Goal: Transaction & Acquisition: Download file/media

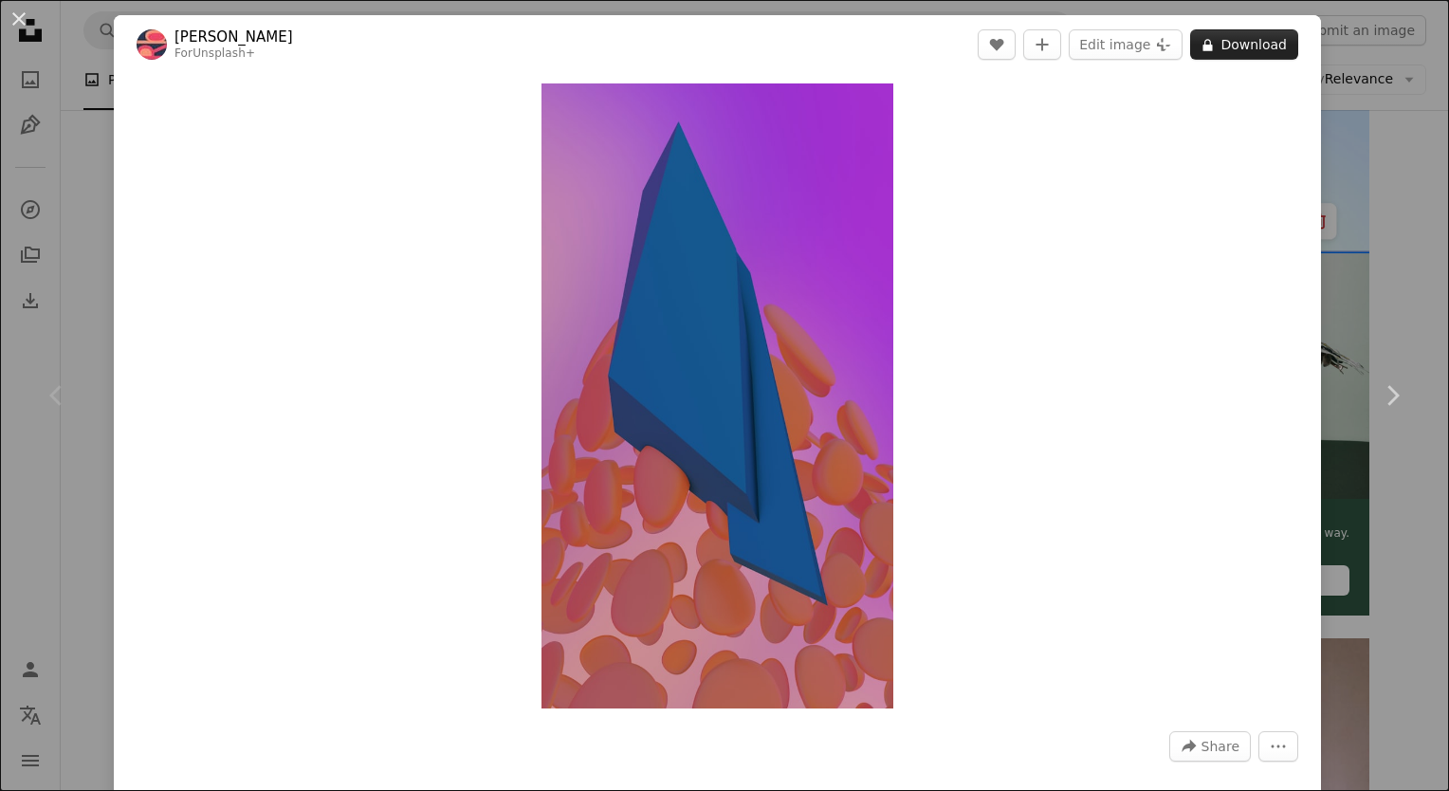
click at [1203, 47] on icon at bounding box center [1207, 45] width 9 height 12
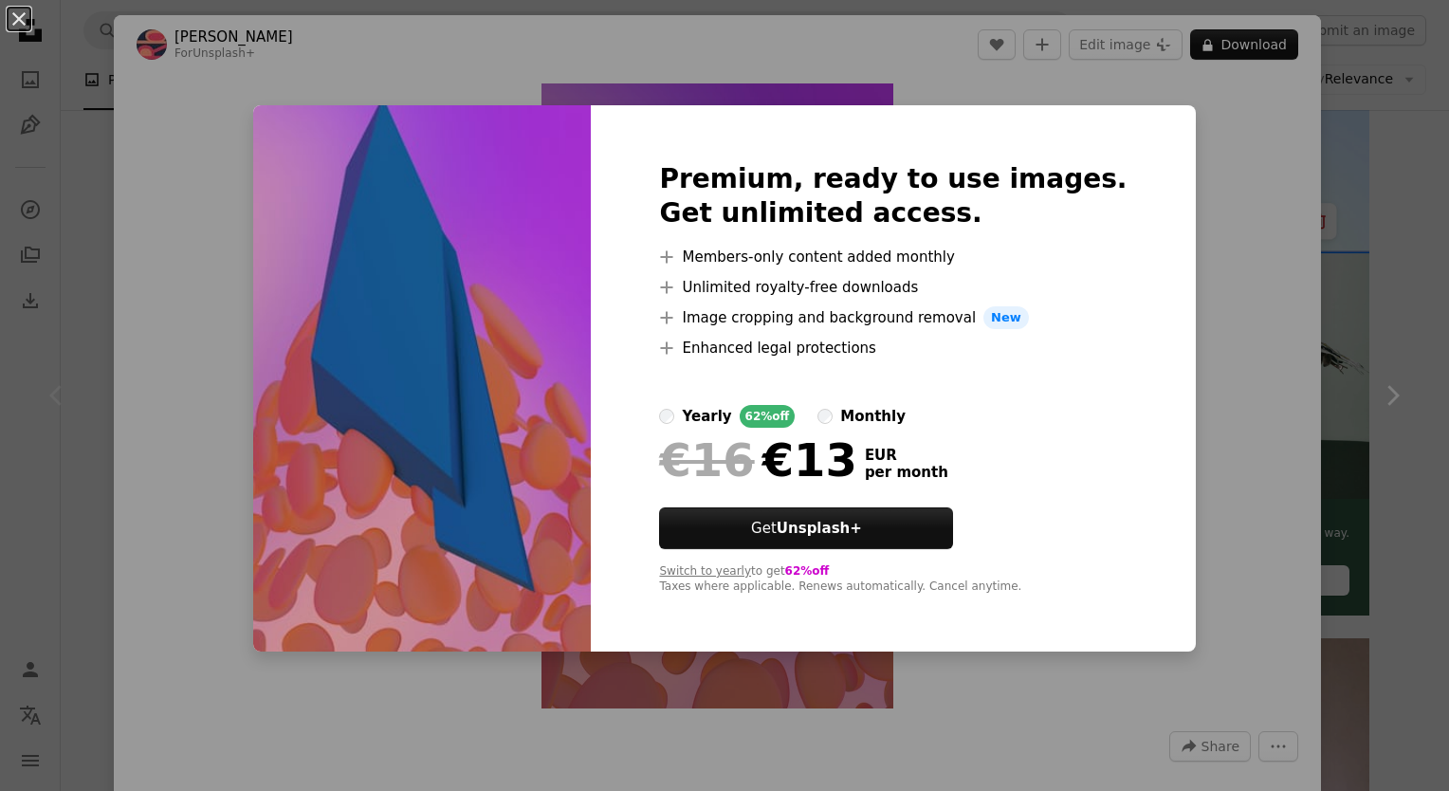
click at [714, 419] on label "yearly 62% off" at bounding box center [727, 416] width 136 height 23
click at [1143, 287] on div "Premium, ready to use images. Get unlimited access. A plus sign Members-only co…" at bounding box center [893, 378] width 604 height 546
click at [1172, 215] on div "An X shape Premium, ready to use images. Get unlimited access. A plus sign Memb…" at bounding box center [724, 395] width 1449 height 791
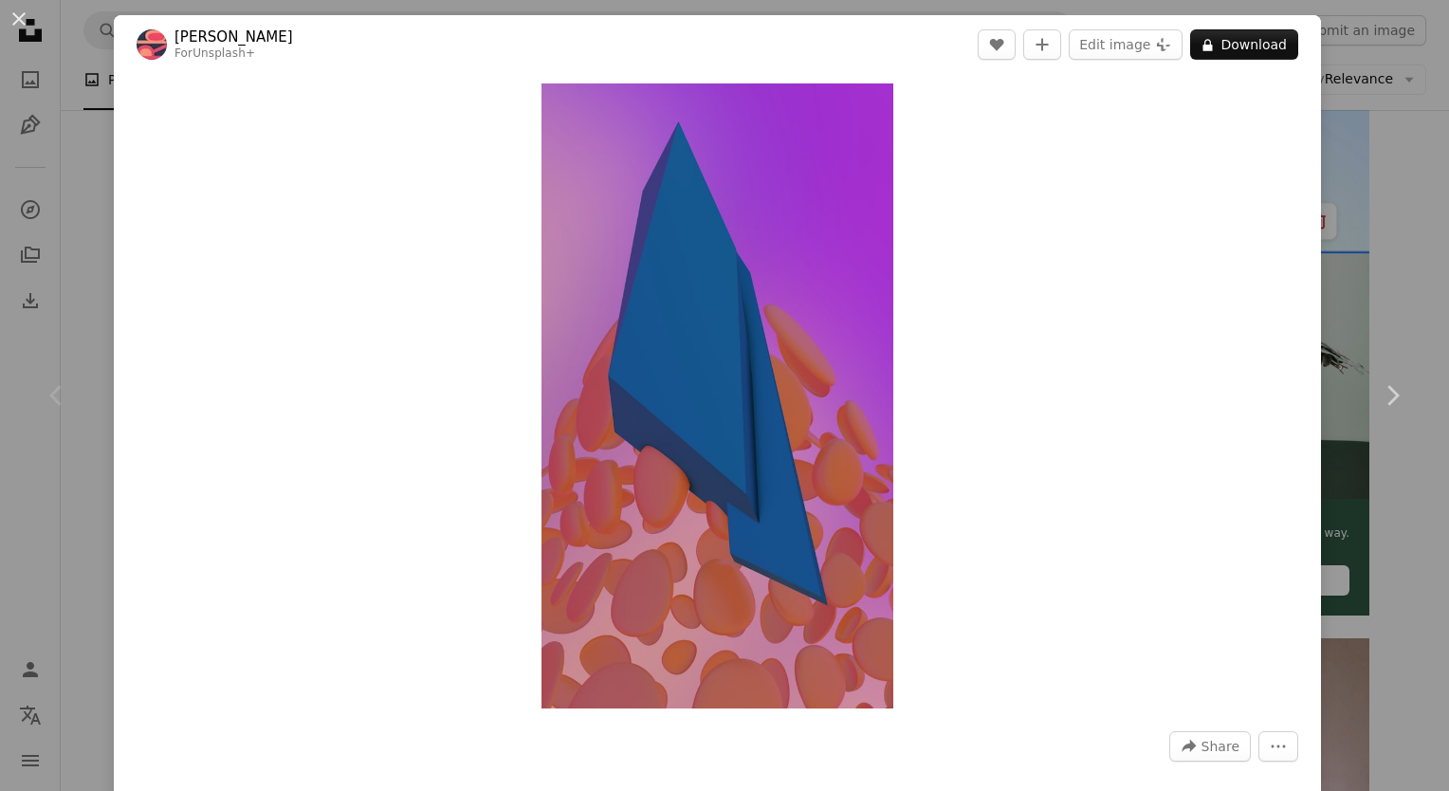
click at [1379, 118] on div "An X shape Chevron left Chevron right [PERSON_NAME] For Unsplash+ A heart A plu…" at bounding box center [724, 395] width 1449 height 791
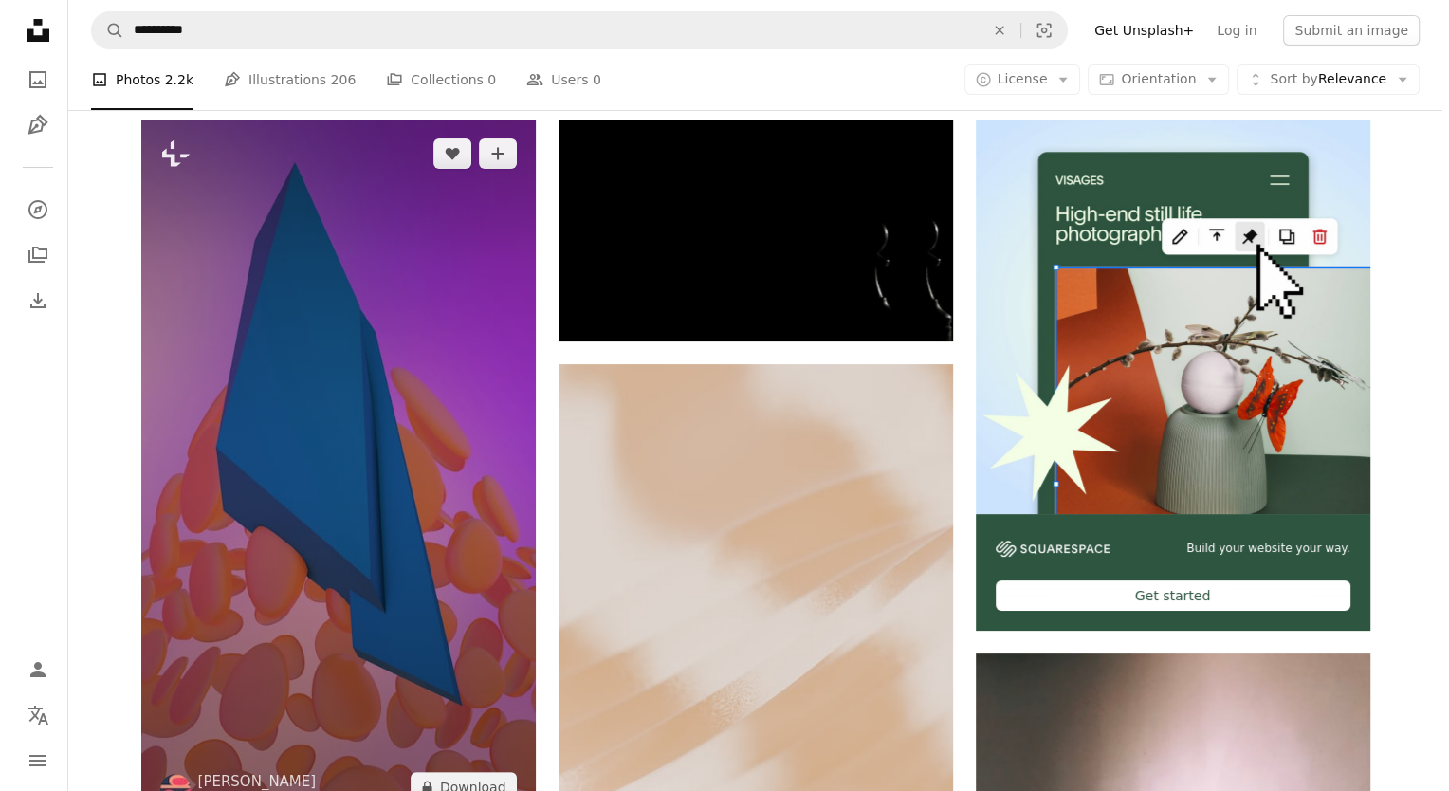
scroll to position [140, 0]
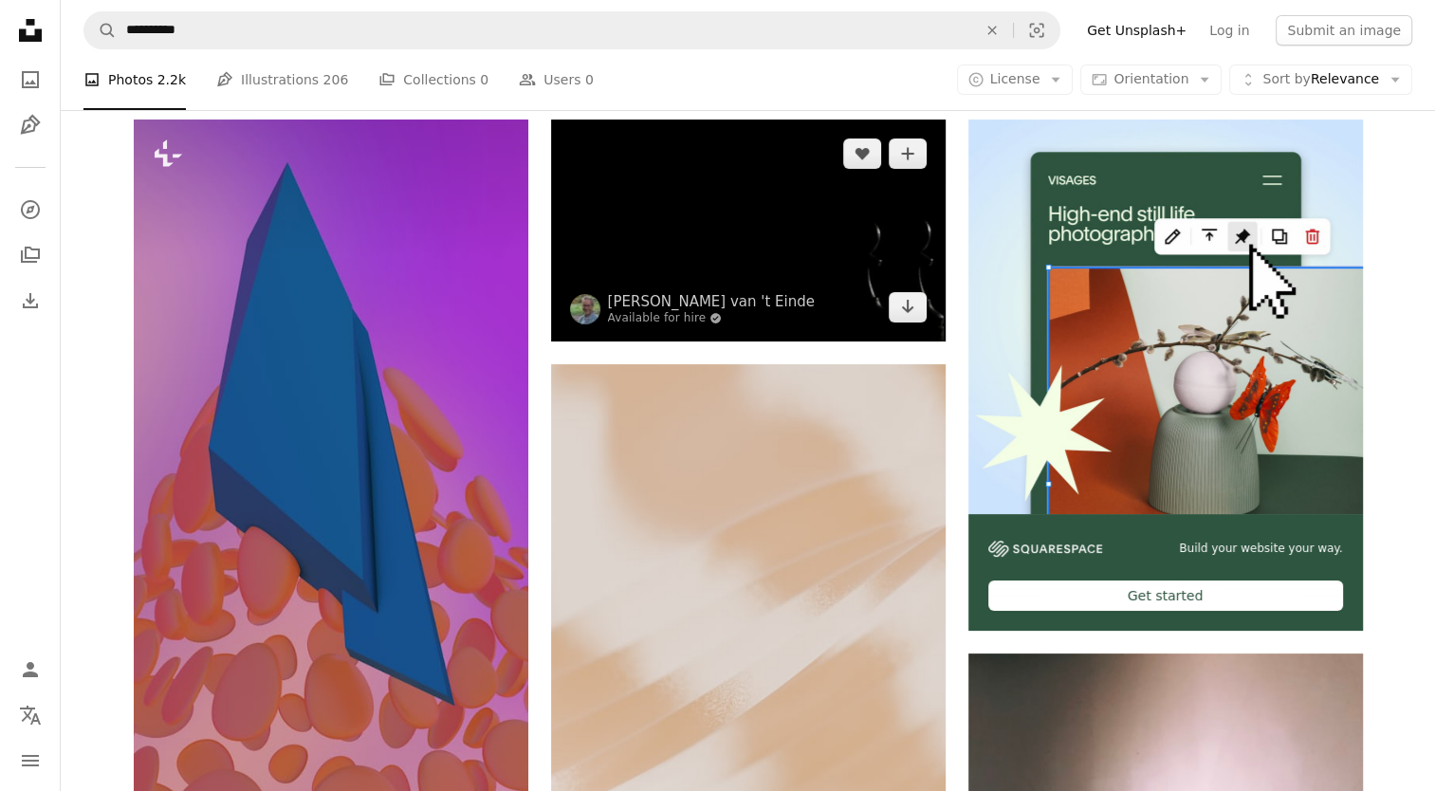
click at [837, 235] on img at bounding box center [748, 230] width 394 height 222
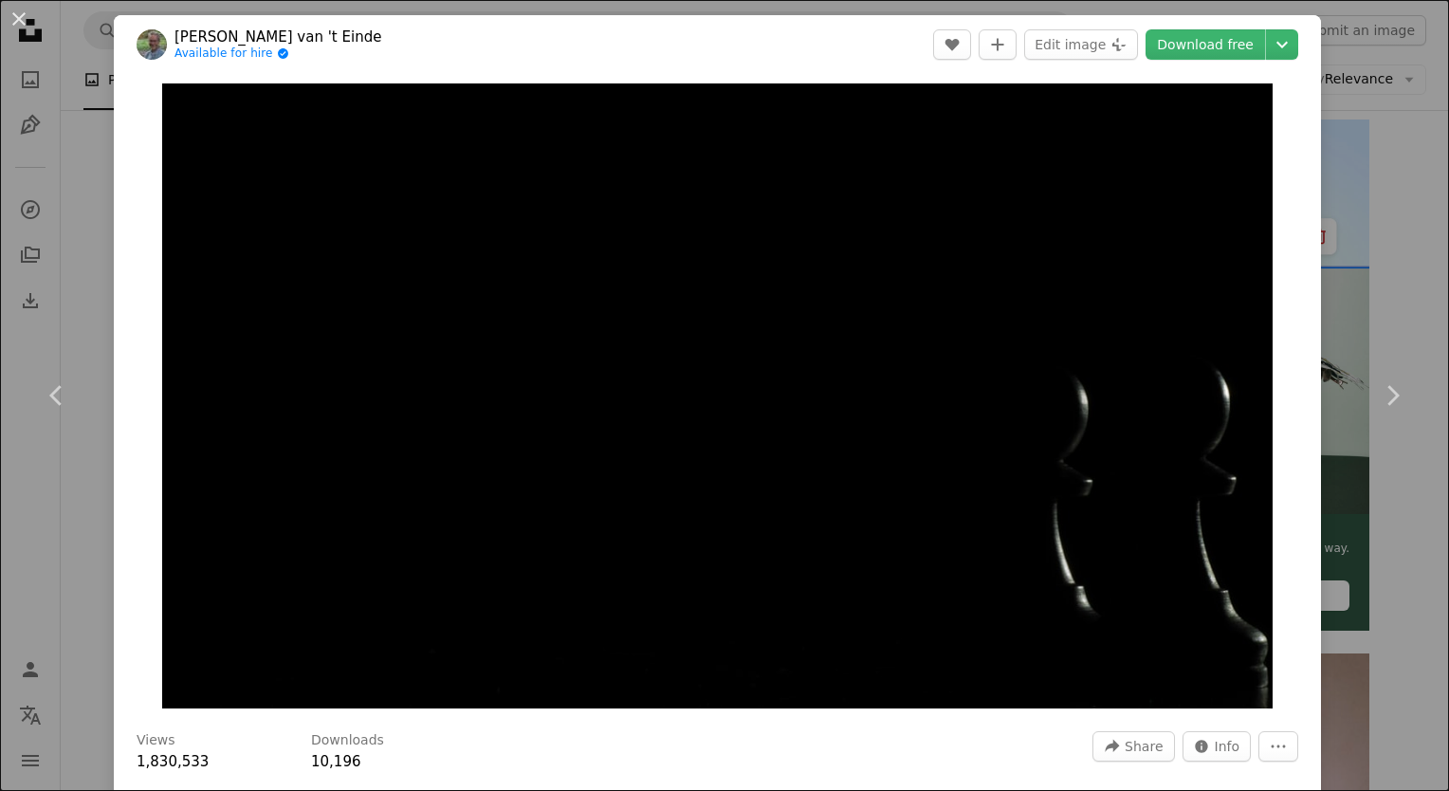
click at [1365, 183] on div "An X shape Chevron left Chevron right Wim van 't Einde Available for hire A che…" at bounding box center [724, 395] width 1449 height 791
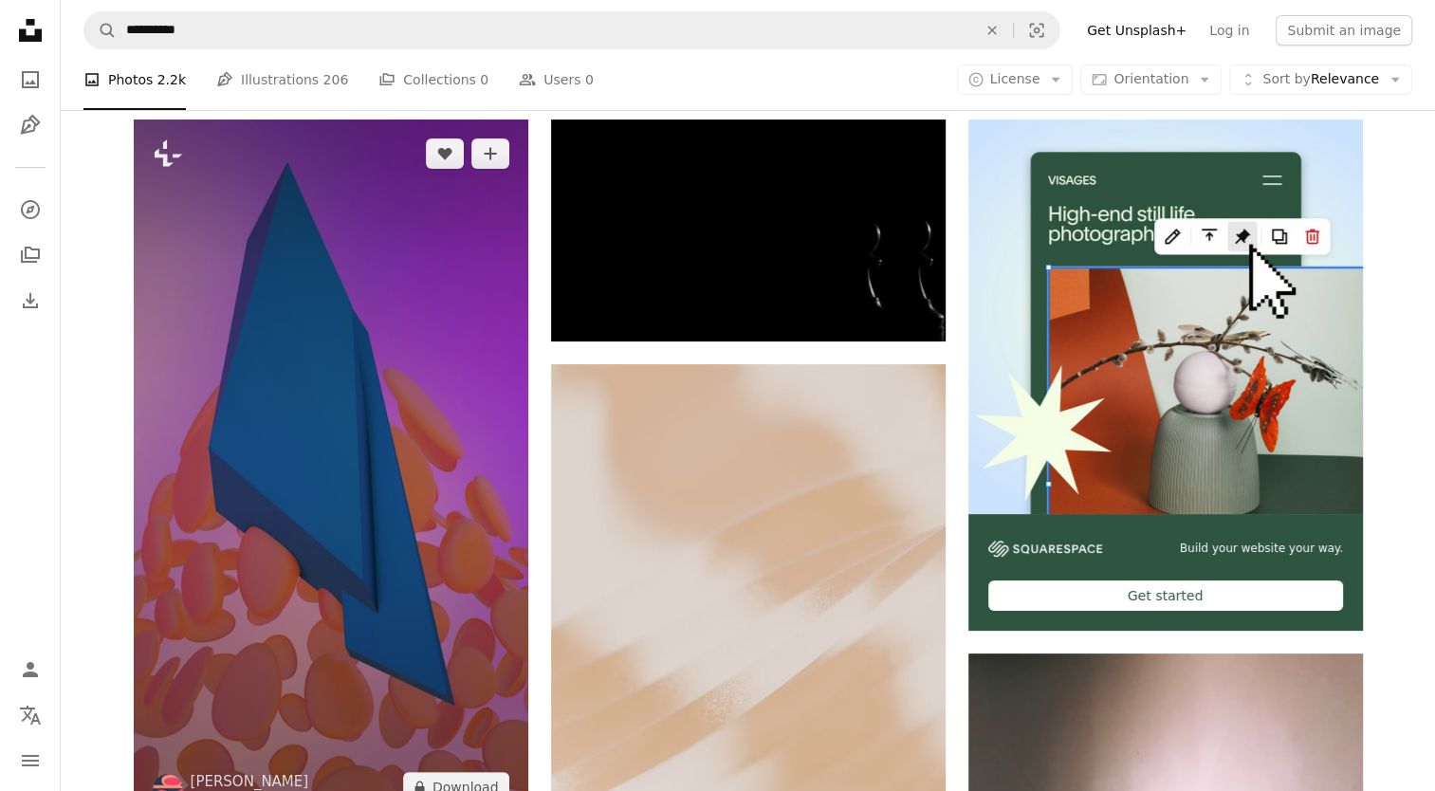
click at [339, 423] on img at bounding box center [331, 470] width 394 height 702
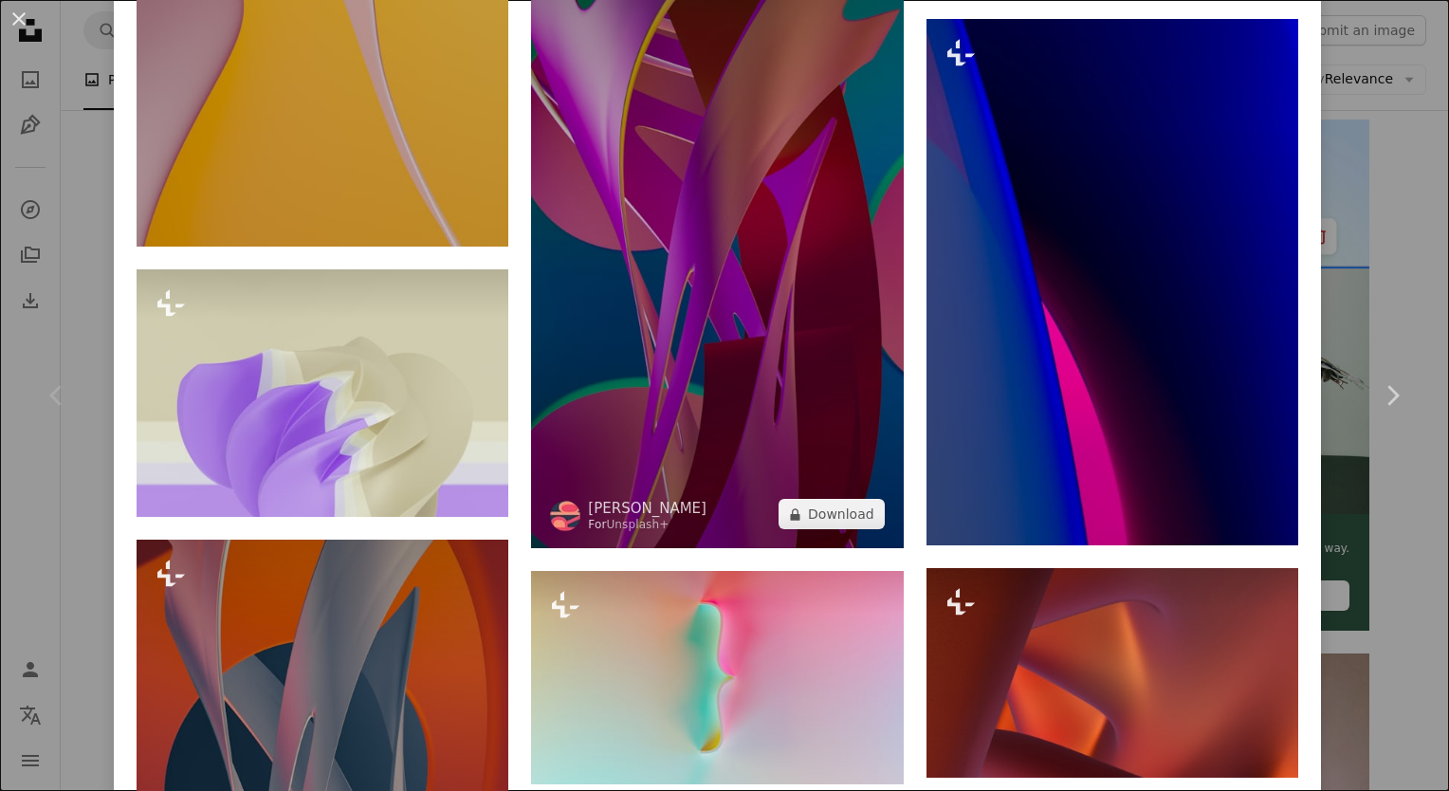
scroll to position [6015, 0]
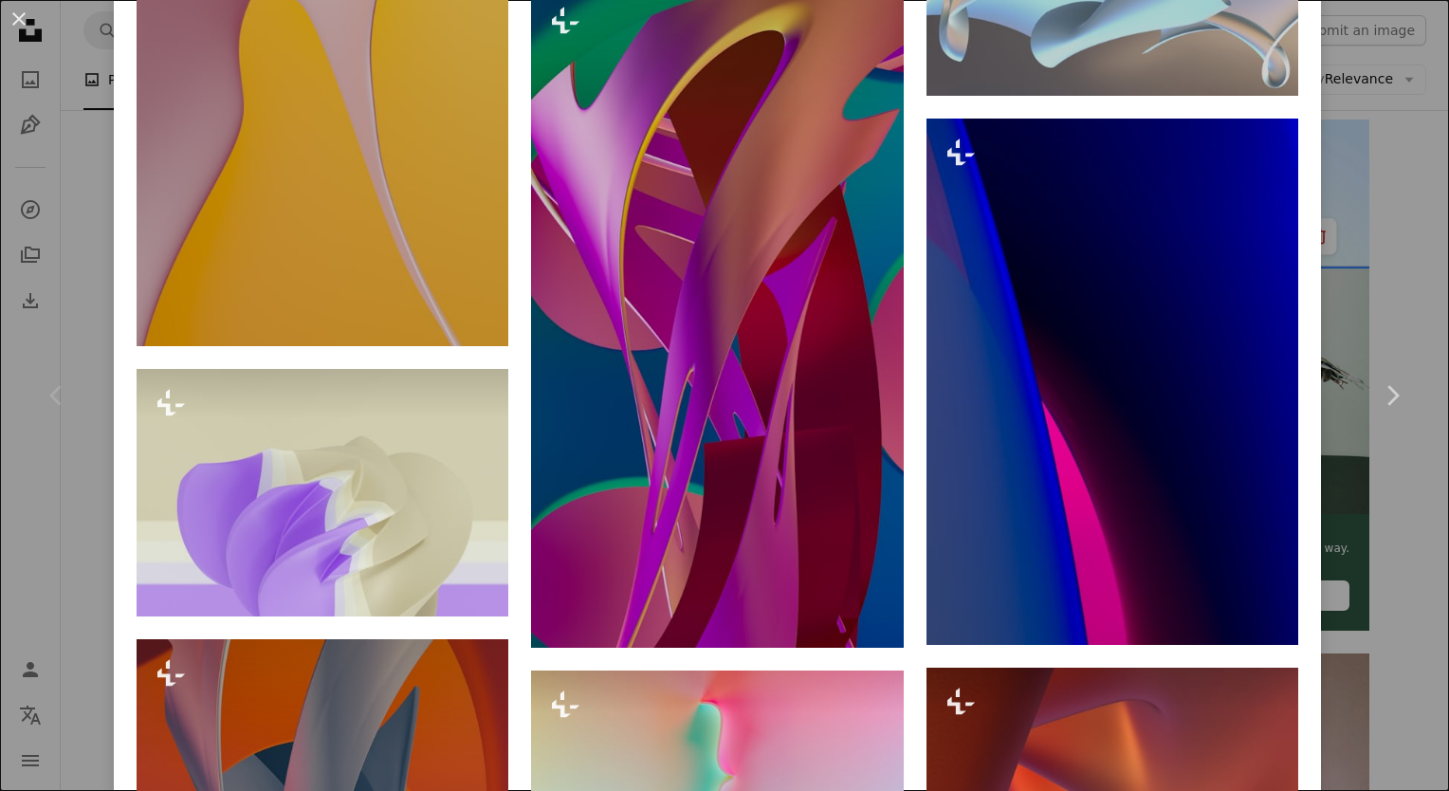
click at [1400, 288] on div "An X shape Chevron left Chevron right [PERSON_NAME] For Unsplash+ A heart A plu…" at bounding box center [724, 395] width 1449 height 791
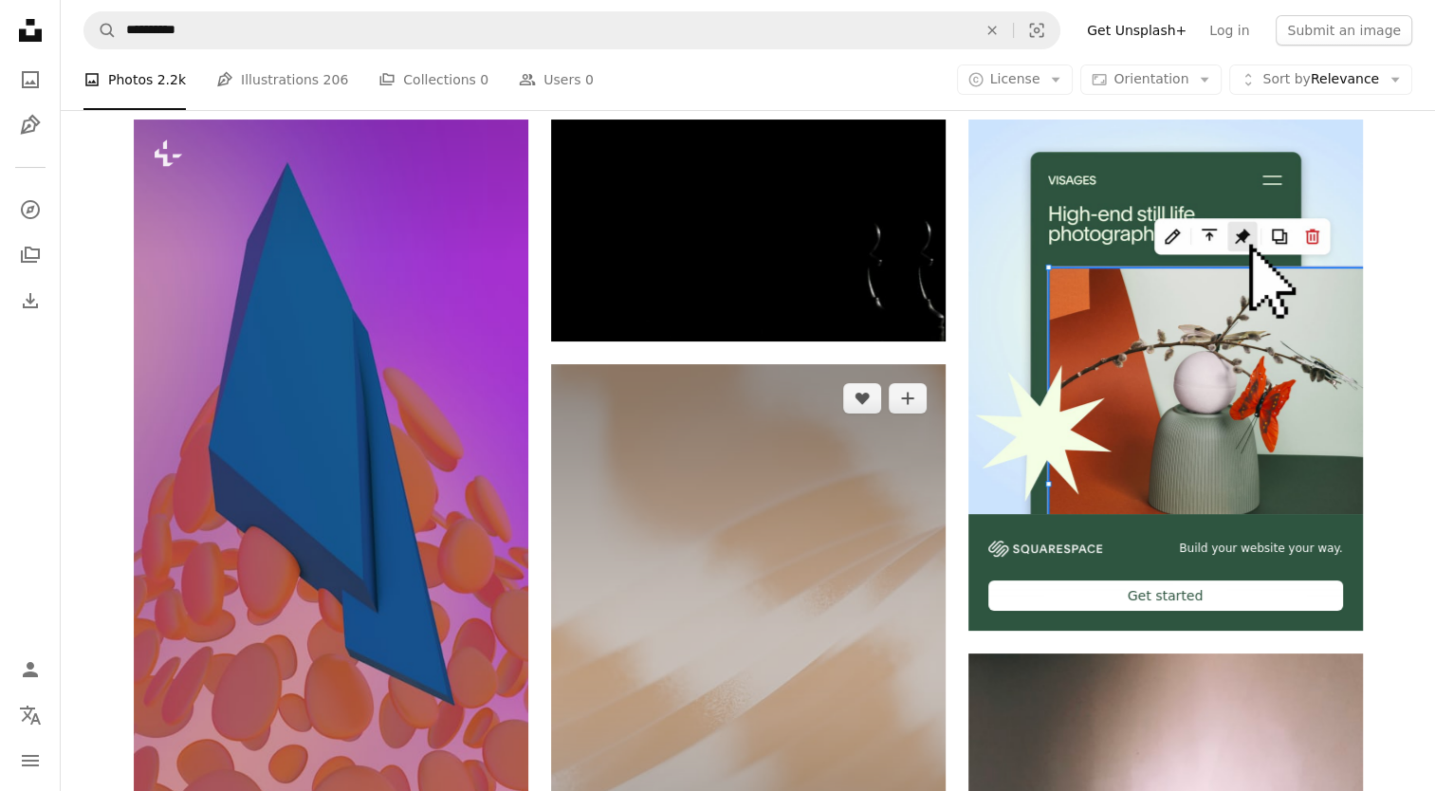
click at [818, 565] on img at bounding box center [748, 660] width 394 height 592
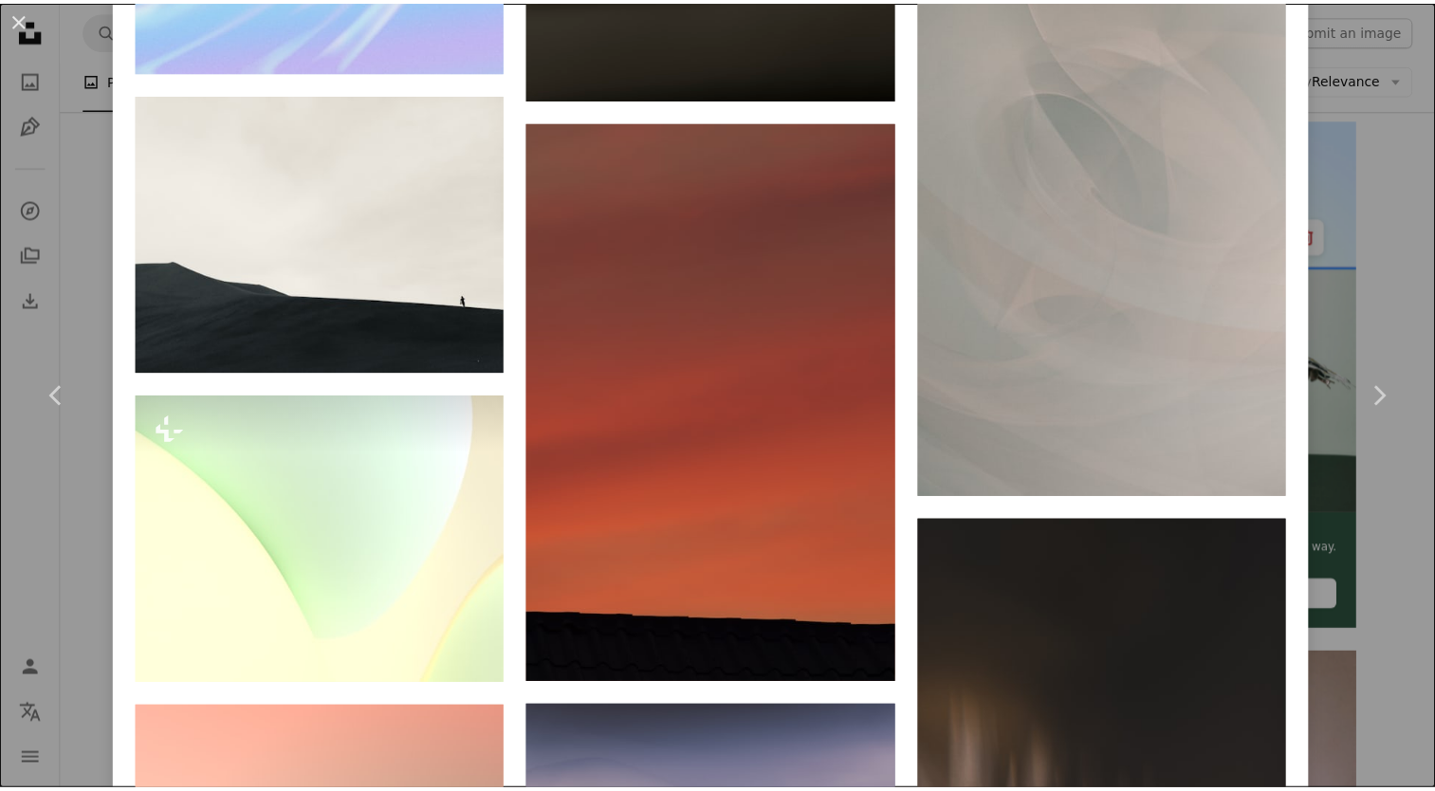
scroll to position [10138, 0]
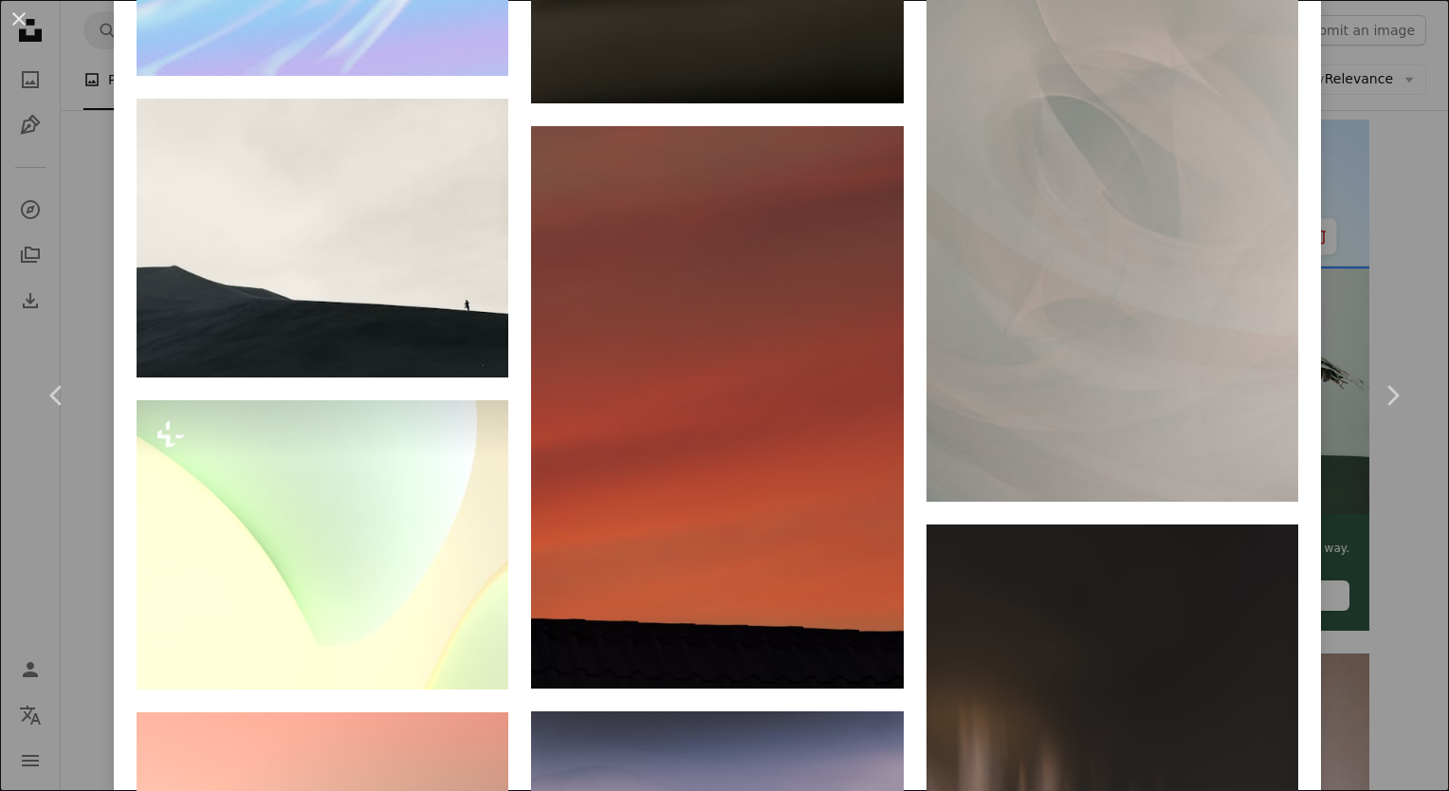
click at [1347, 260] on div "An X shape Chevron left Chevron right [PERSON_NAME] pawel_czerwinski A heart A …" at bounding box center [724, 395] width 1449 height 791
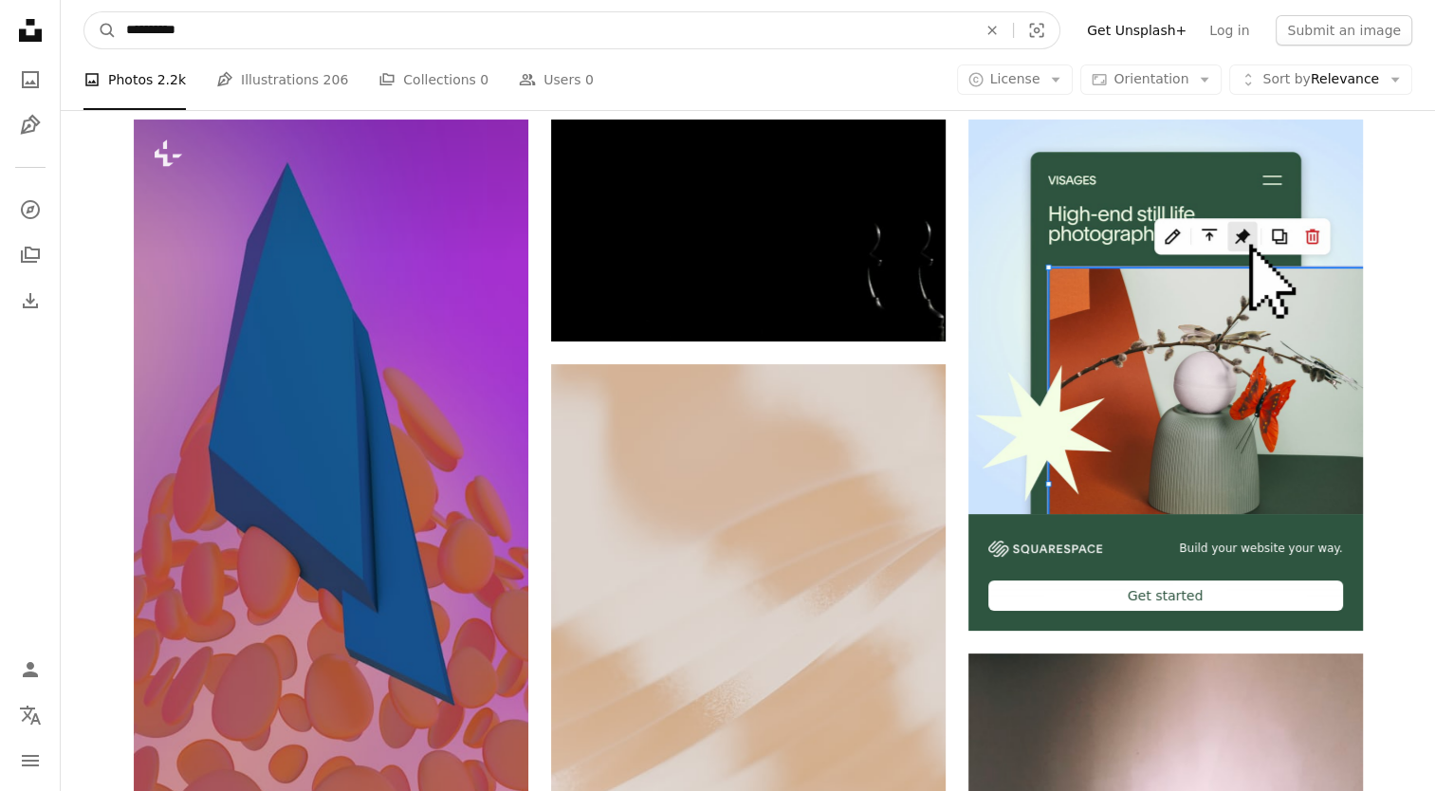
click at [333, 34] on input "**********" at bounding box center [544, 30] width 854 height 36
type input "**********"
click button "A magnifying glass" at bounding box center [100, 30] width 32 height 36
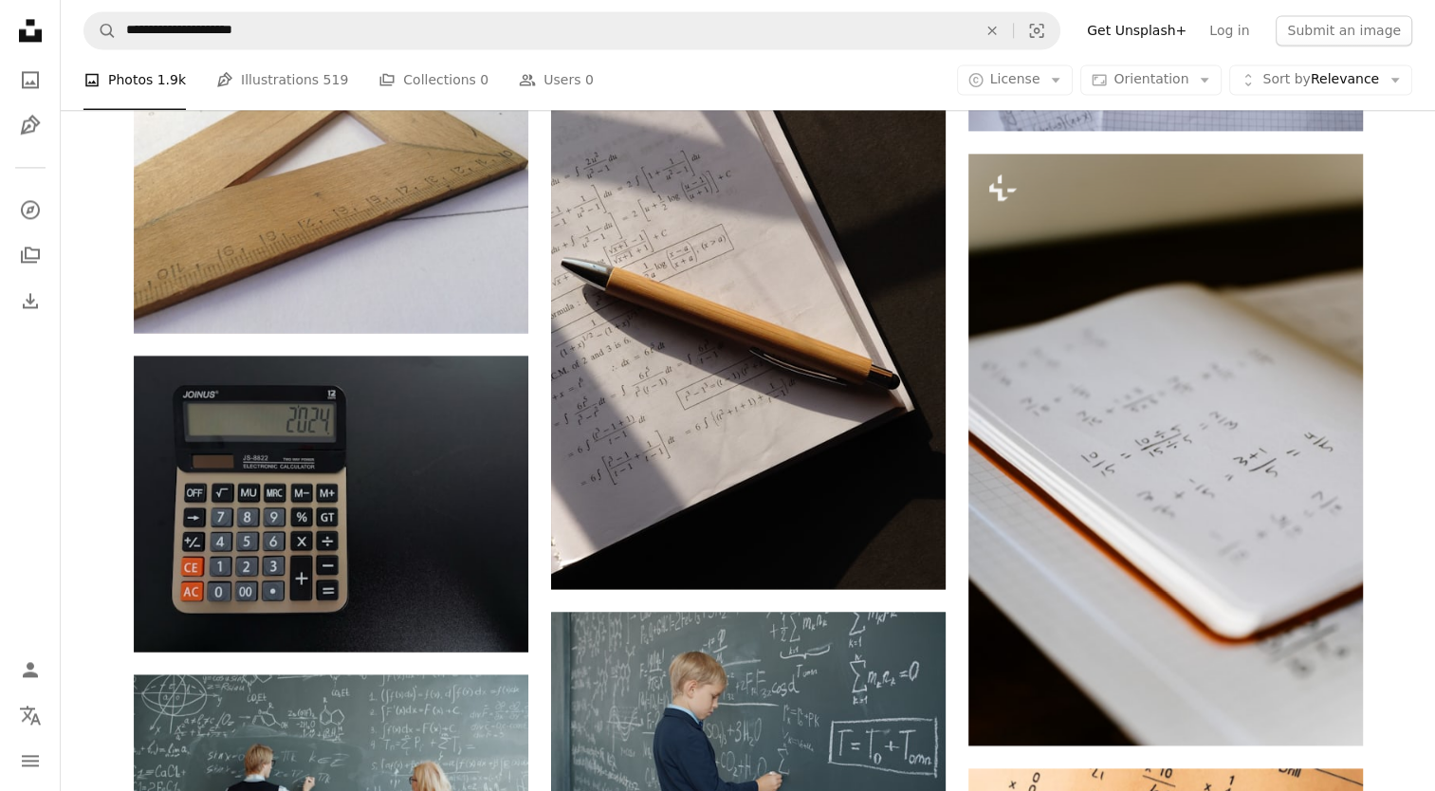
scroll to position [9970, 0]
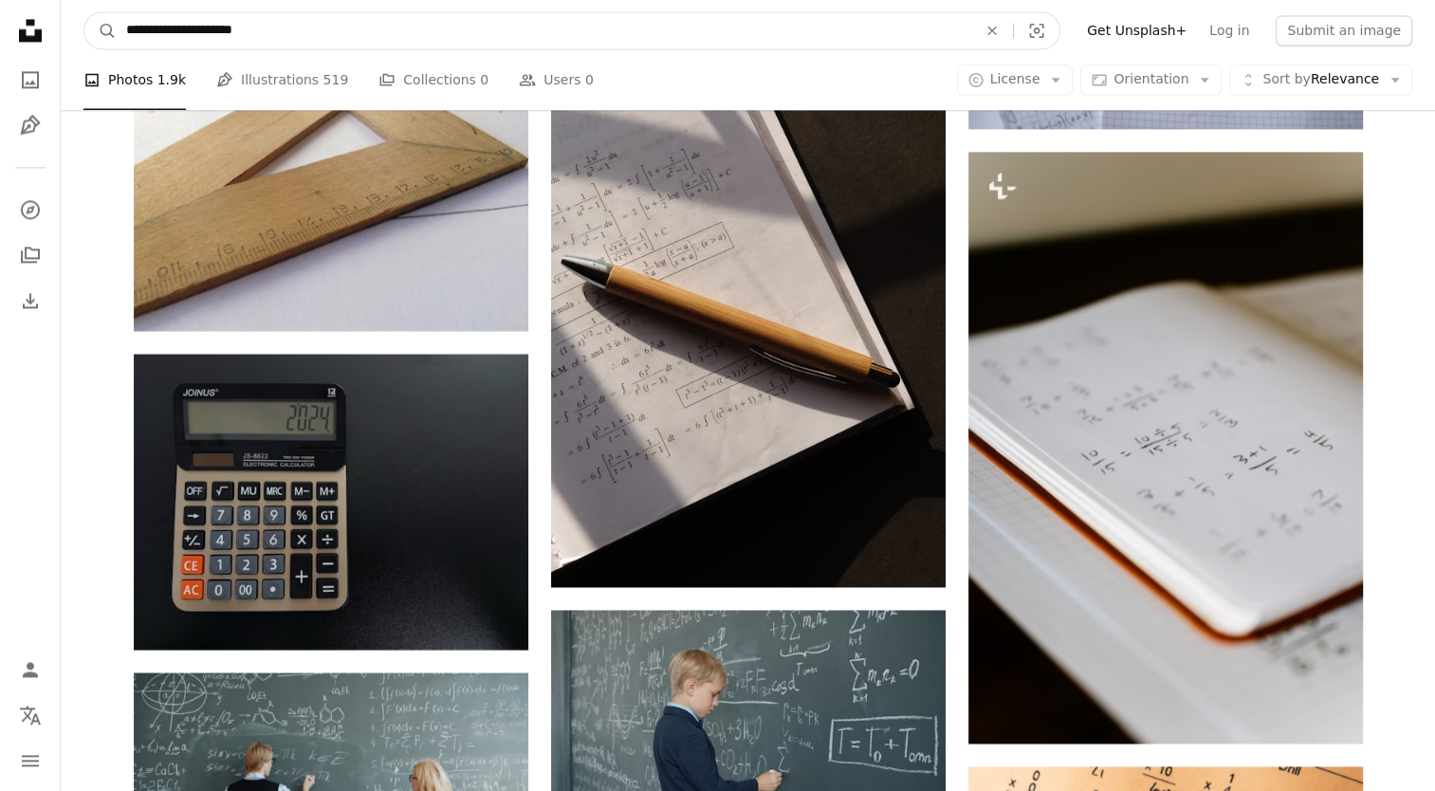
click at [371, 32] on input "**********" at bounding box center [544, 30] width 854 height 36
type input "**********"
click button "A magnifying glass" at bounding box center [100, 30] width 32 height 36
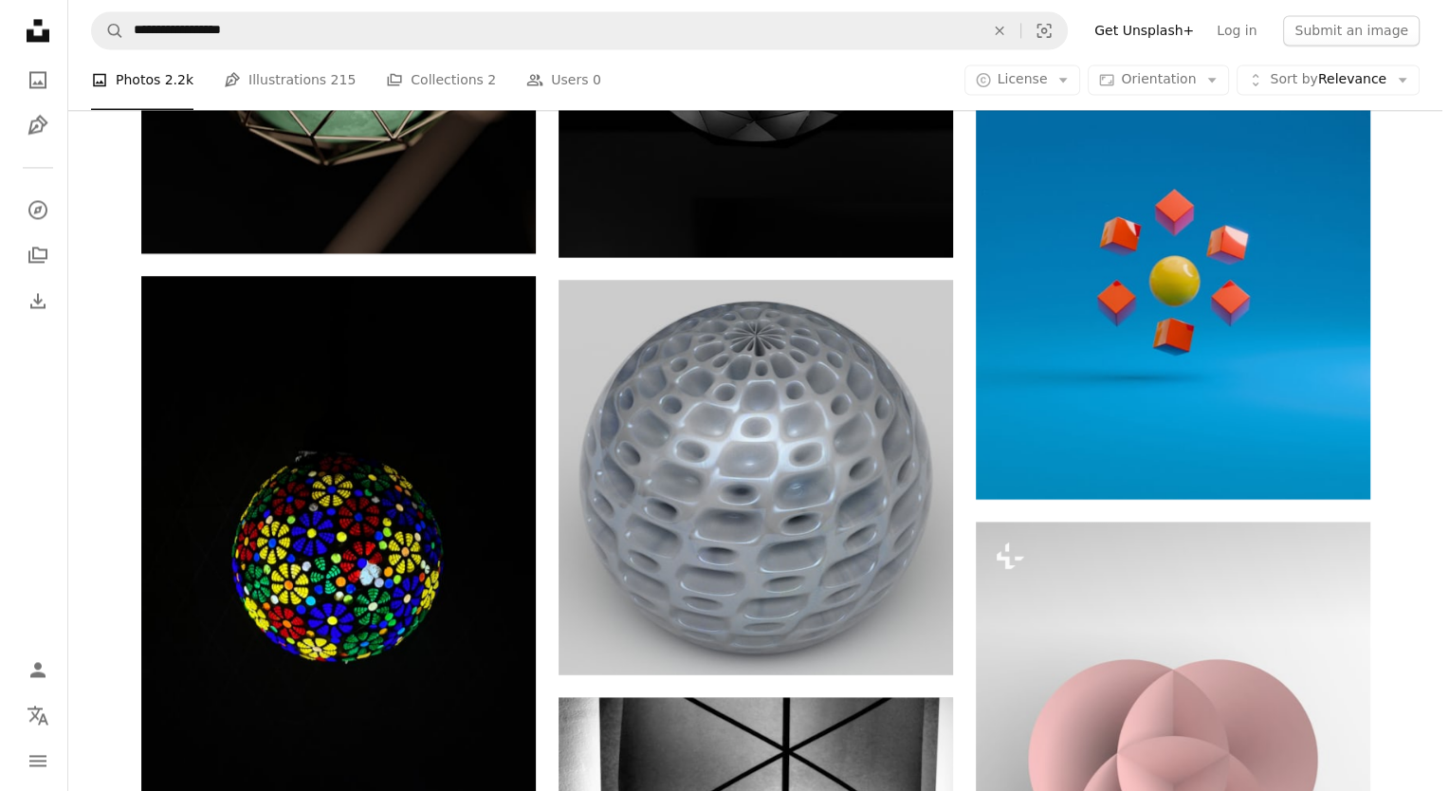
scroll to position [3084, 0]
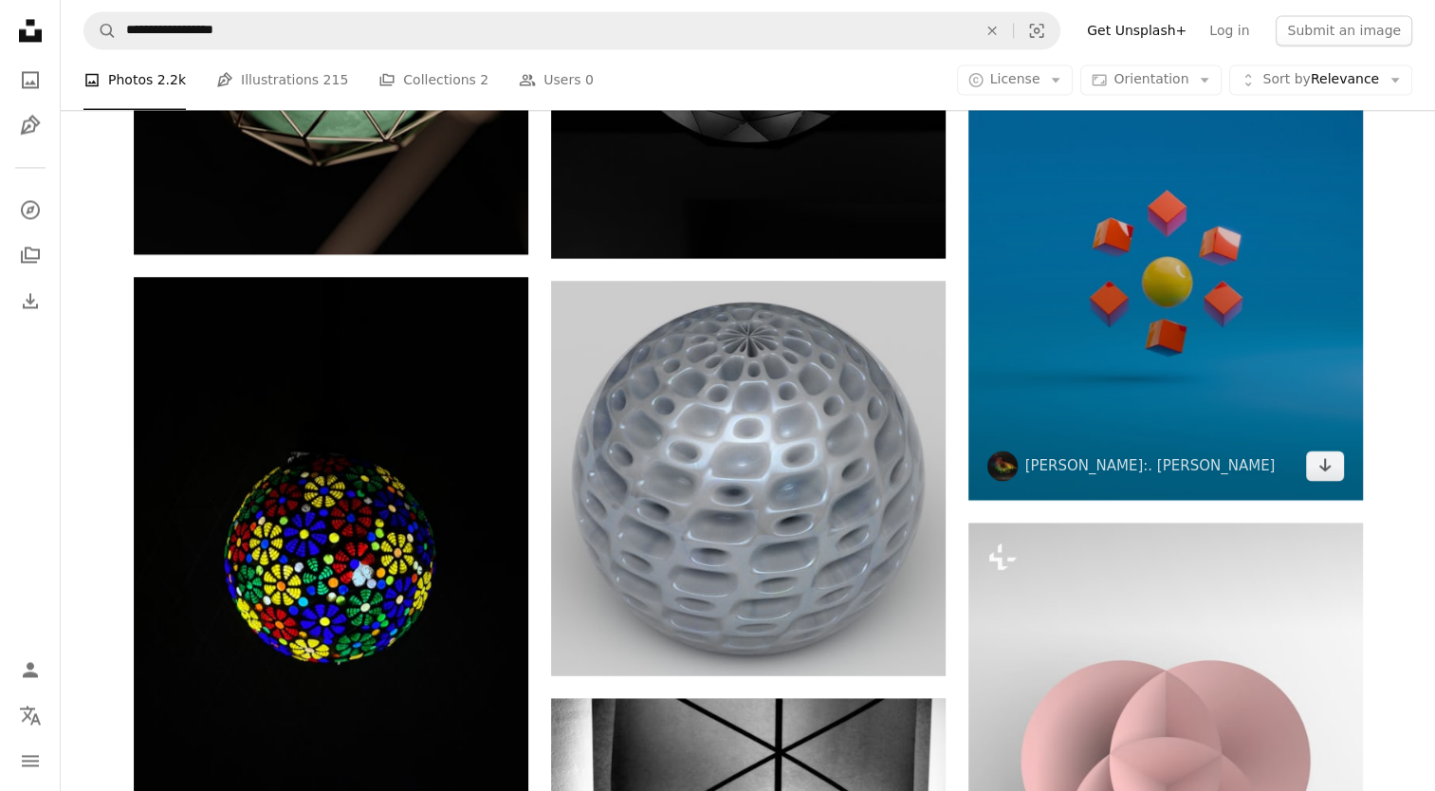
click at [1062, 358] on img at bounding box center [1165, 149] width 394 height 702
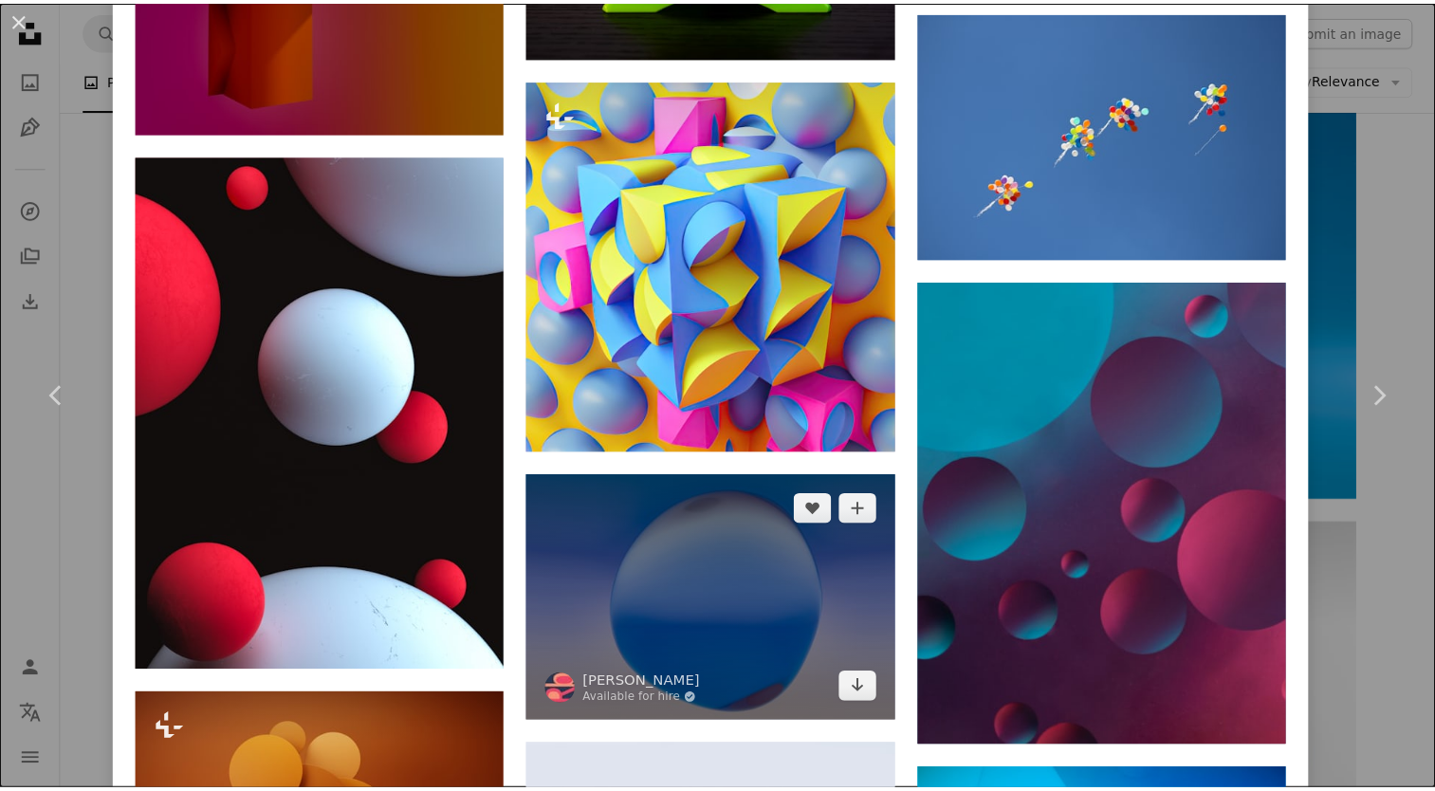
scroll to position [10218, 0]
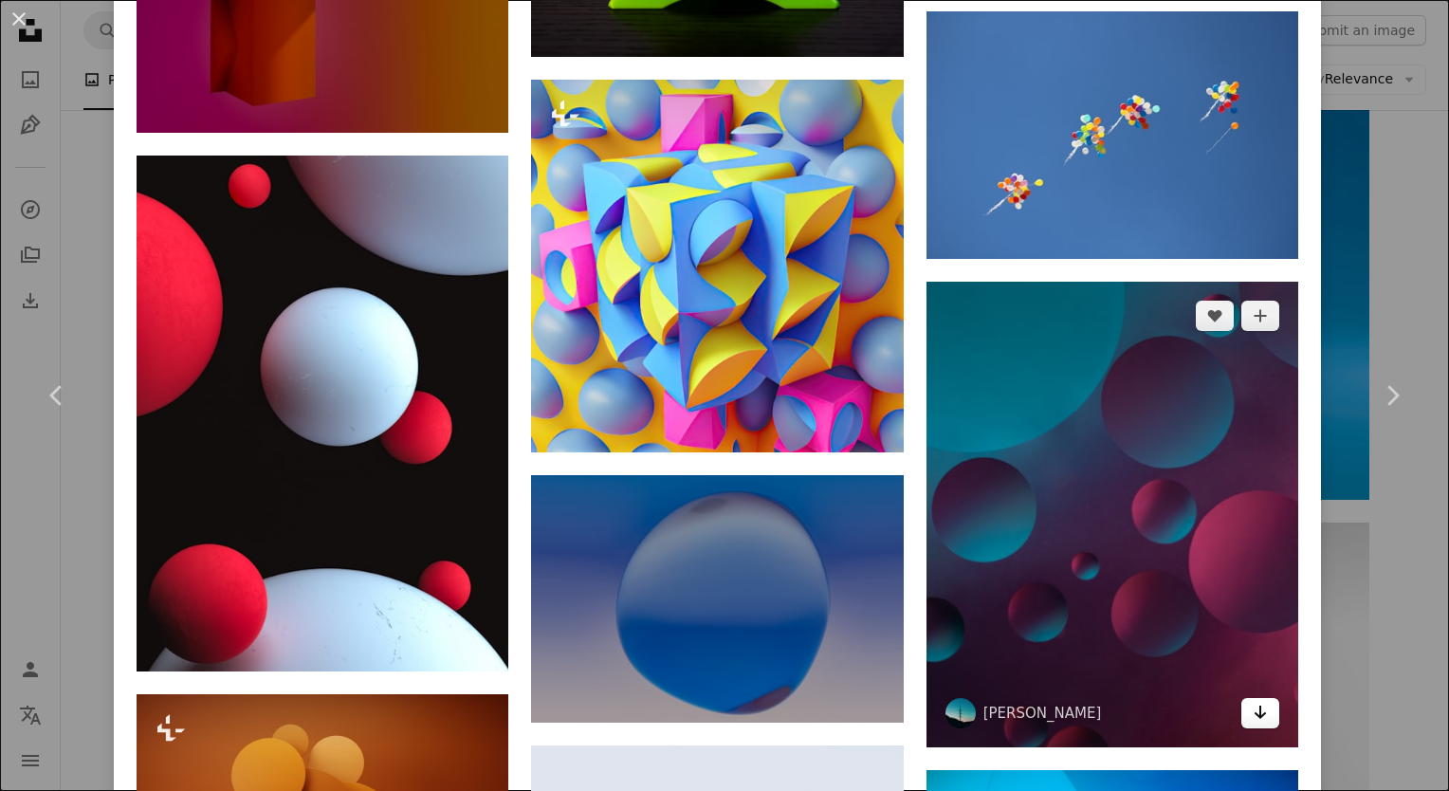
click at [1253, 701] on icon "Arrow pointing down" at bounding box center [1260, 712] width 15 height 23
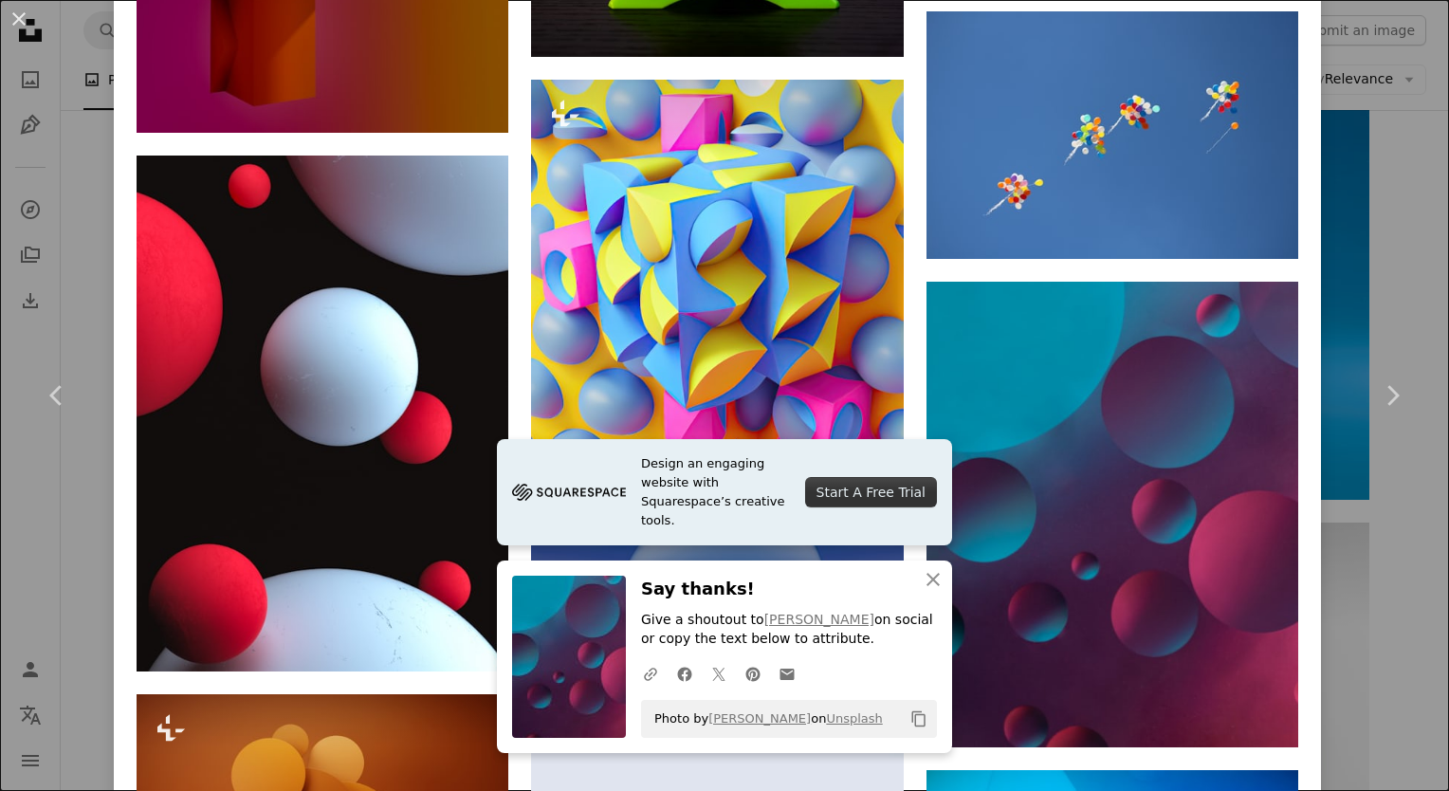
click at [1369, 682] on div "An X shape Chevron left Chevron right [PERSON_NAME]:. [PERSON_NAME] procopiopi …" at bounding box center [724, 395] width 1449 height 791
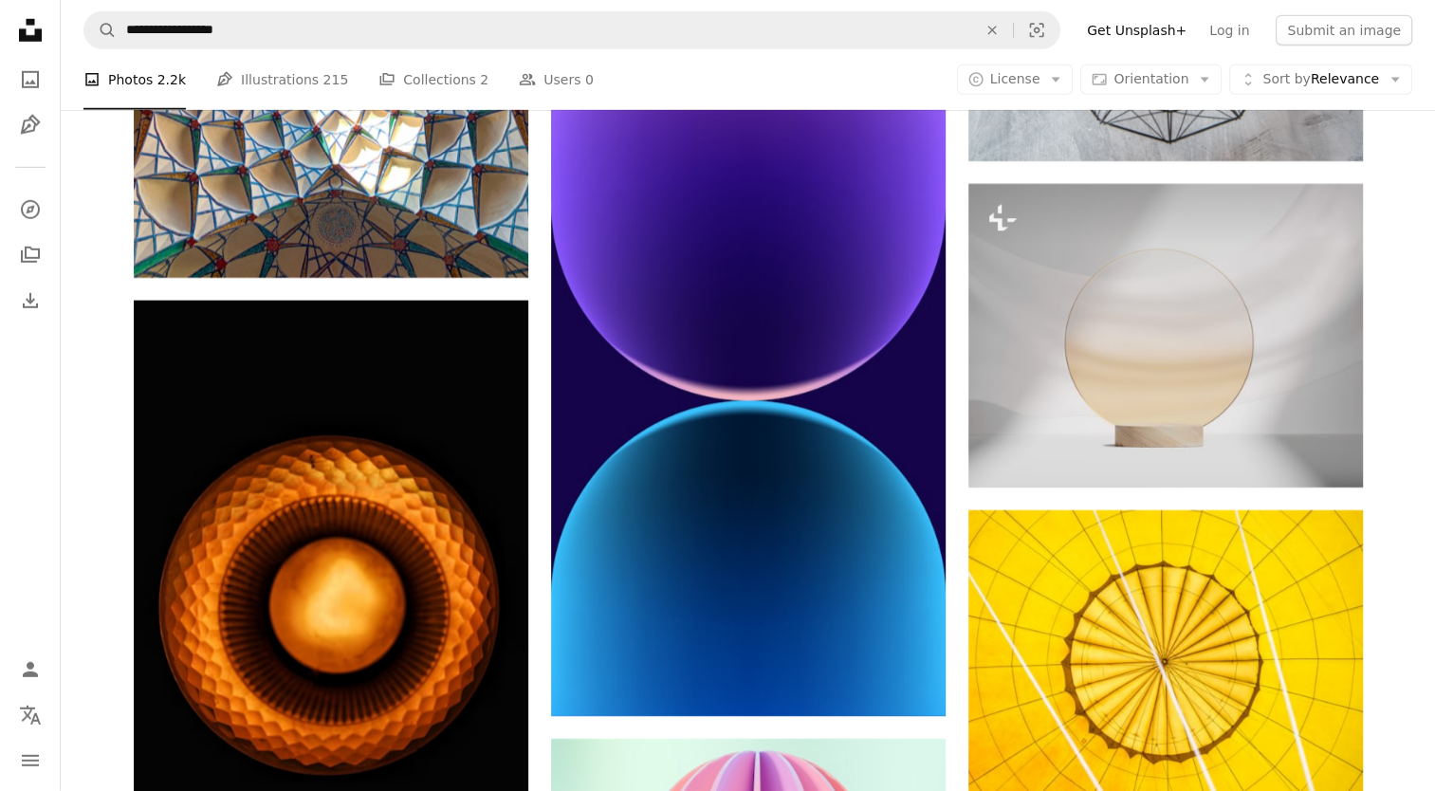
scroll to position [5741, 0]
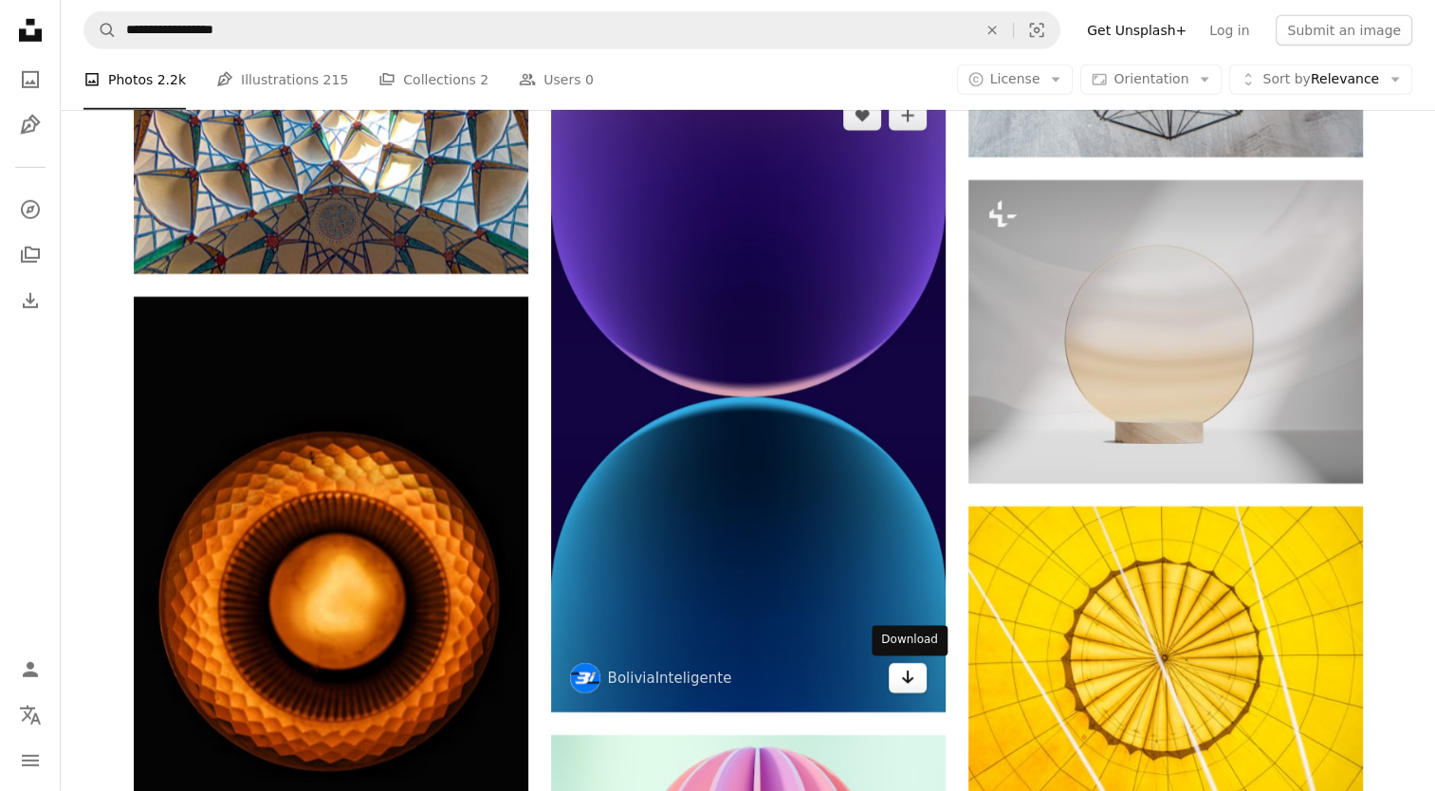
click at [906, 679] on icon "Arrow pointing down" at bounding box center [907, 677] width 15 height 23
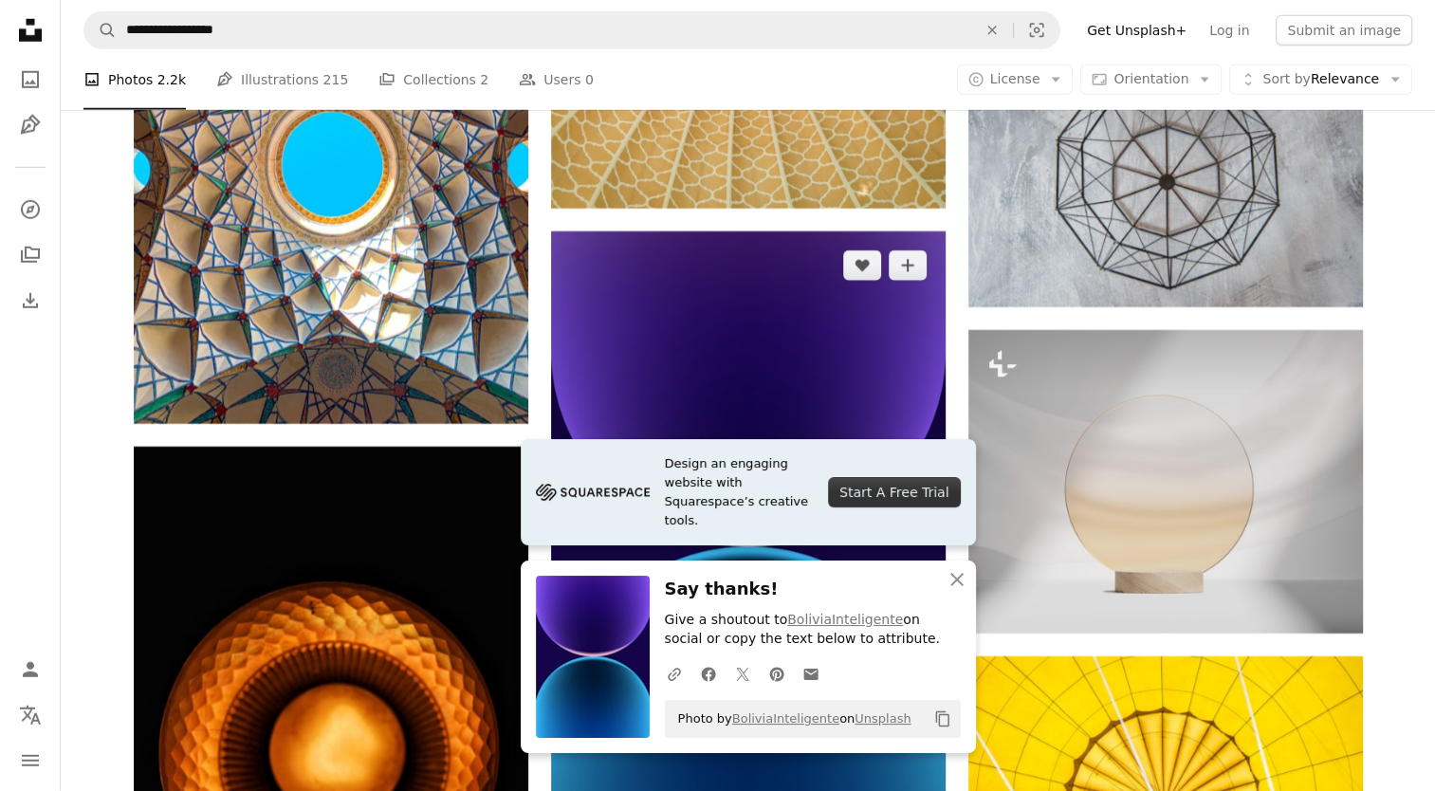
scroll to position [5594, 0]
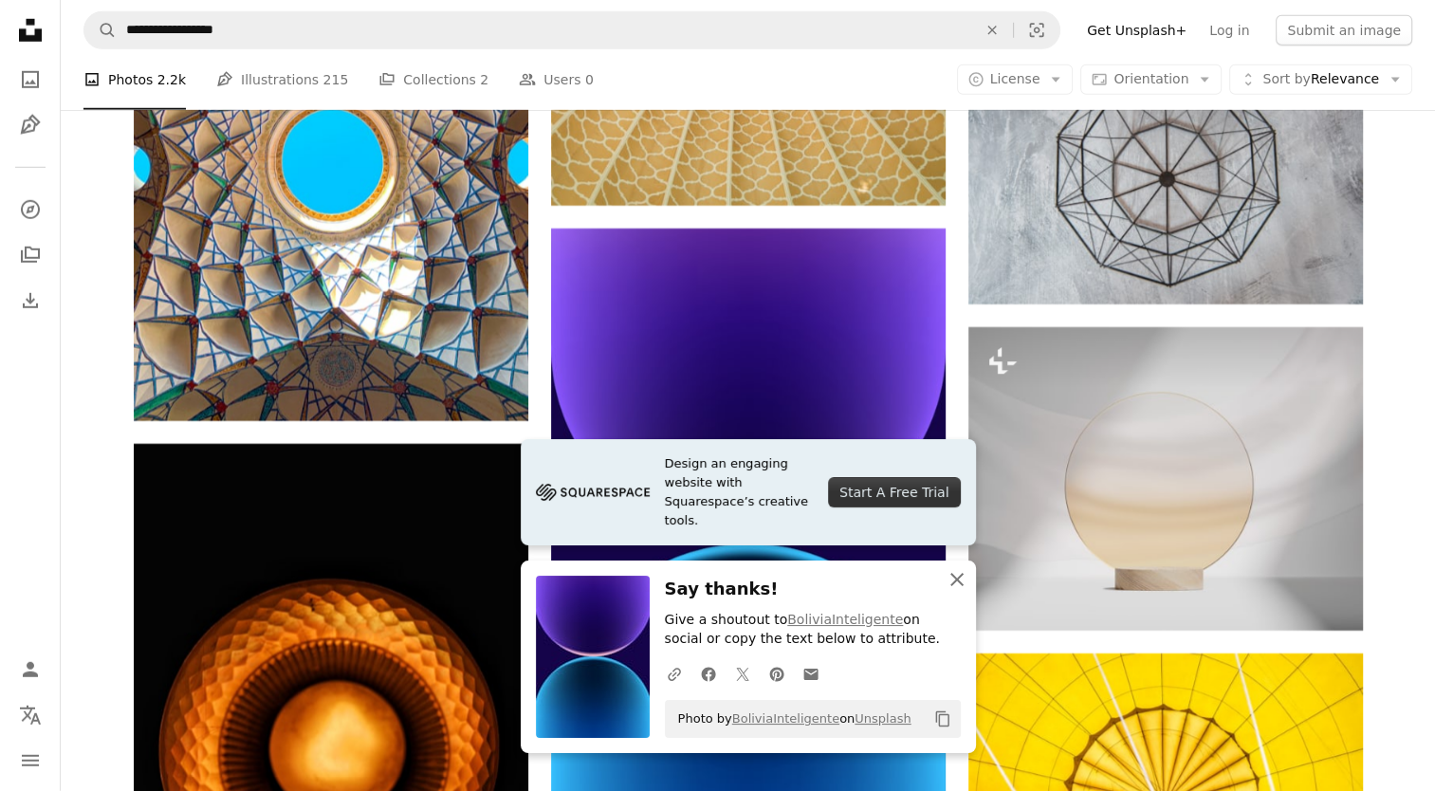
click at [952, 581] on icon "An X shape" at bounding box center [956, 579] width 23 height 23
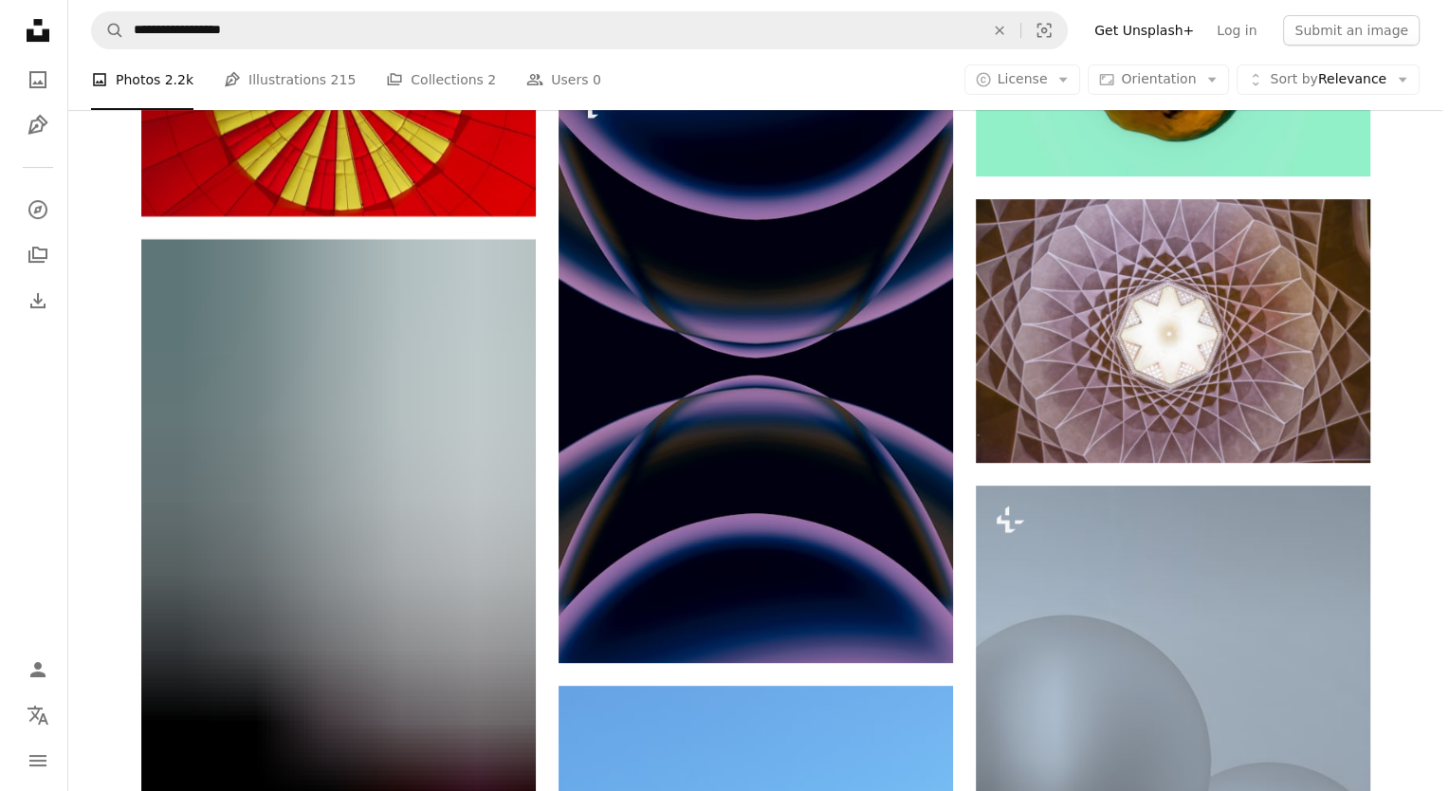
scroll to position [15051, 0]
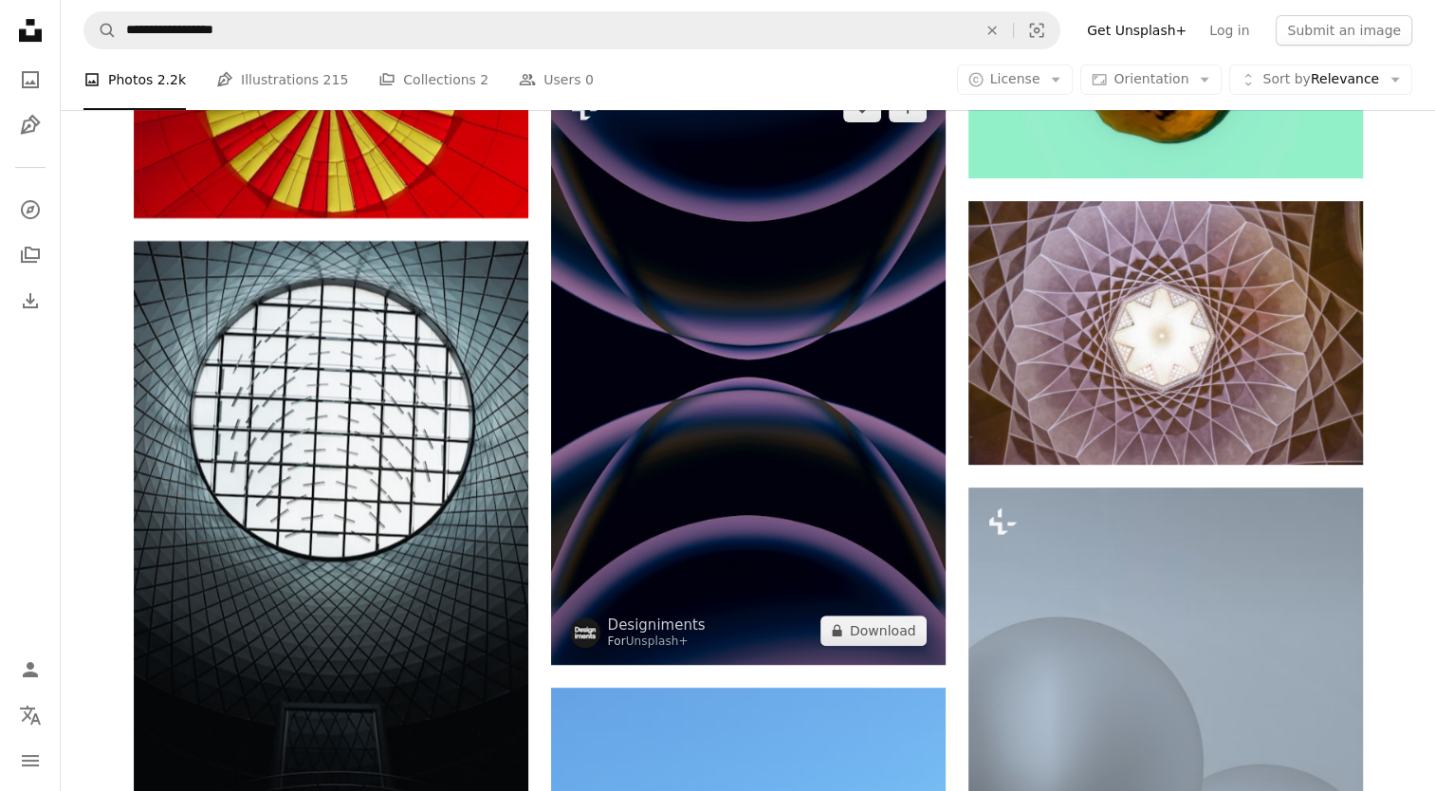
click at [740, 458] on img at bounding box center [748, 369] width 394 height 592
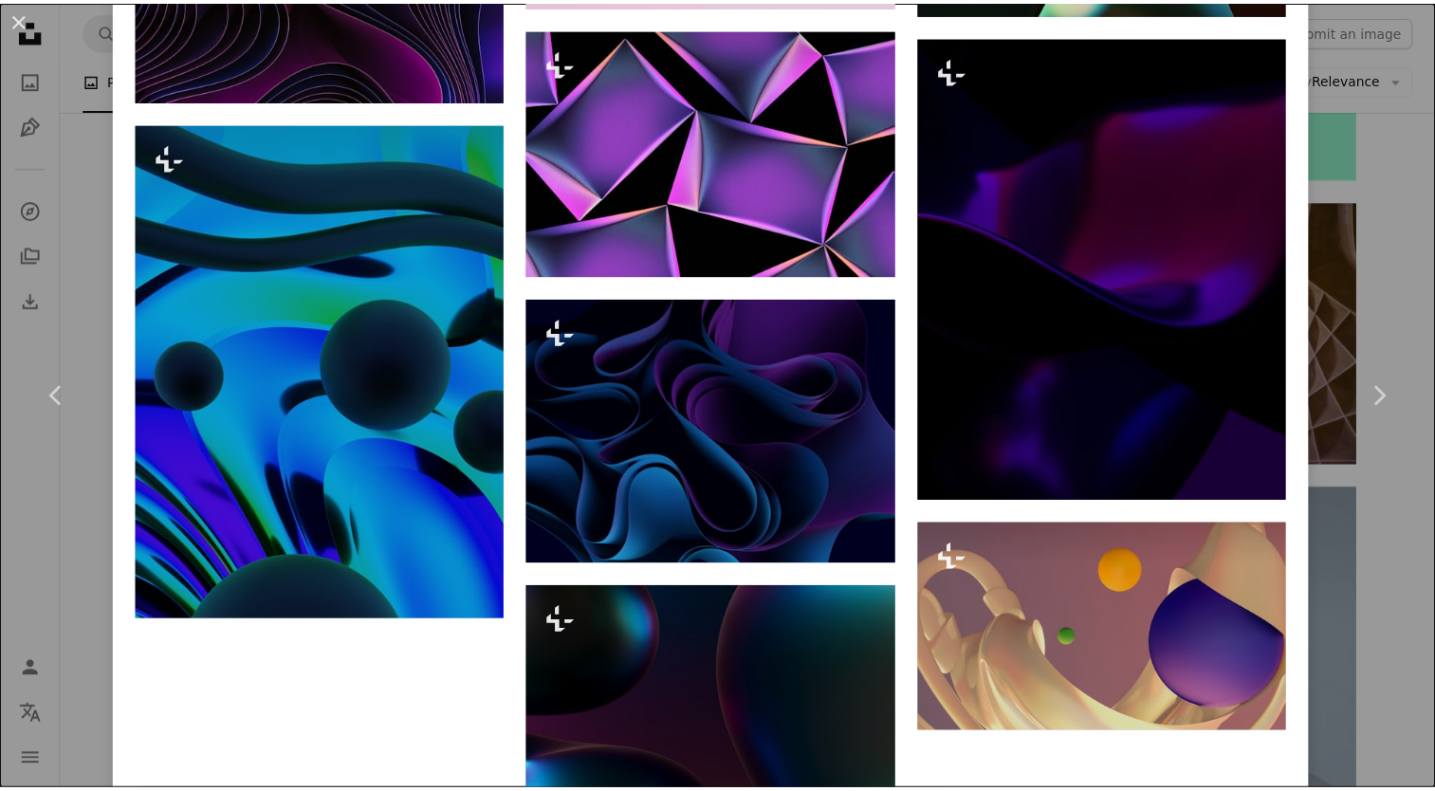
scroll to position [6676, 0]
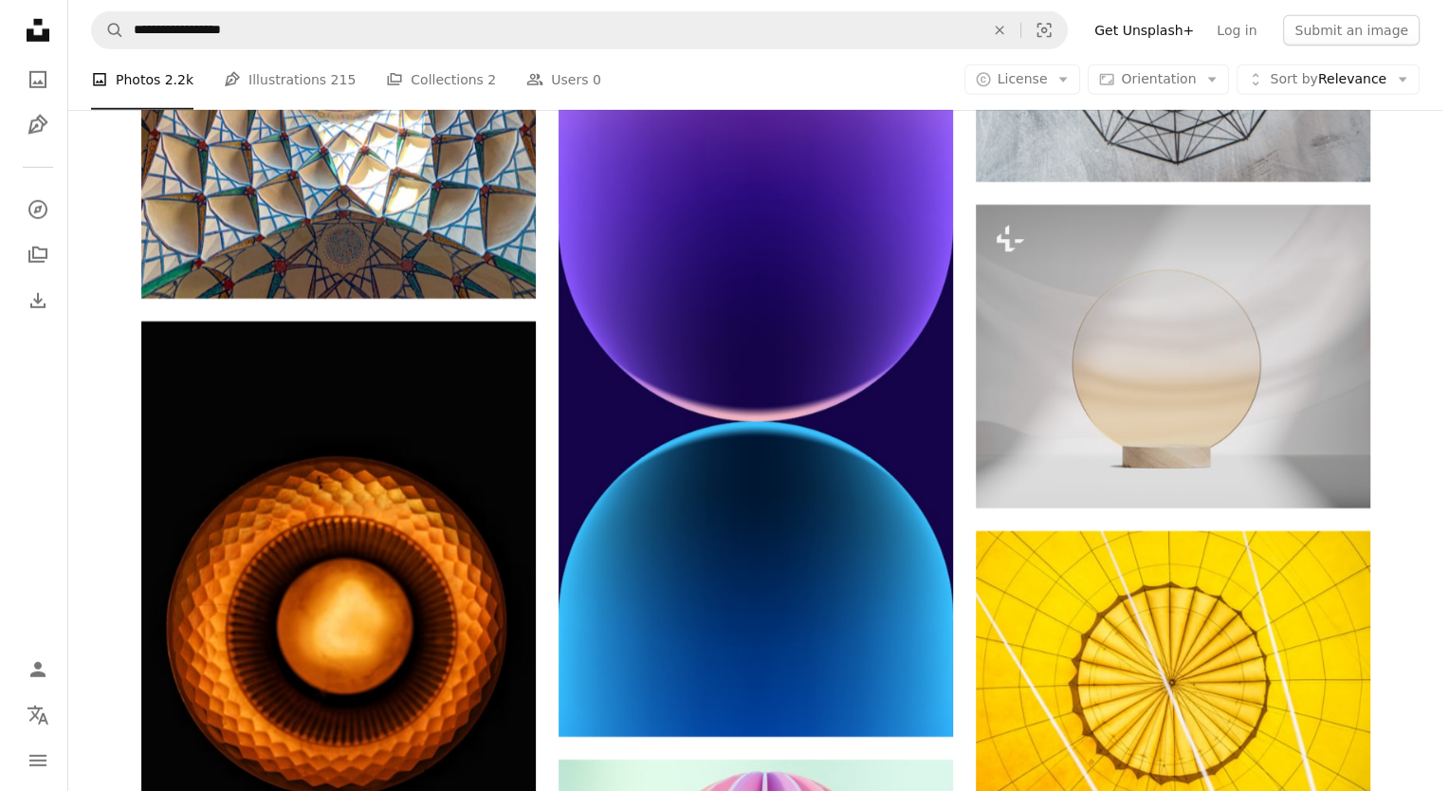
scroll to position [5715, 0]
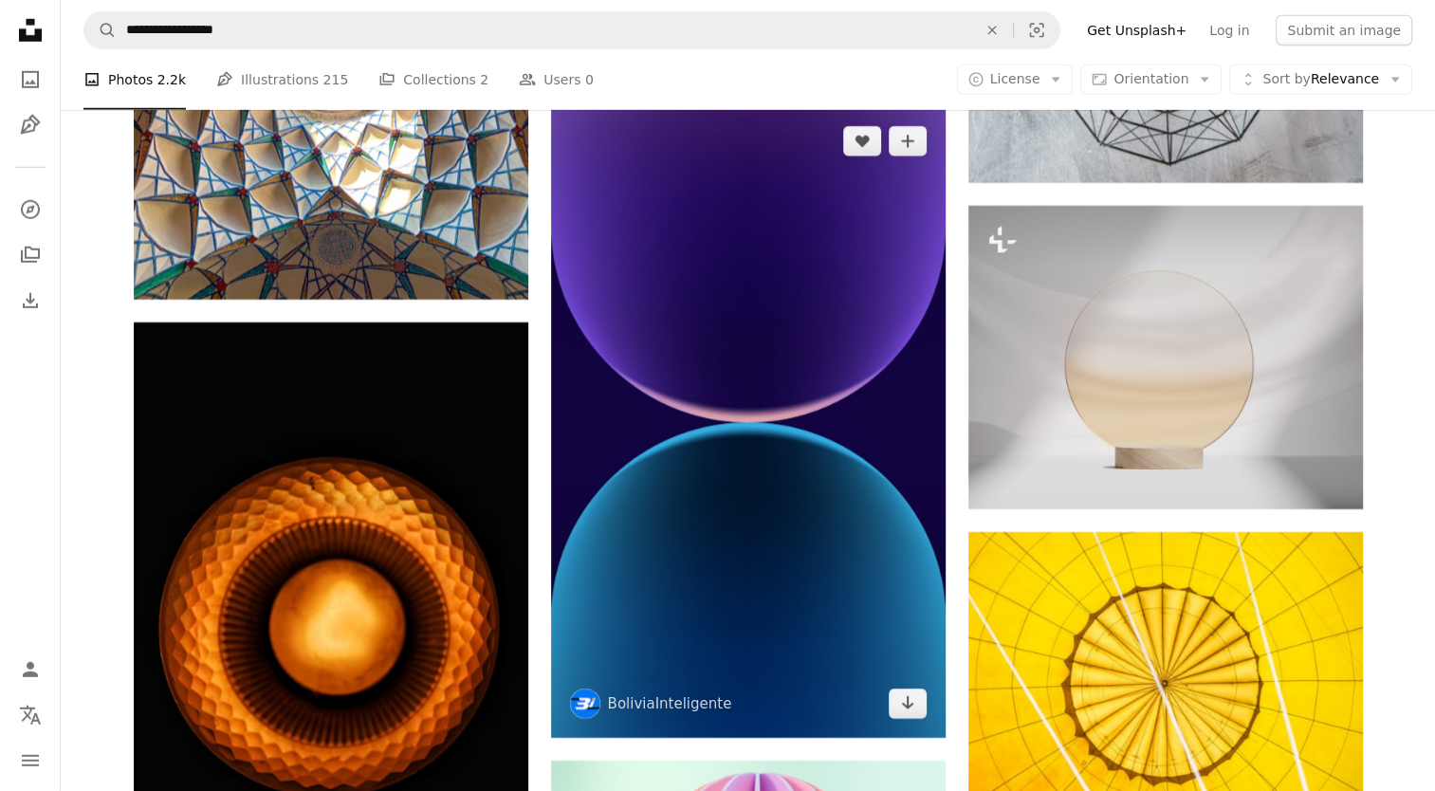
click at [760, 467] on img at bounding box center [748, 423] width 394 height 632
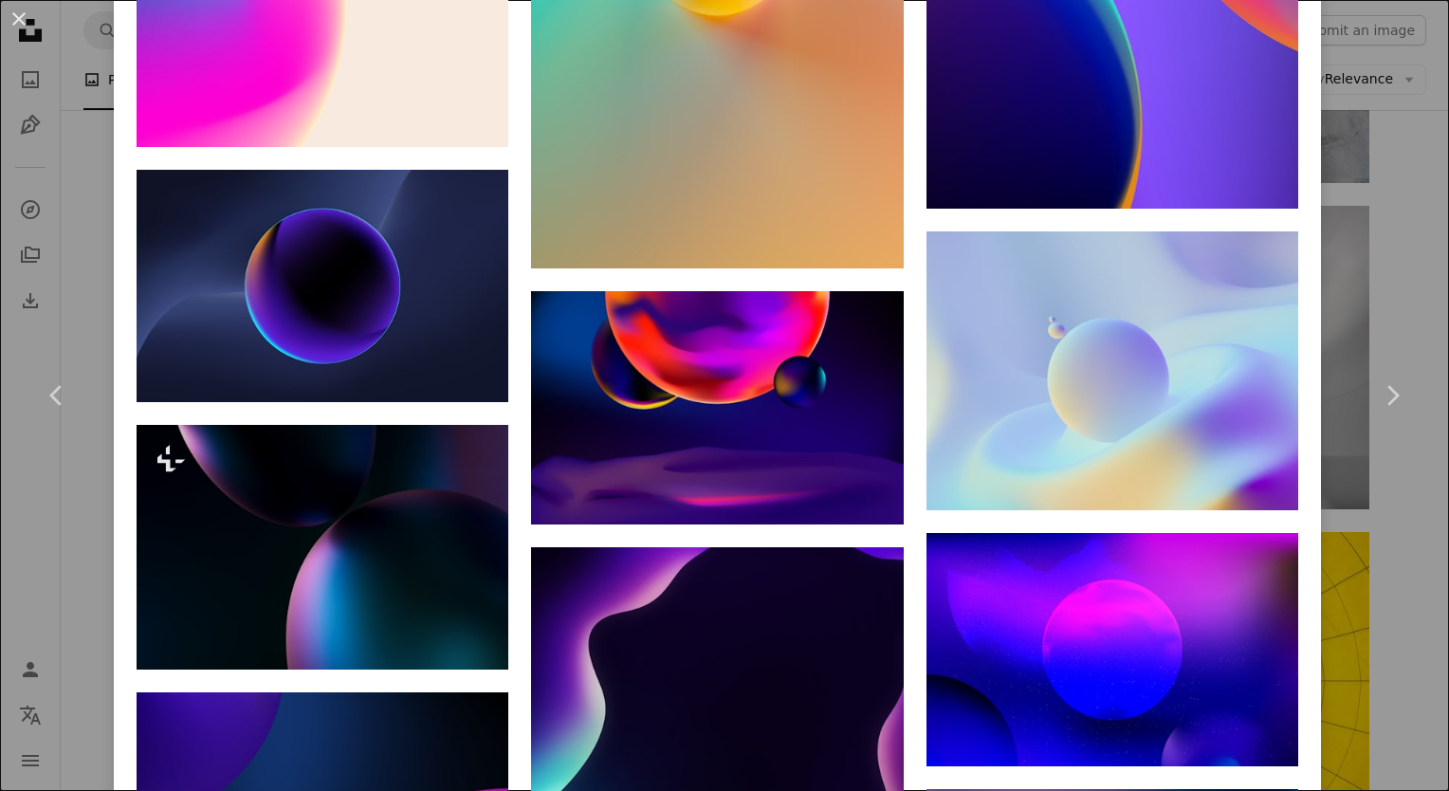
scroll to position [3439, 0]
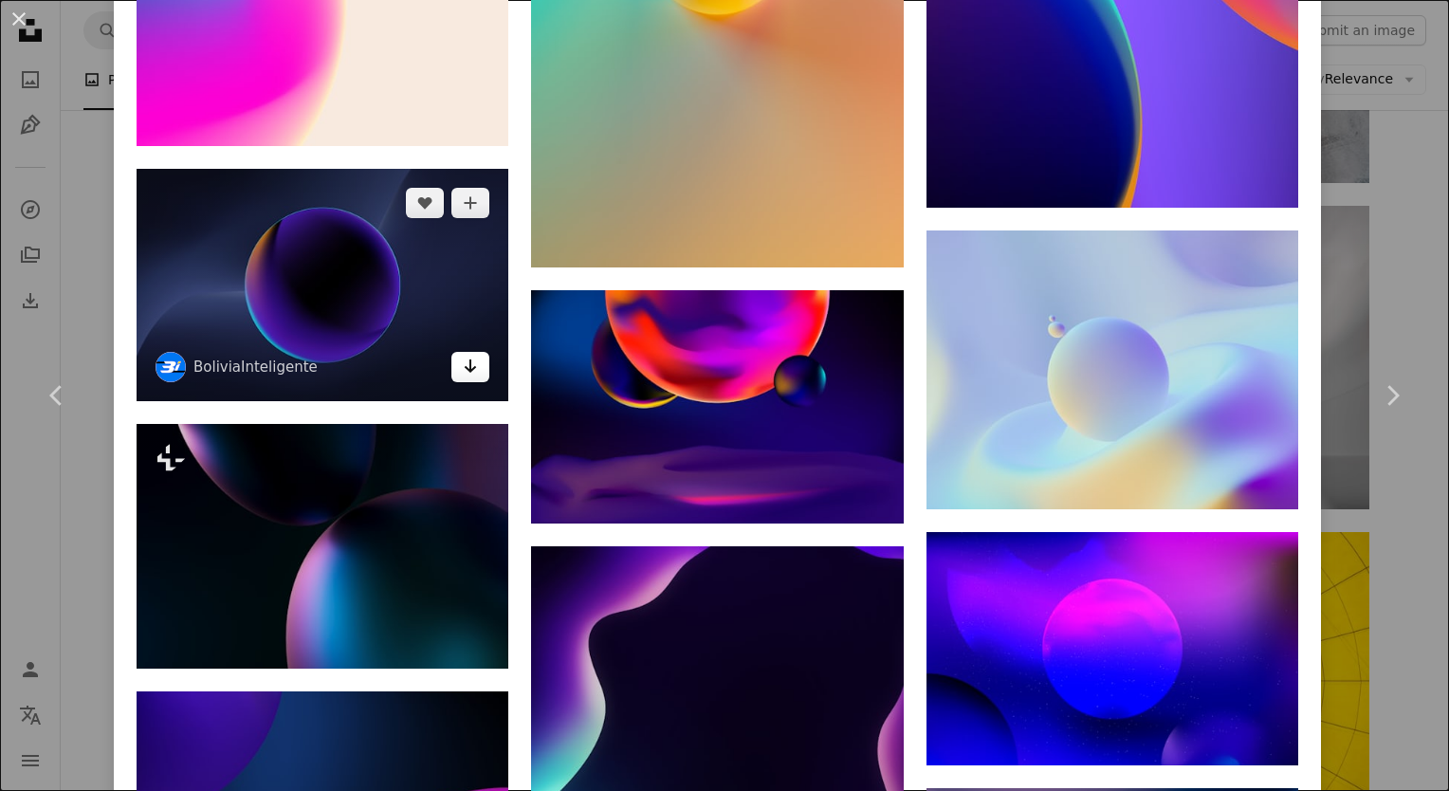
click at [465, 359] on icon "Download" at bounding box center [471, 365] width 12 height 13
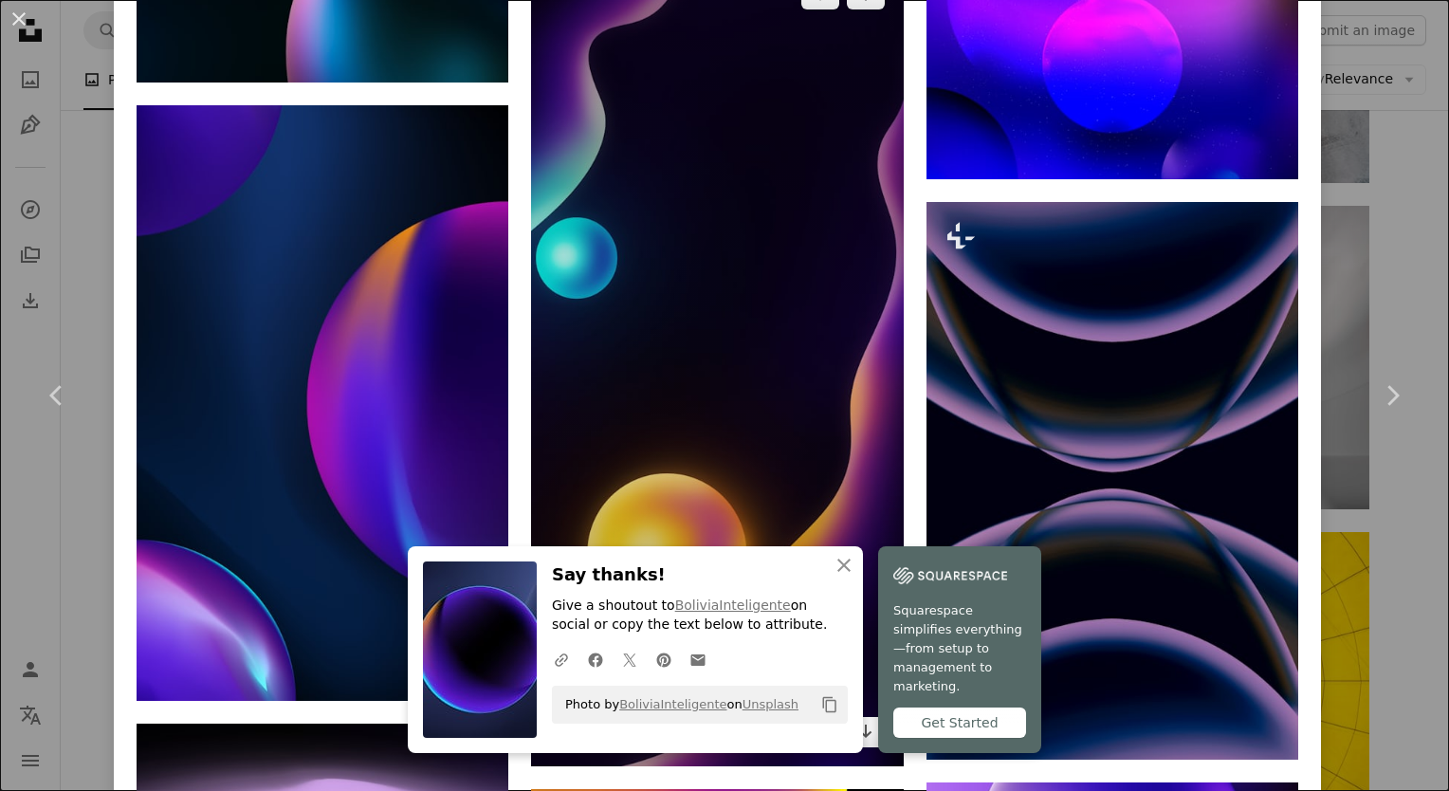
scroll to position [4229, 0]
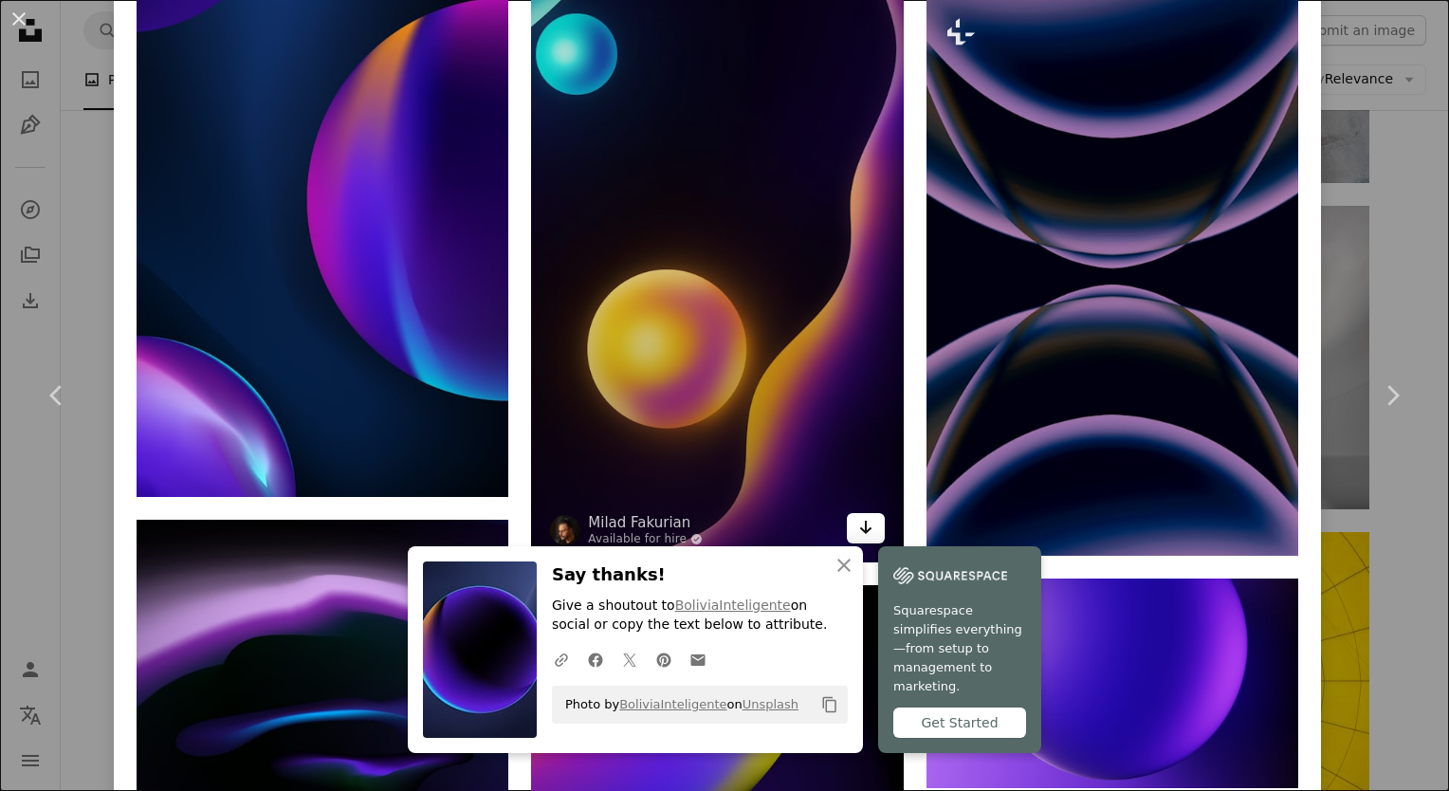
click at [865, 513] on link "Arrow pointing down" at bounding box center [866, 528] width 38 height 30
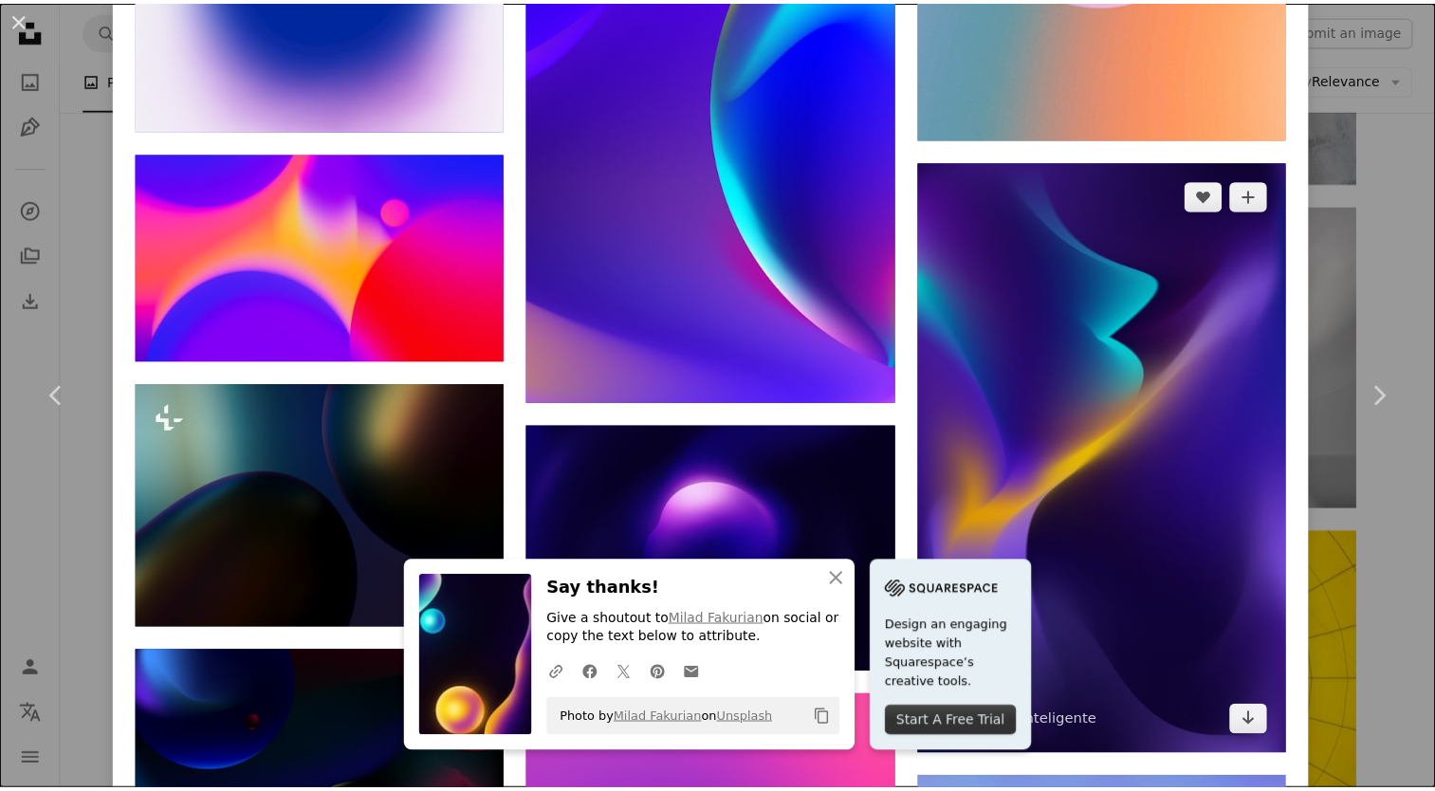
scroll to position [6782, 0]
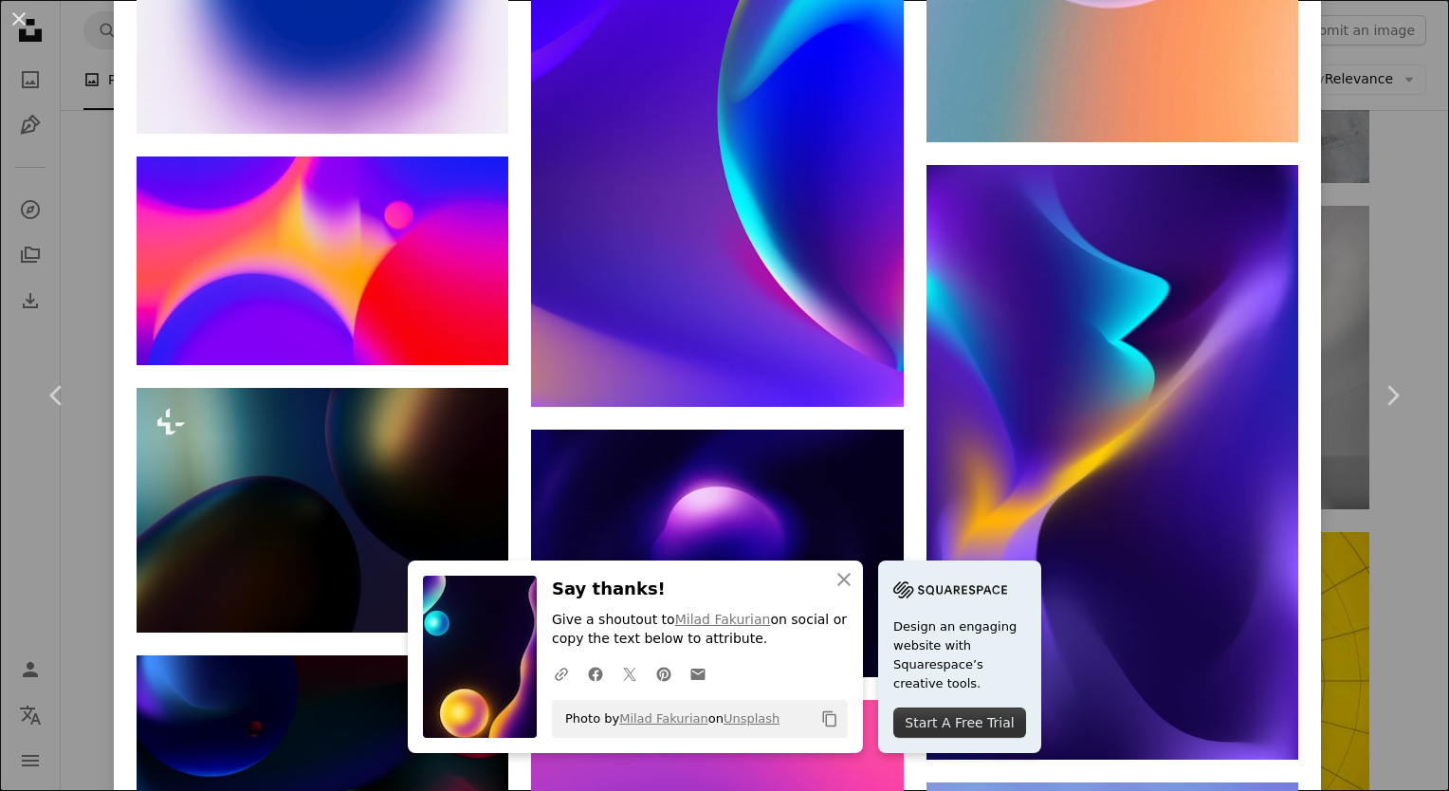
click at [1413, 211] on div "An X shape Chevron left Chevron right BoliviaInteligente boliviainteligente A h…" at bounding box center [724, 395] width 1449 height 791
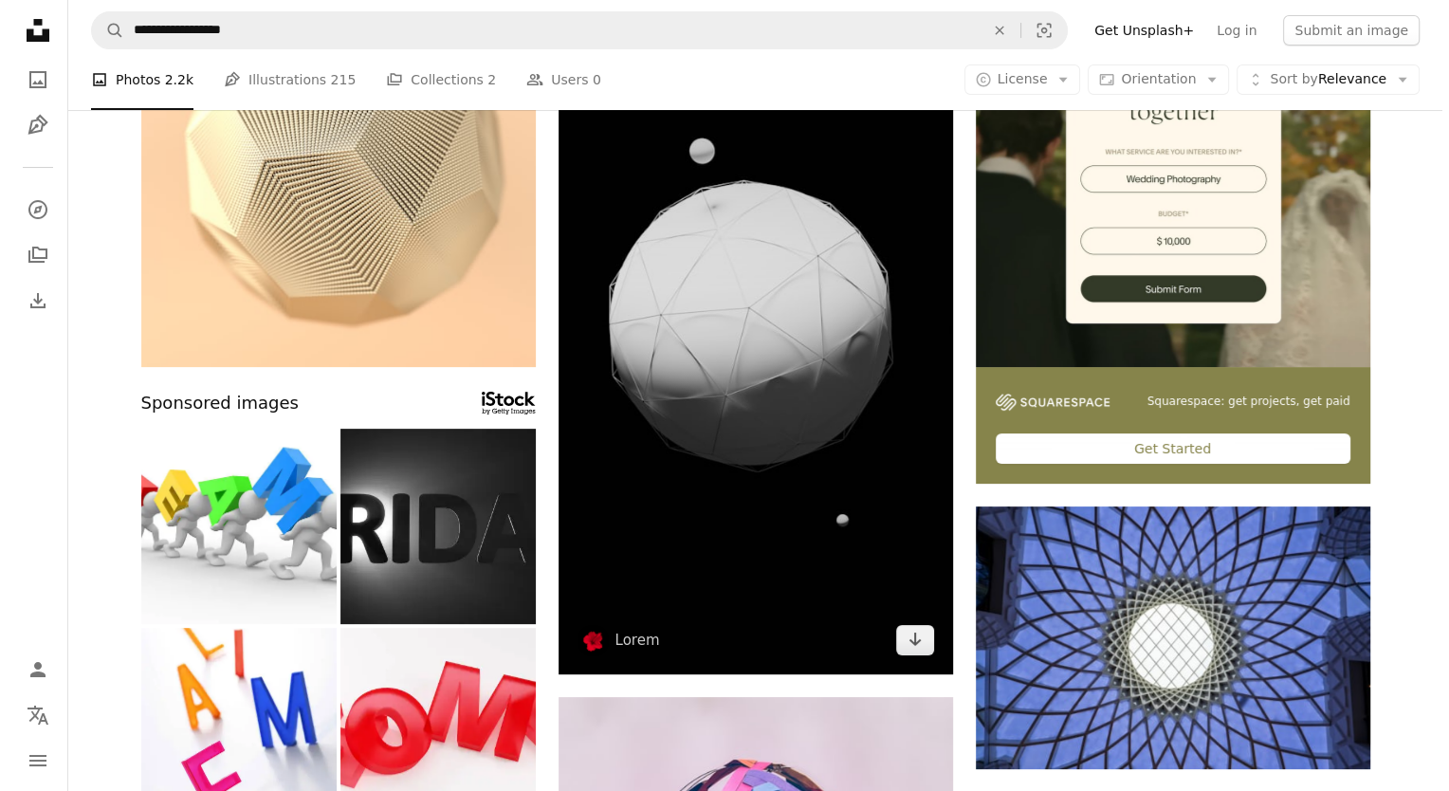
scroll to position [288, 0]
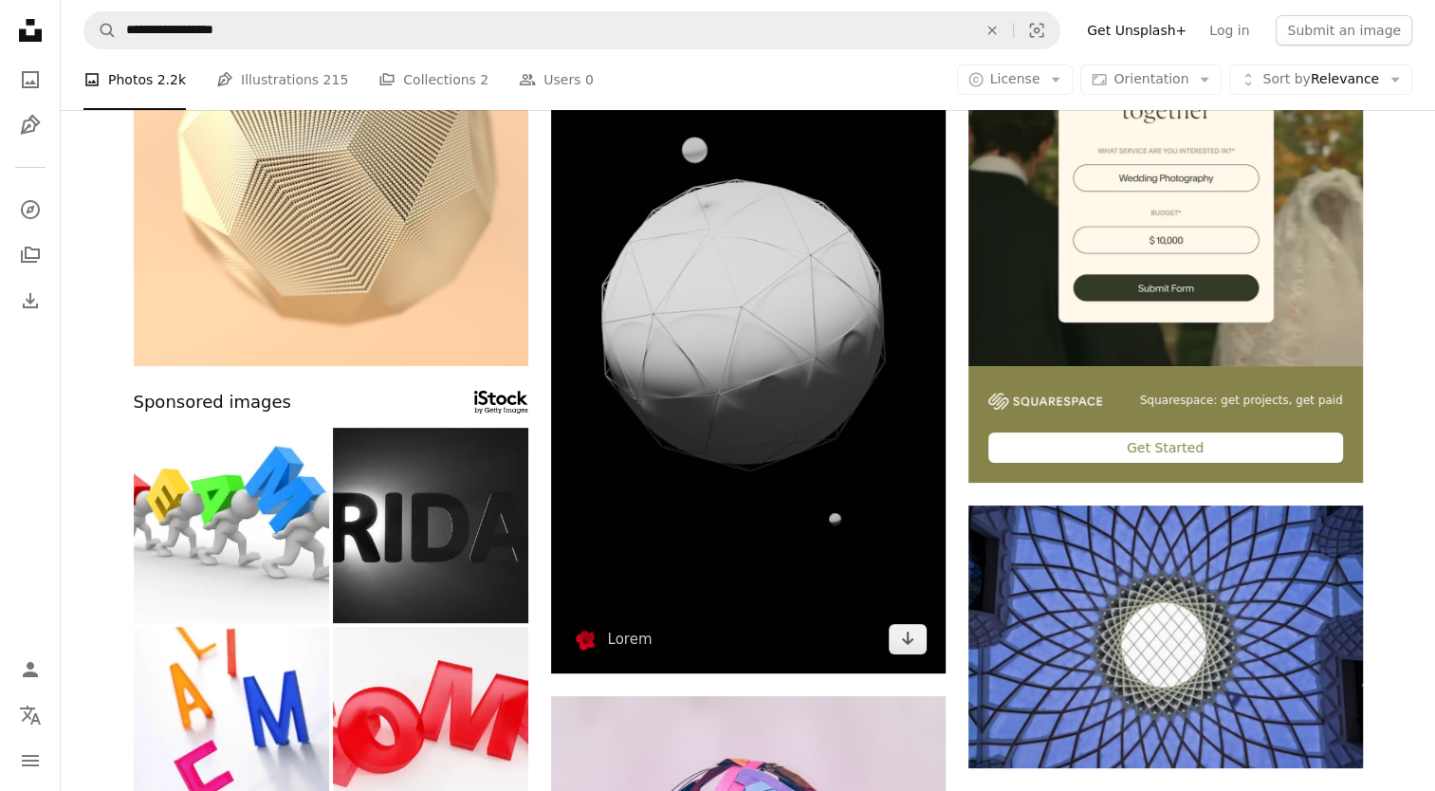
click at [718, 493] on img at bounding box center [748, 323] width 394 height 702
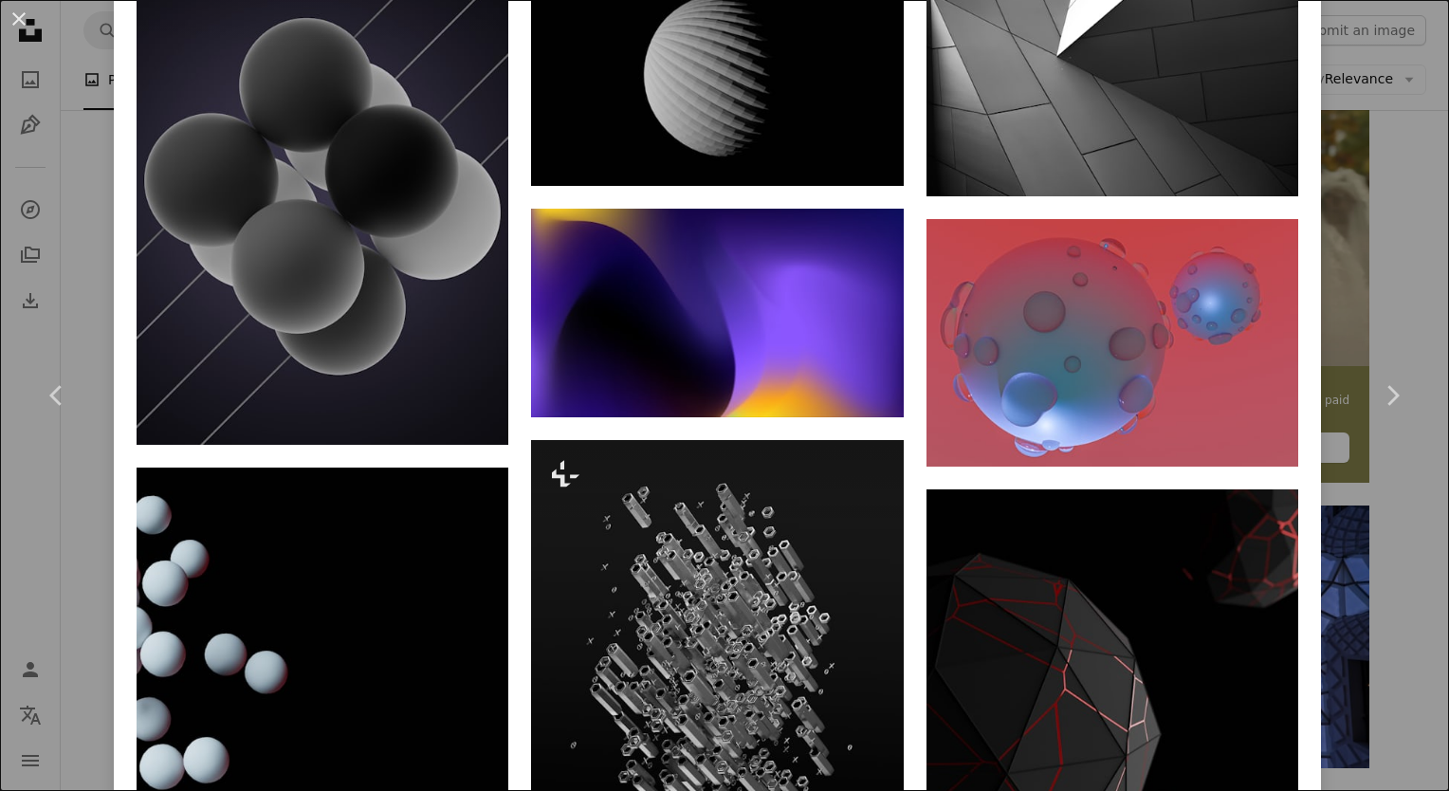
scroll to position [11687, 0]
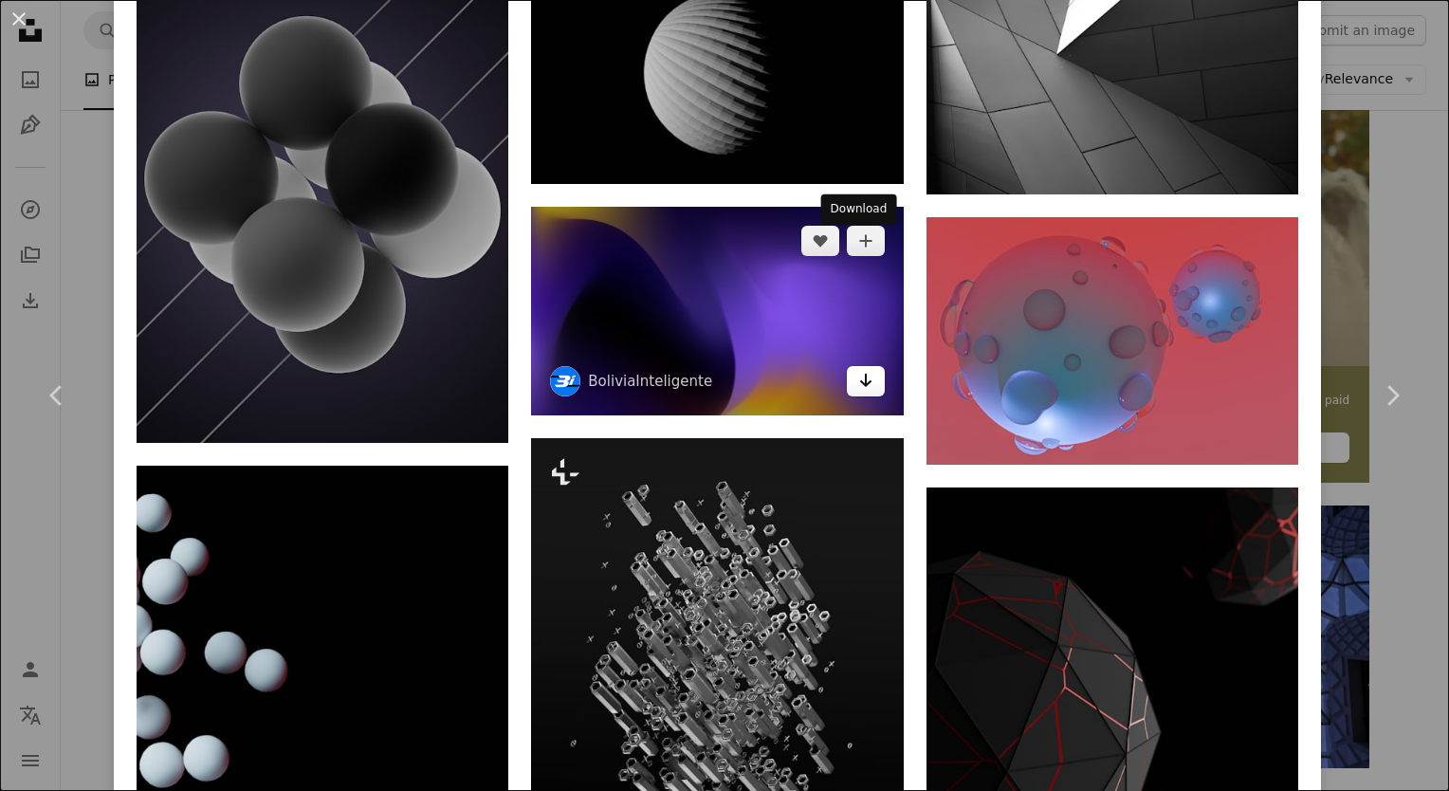
click at [858, 369] on icon "Arrow pointing down" at bounding box center [865, 380] width 15 height 23
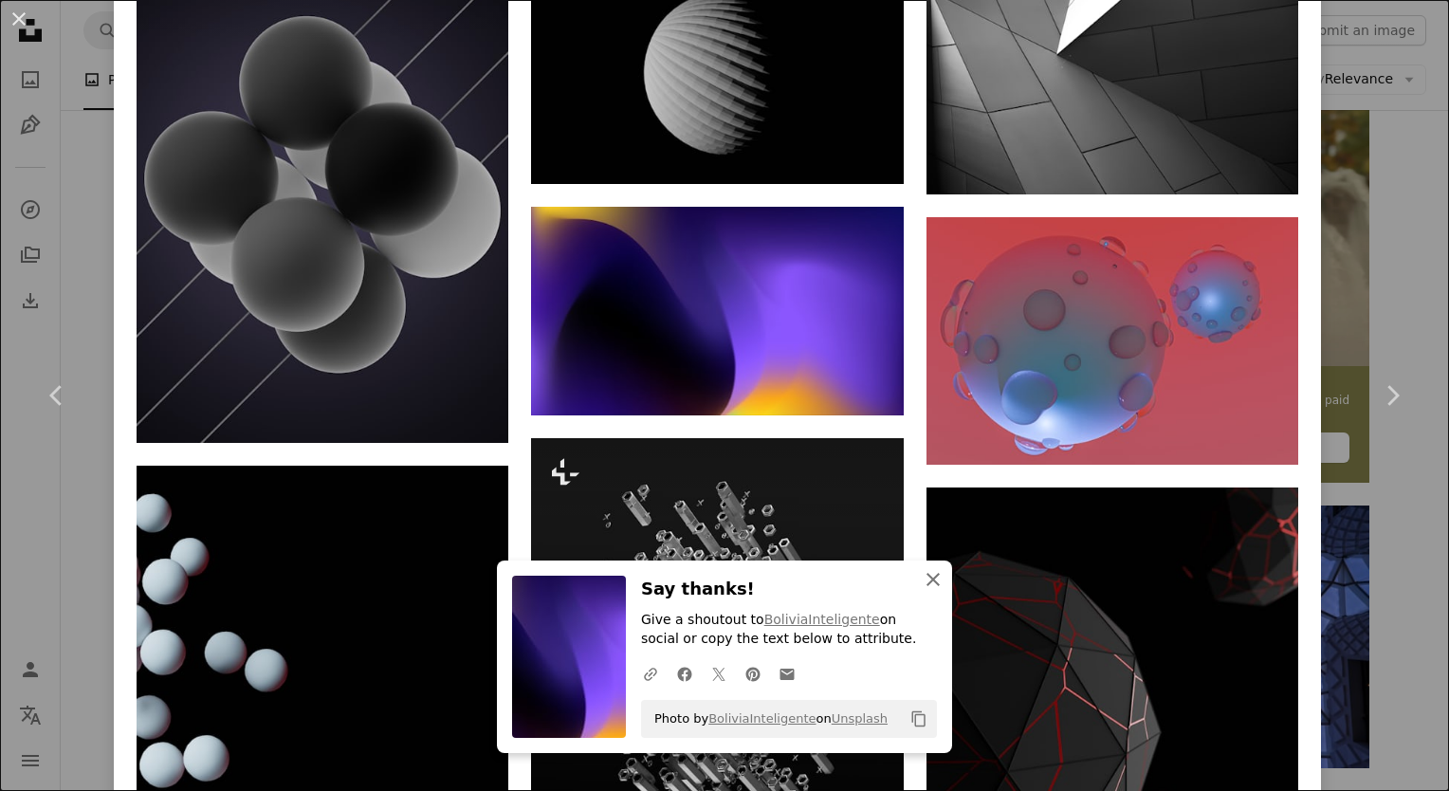
click at [926, 586] on icon "An X shape" at bounding box center [933, 579] width 23 height 23
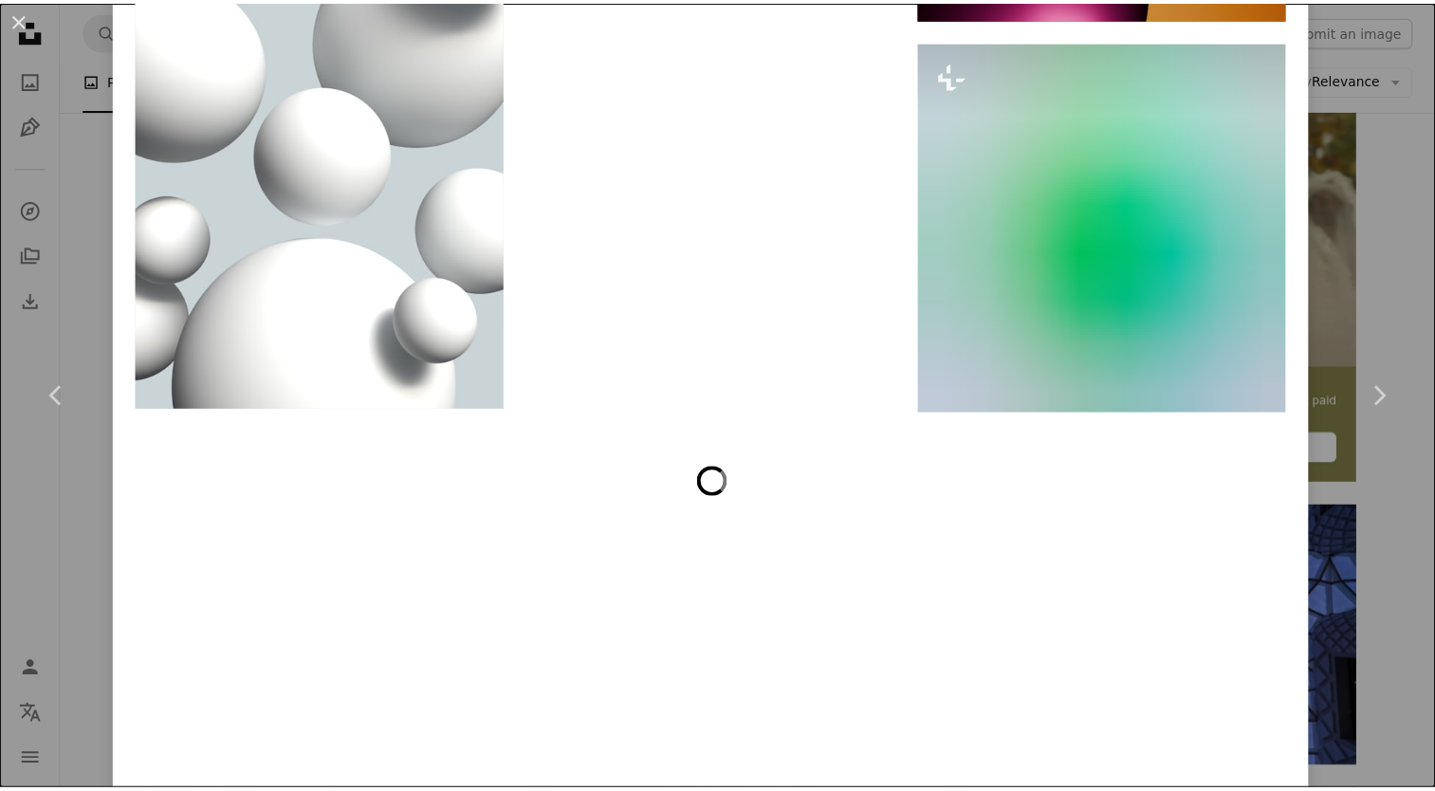
scroll to position [13633, 0]
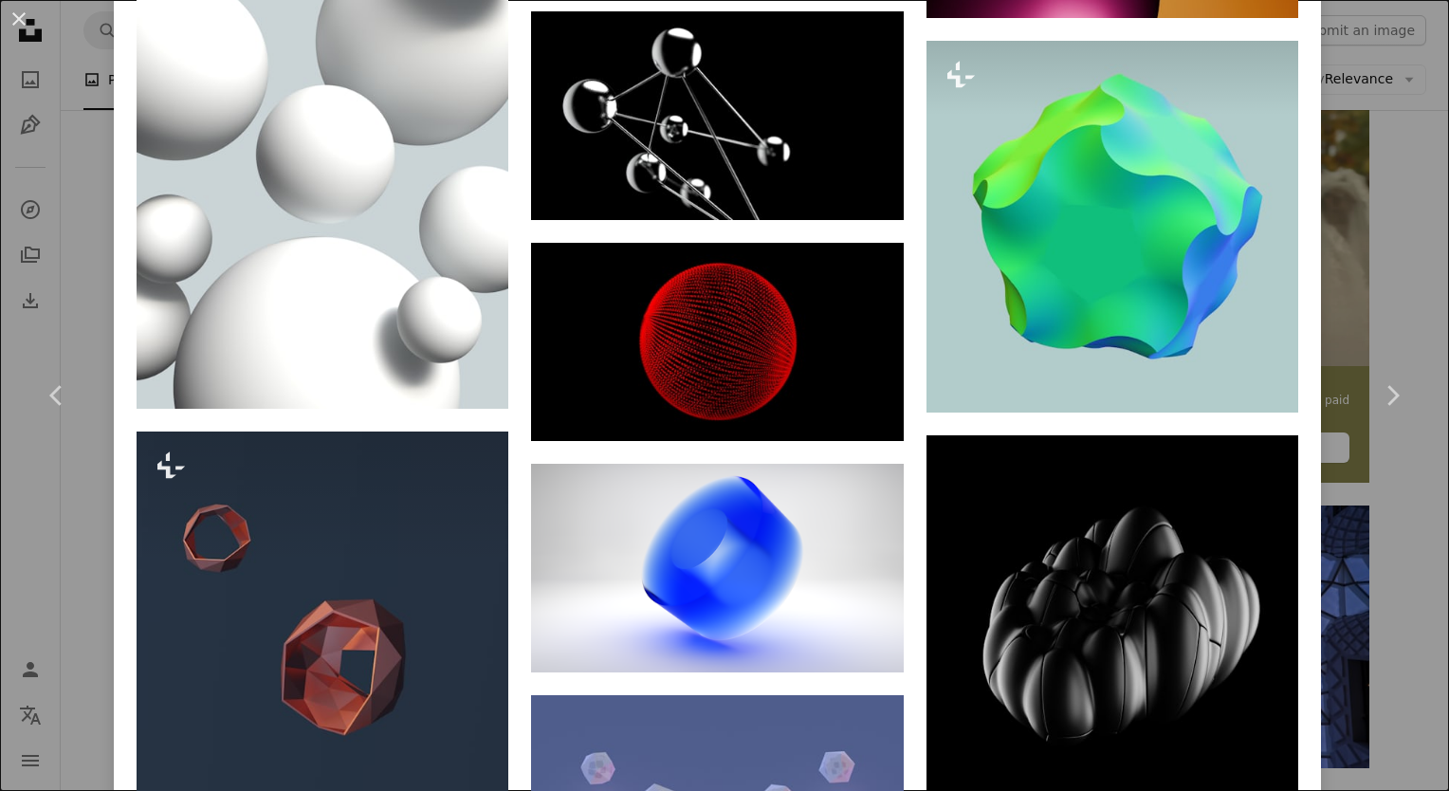
click at [1403, 122] on div "An X shape Chevron left Chevron right Lorem lorem_ A heart A plus sign Edit ima…" at bounding box center [724, 395] width 1449 height 791
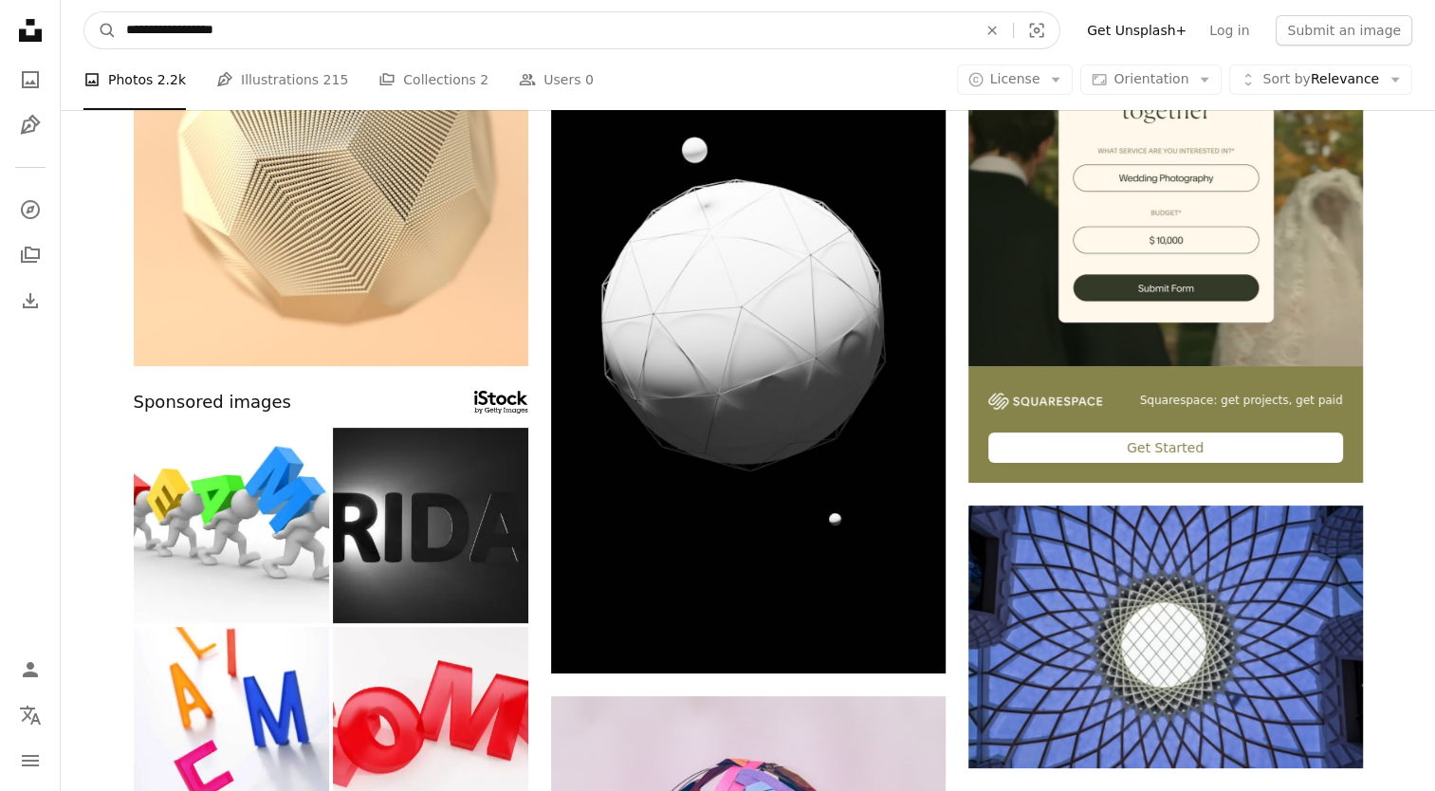
click at [251, 28] on input "**********" at bounding box center [544, 30] width 854 height 36
type input "**********"
click button "A magnifying glass" at bounding box center [100, 30] width 32 height 36
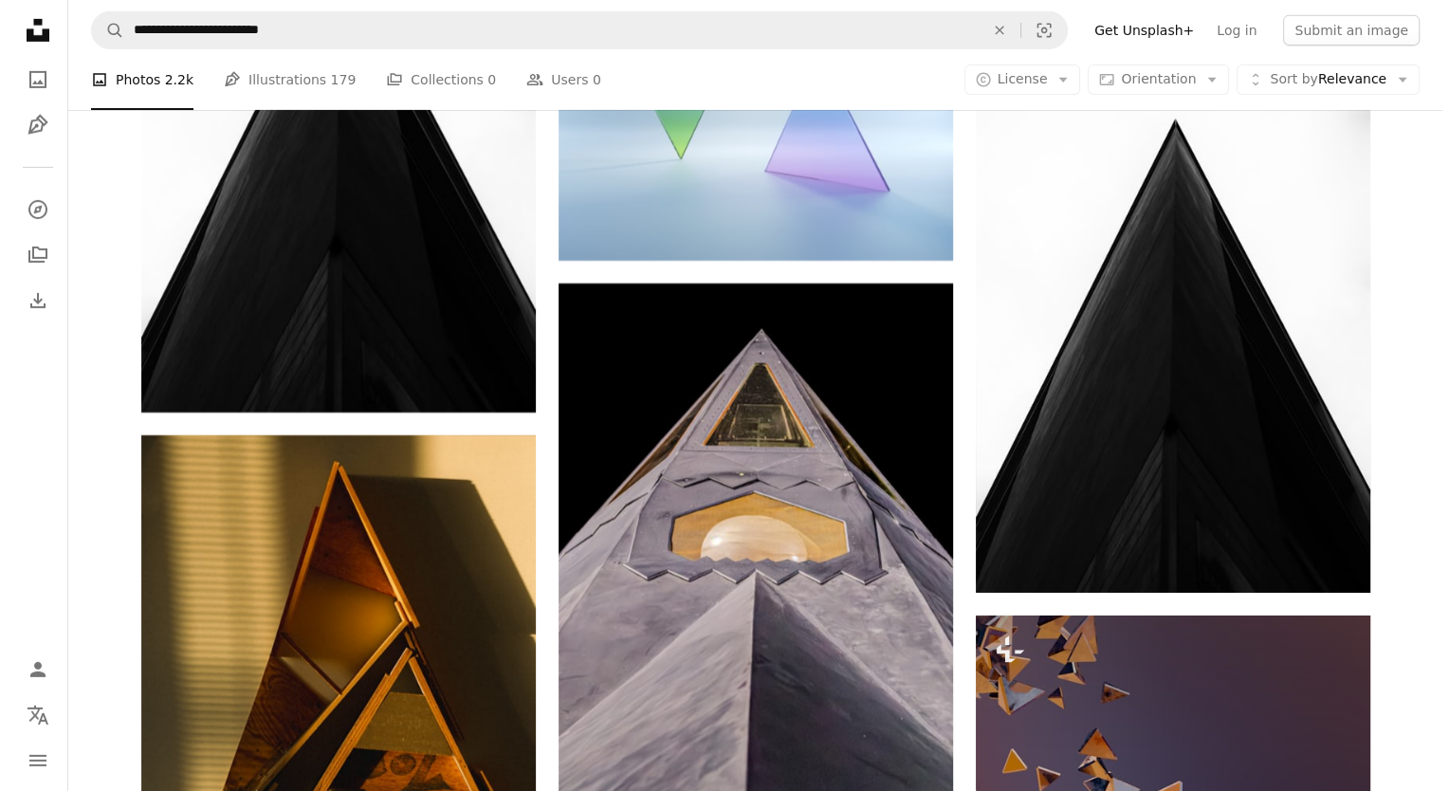
scroll to position [6067, 0]
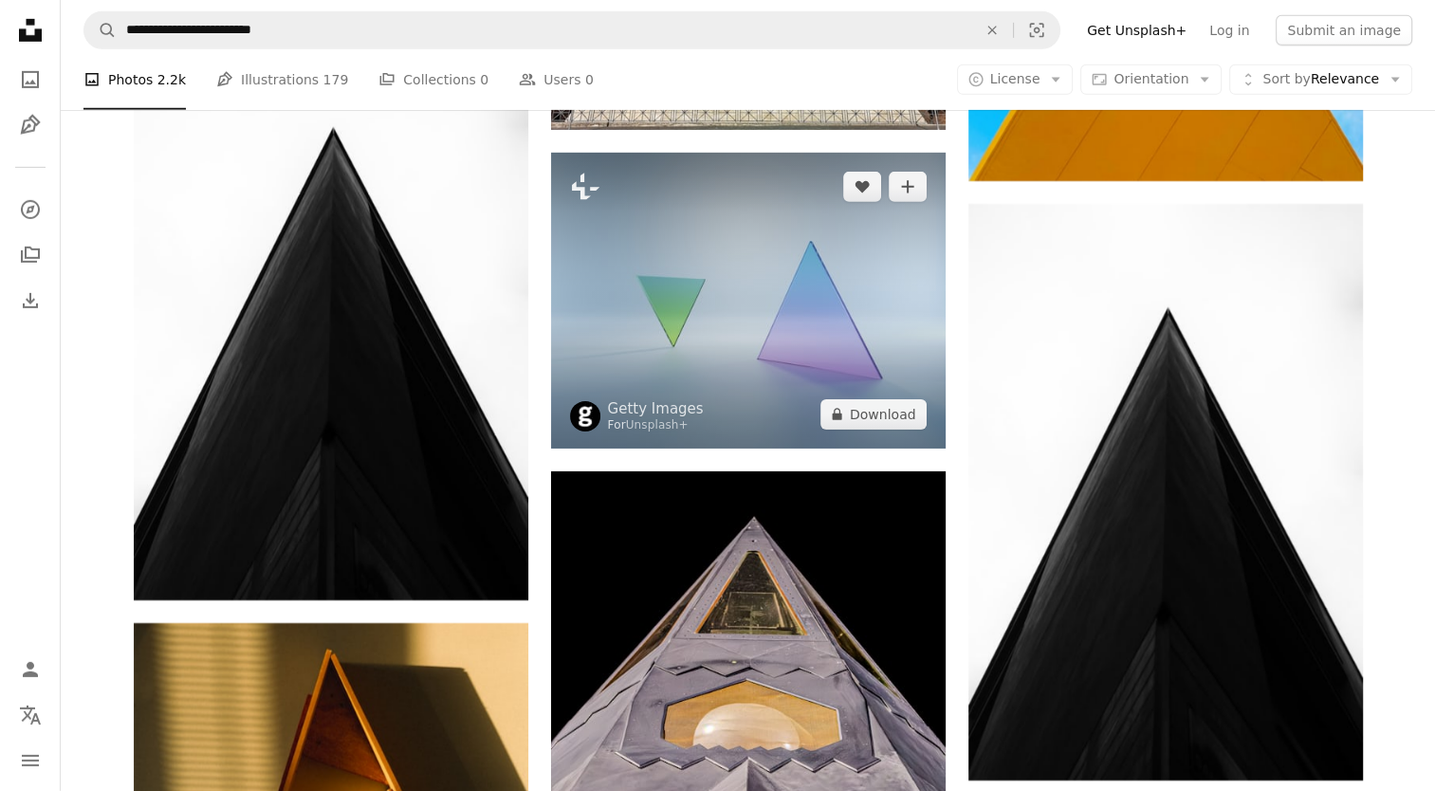
click at [722, 371] on img at bounding box center [748, 301] width 394 height 296
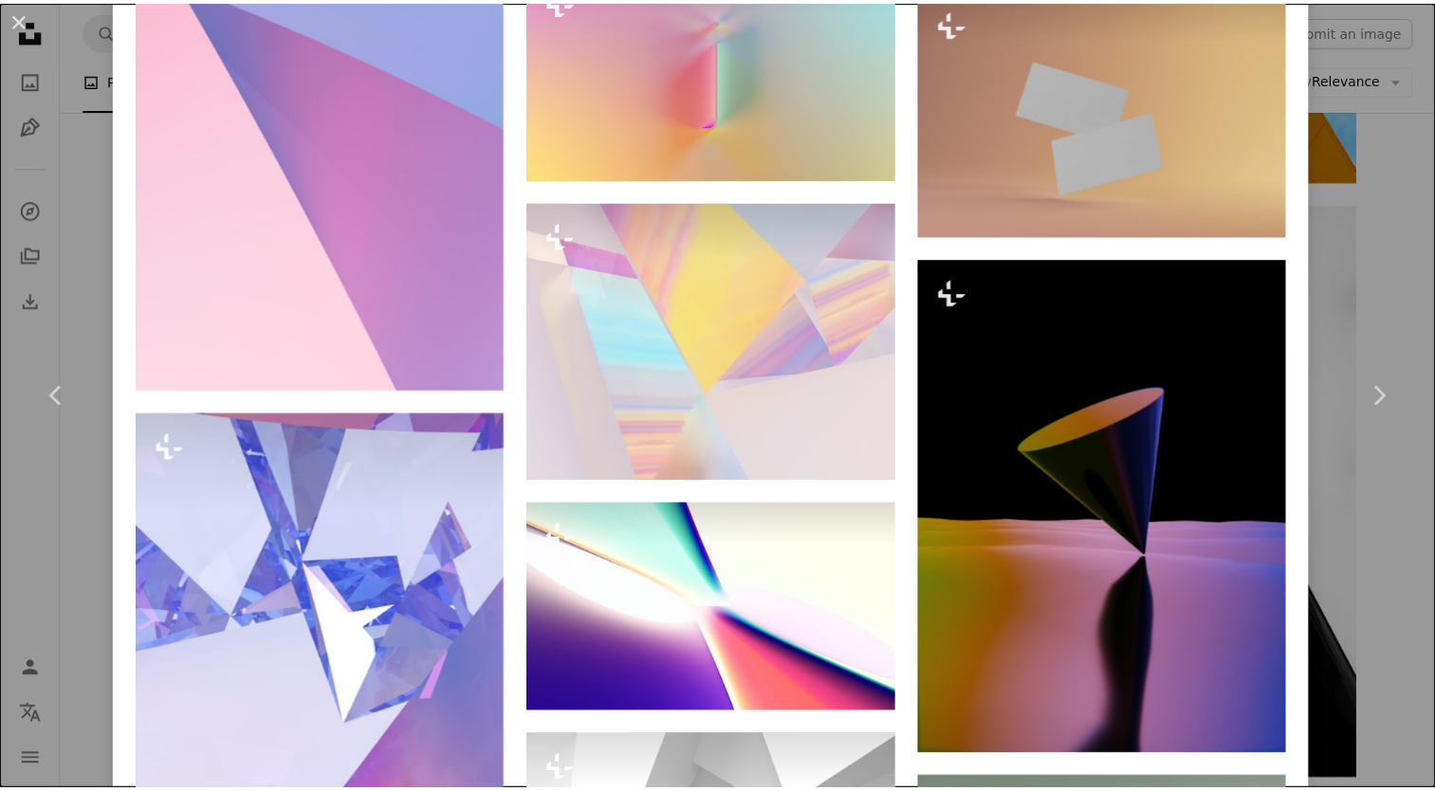
scroll to position [3398, 0]
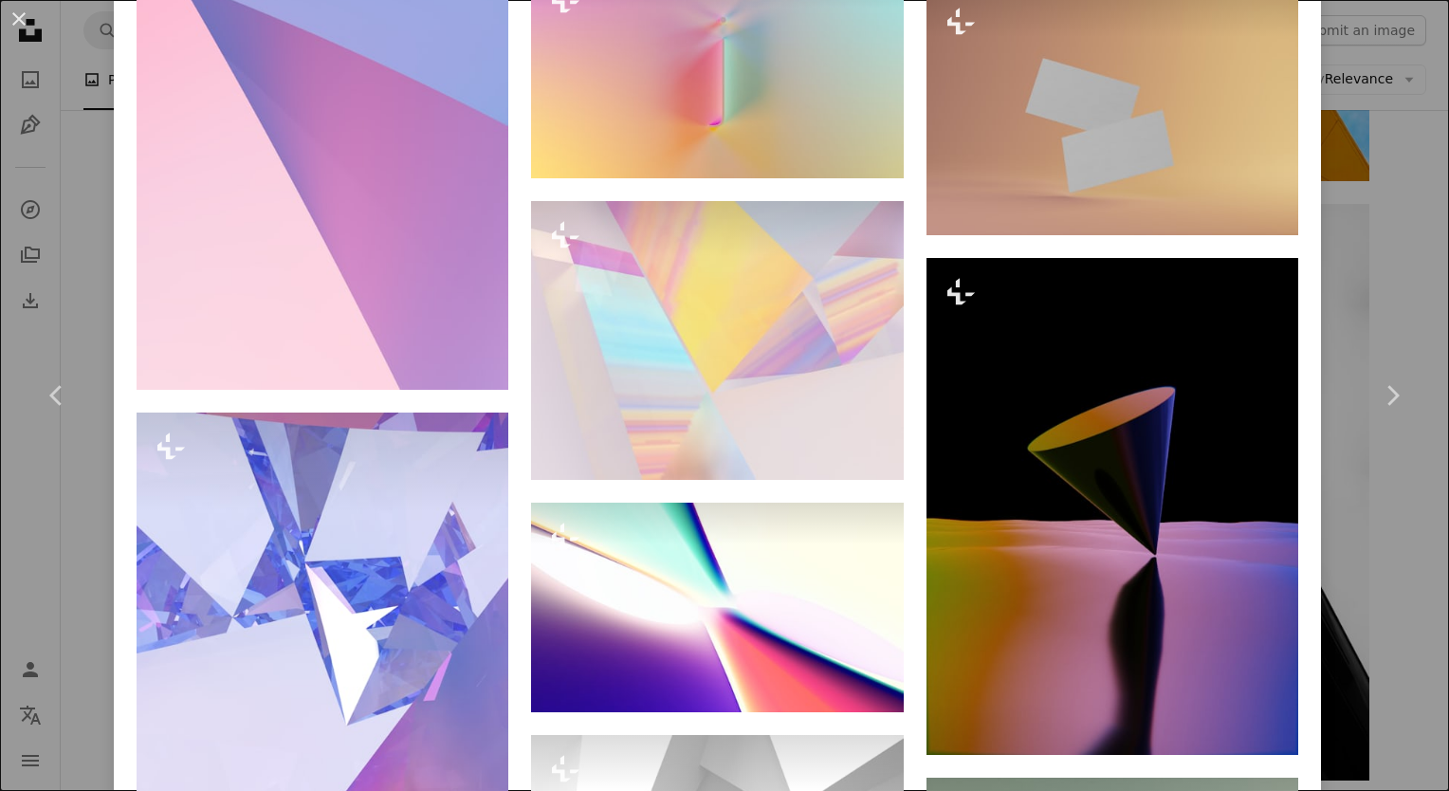
click at [1406, 235] on div "An X shape Chevron left Chevron right Getty Images For Unsplash+ A heart A plus…" at bounding box center [724, 395] width 1449 height 791
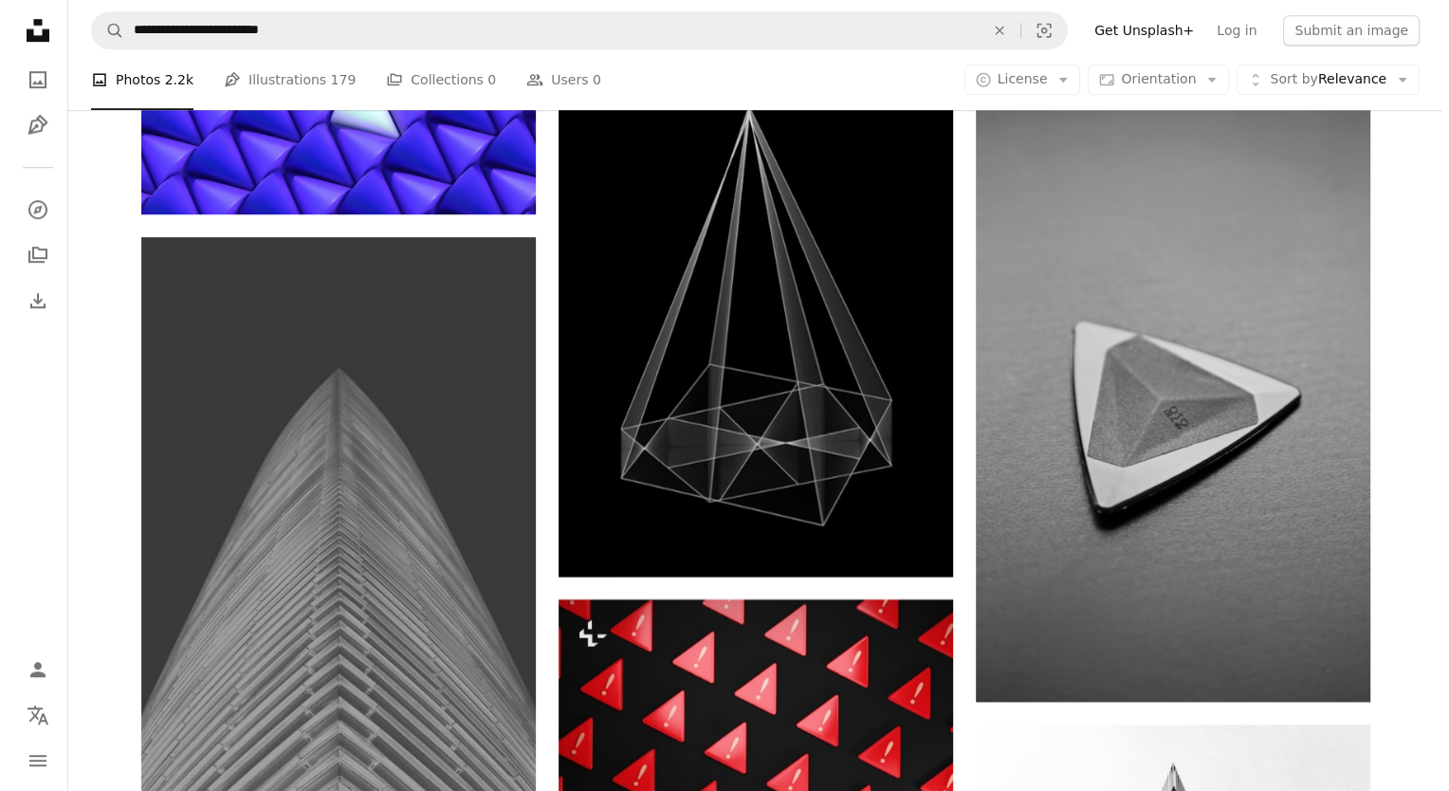
scroll to position [8652, 0]
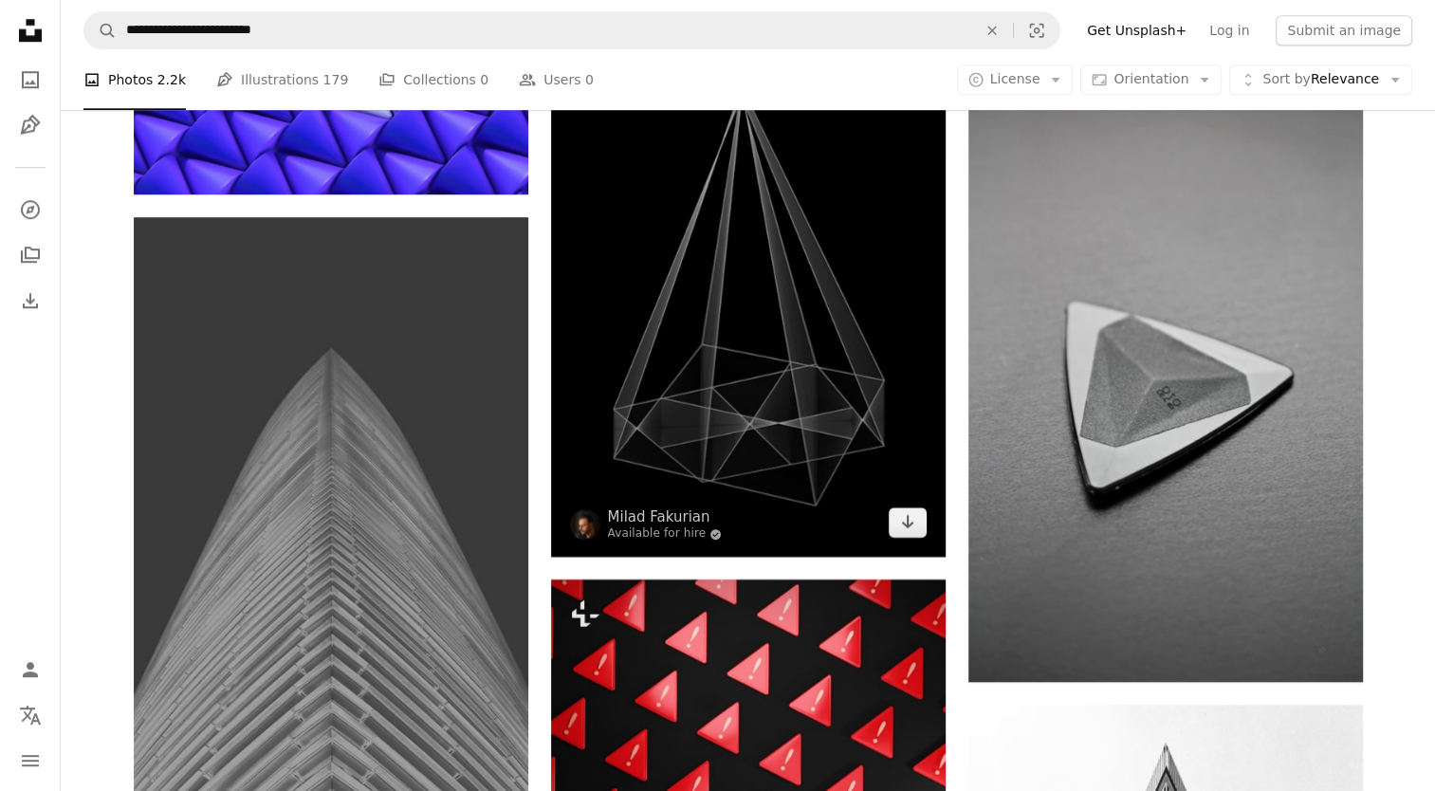
click at [770, 410] on img at bounding box center [748, 281] width 394 height 552
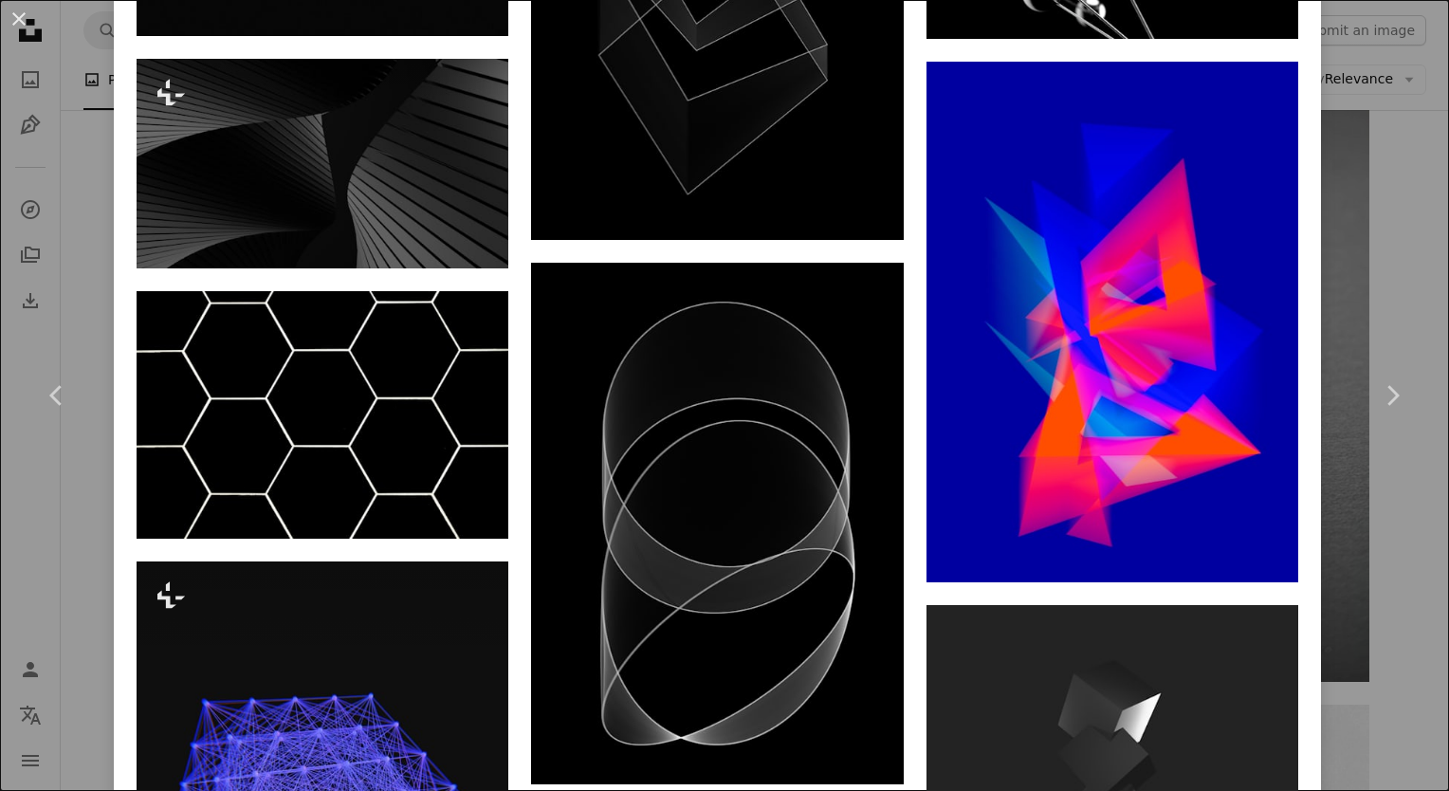
scroll to position [8928, 0]
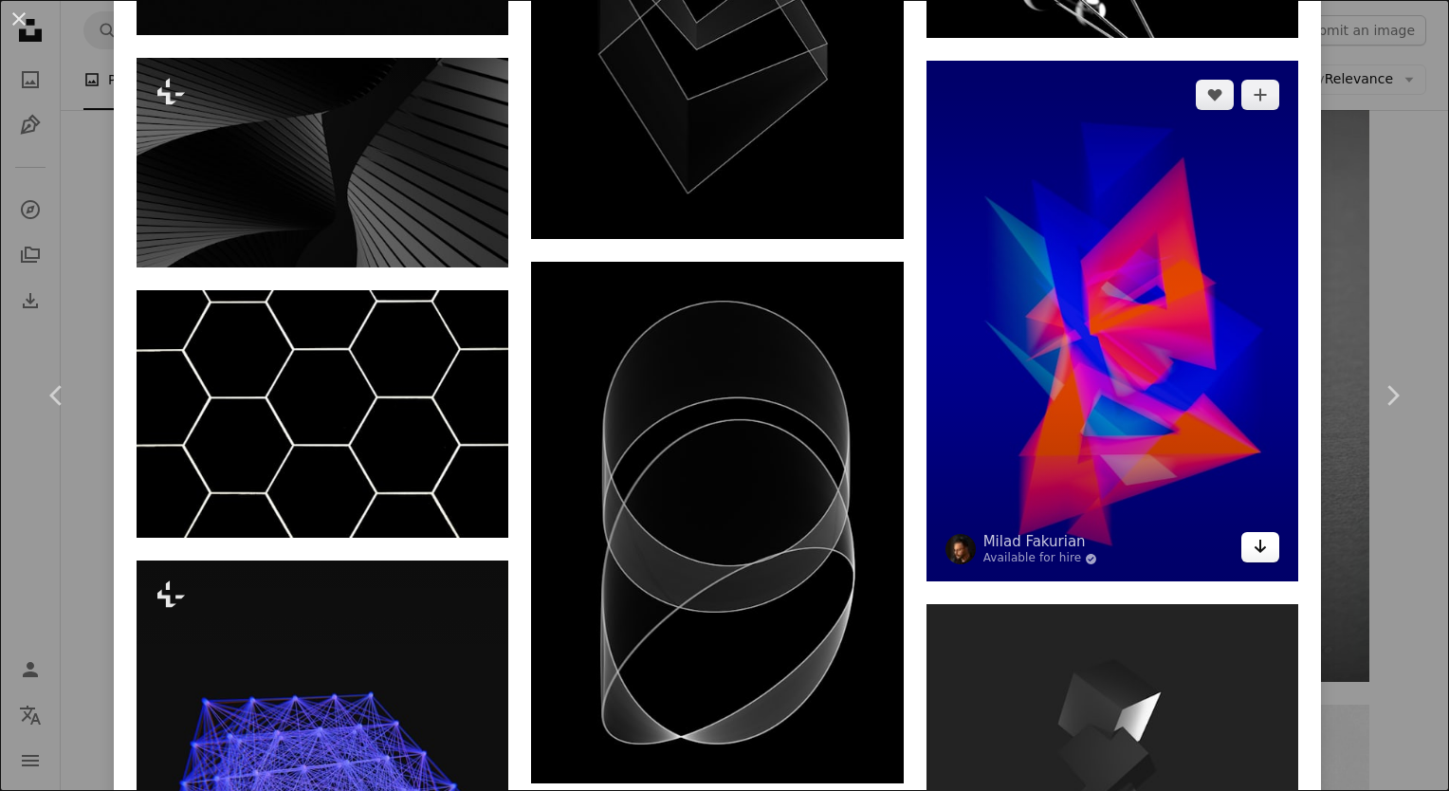
click at [1253, 535] on icon "Arrow pointing down" at bounding box center [1260, 546] width 15 height 23
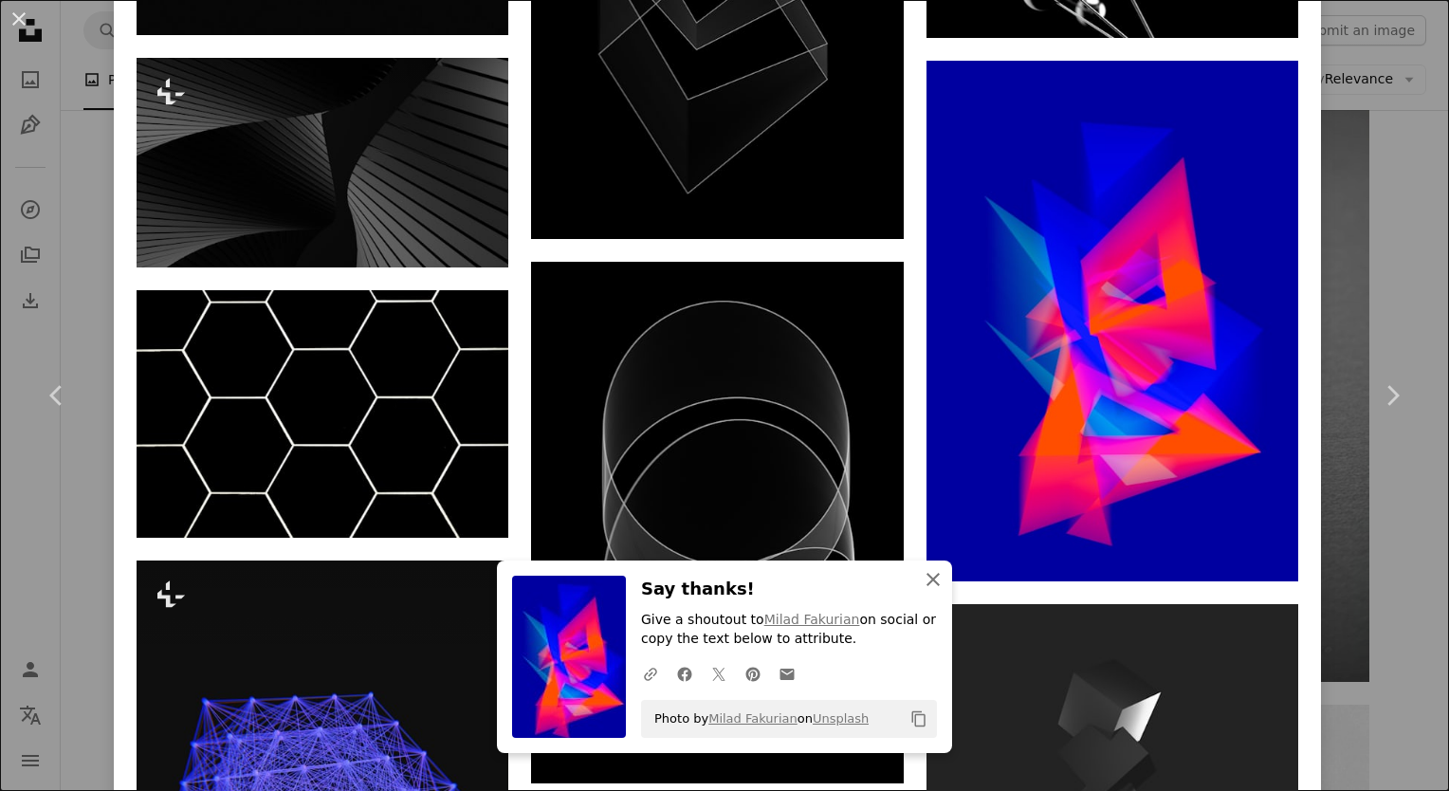
click at [933, 578] on icon "An X shape" at bounding box center [933, 579] width 23 height 23
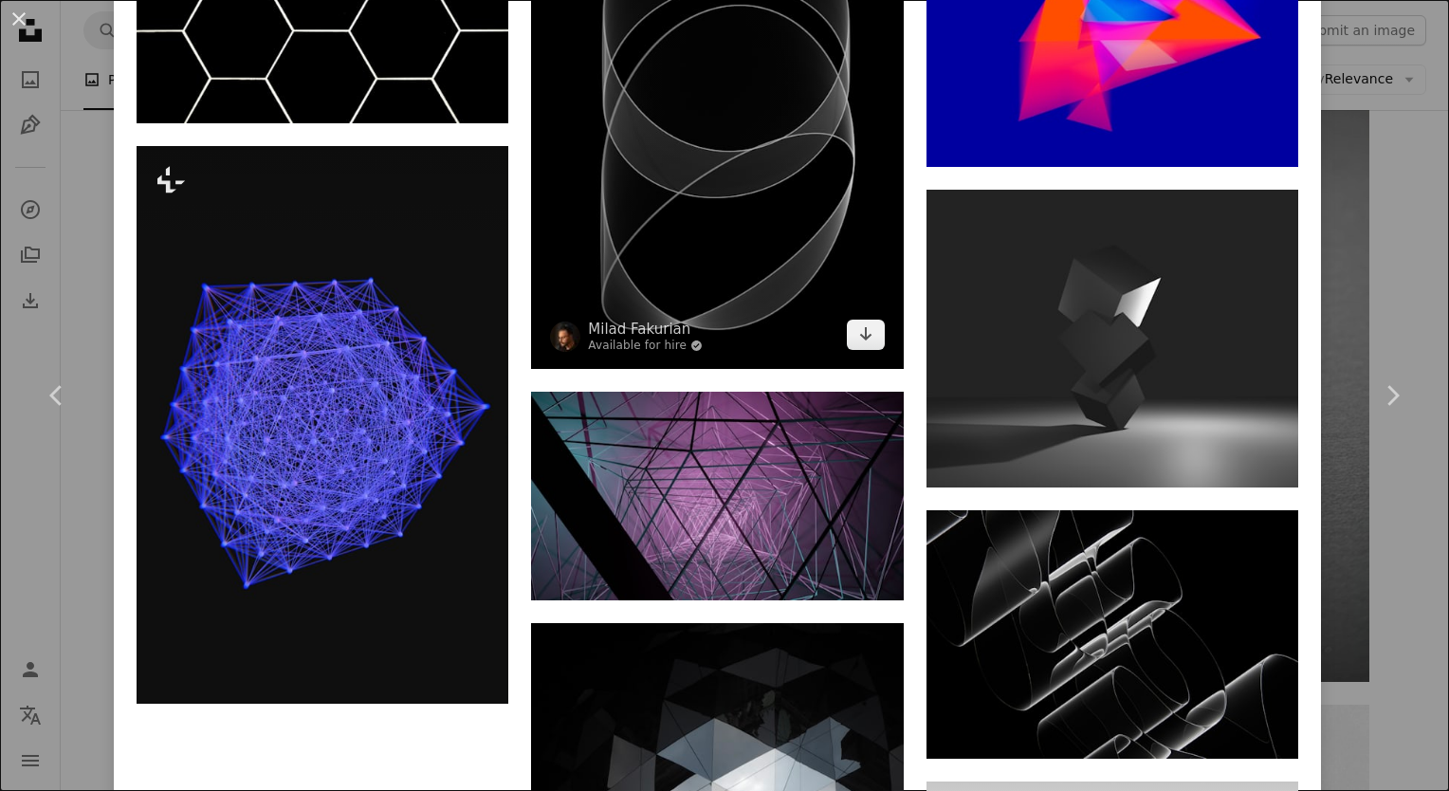
scroll to position [9343, 0]
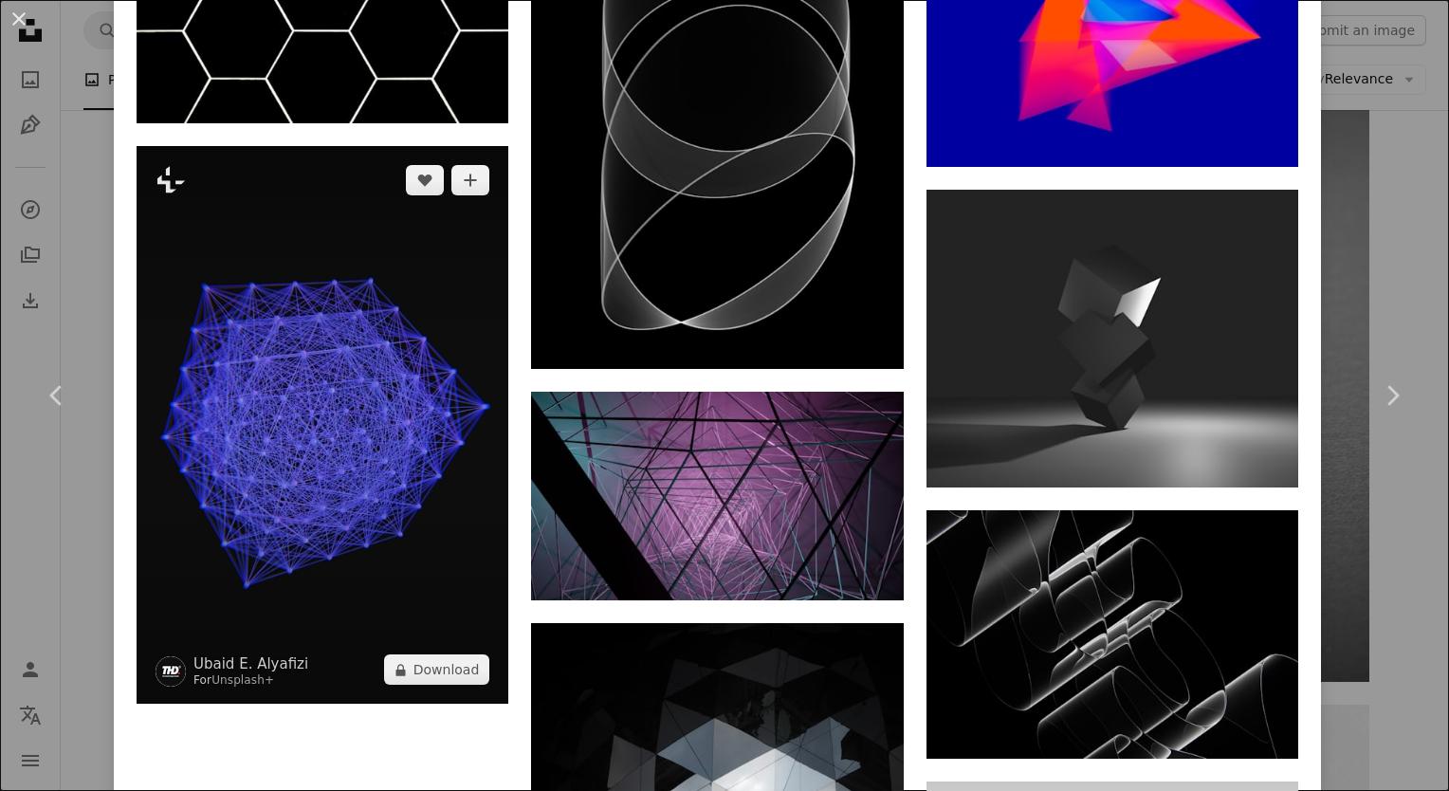
click at [422, 348] on img at bounding box center [323, 425] width 372 height 558
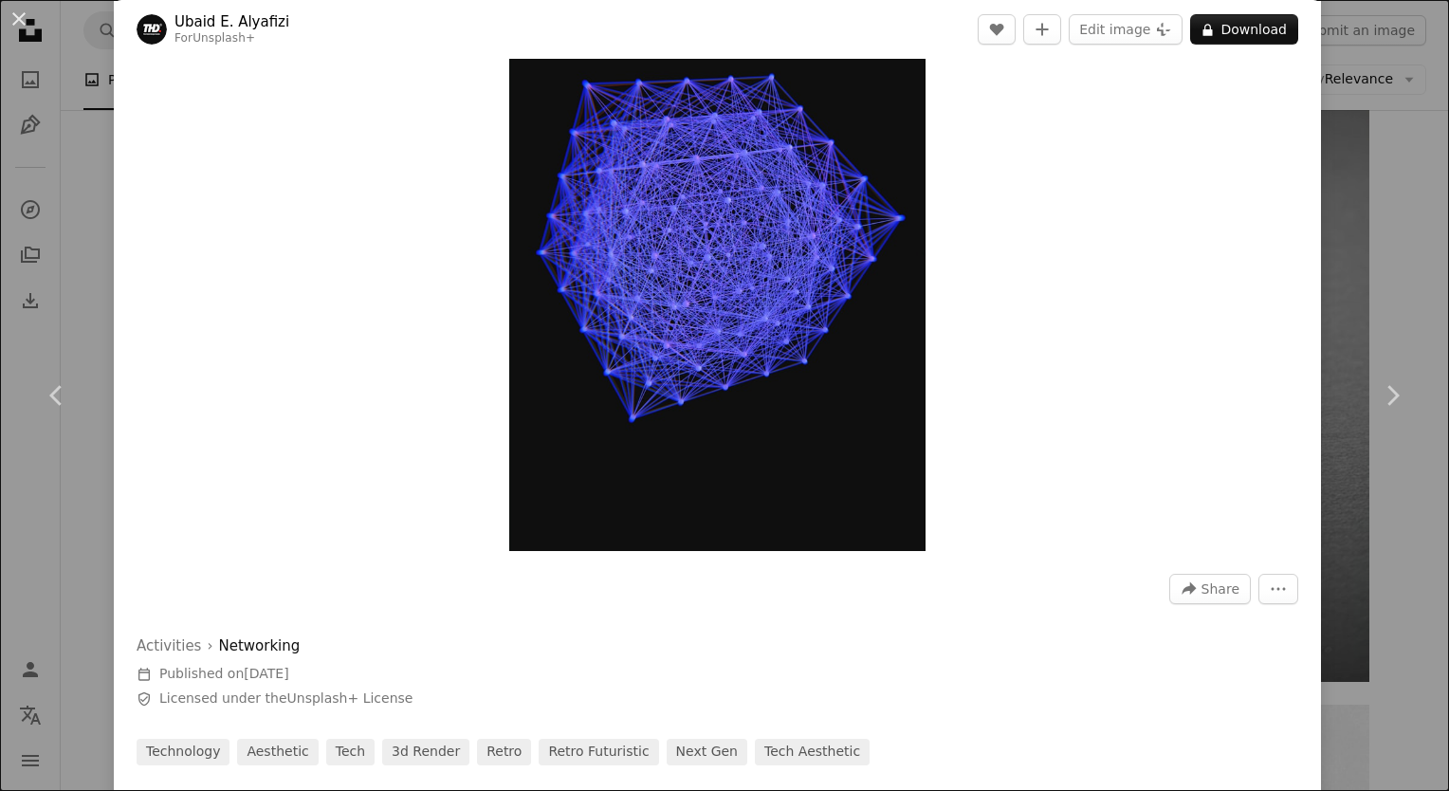
scroll to position [208, 0]
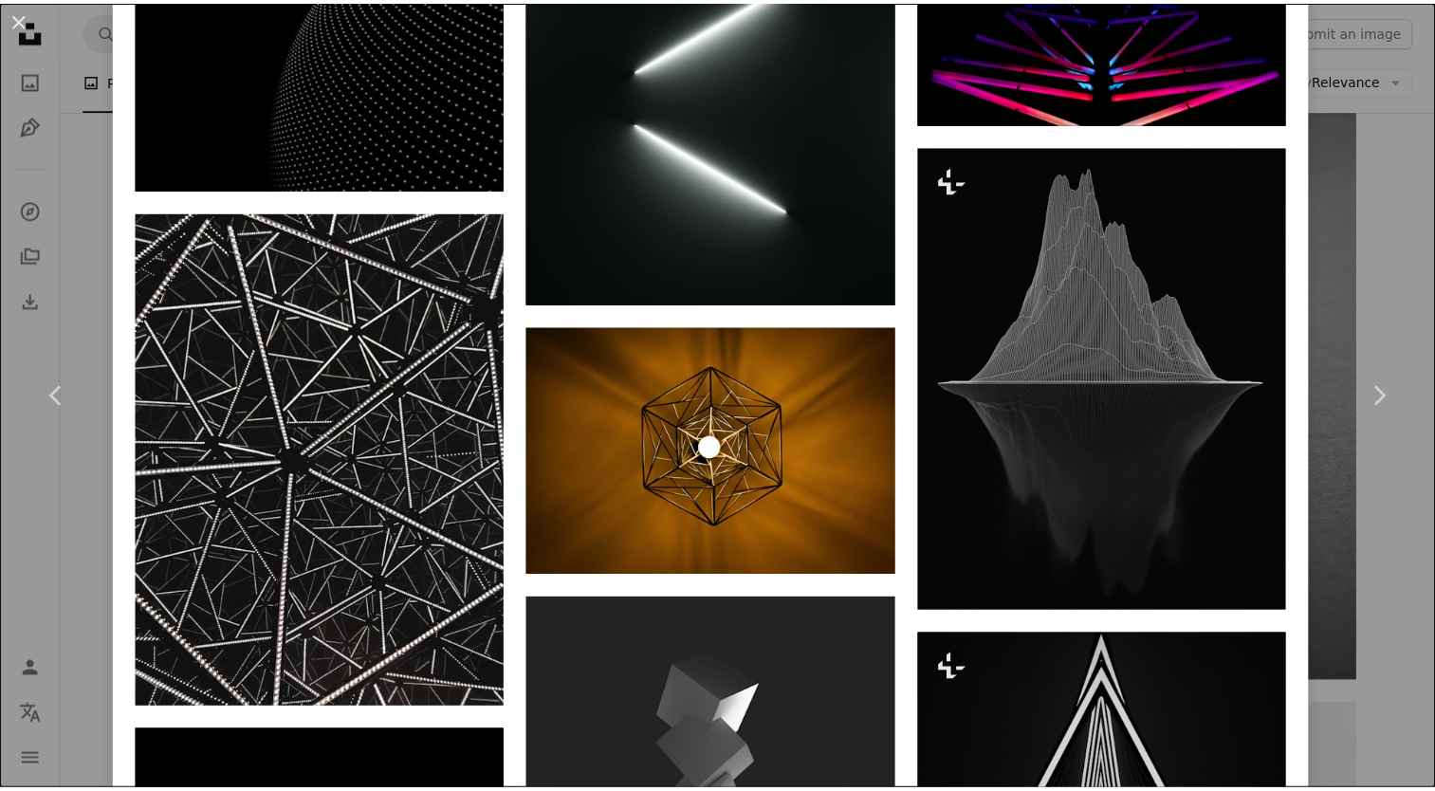
scroll to position [12361, 0]
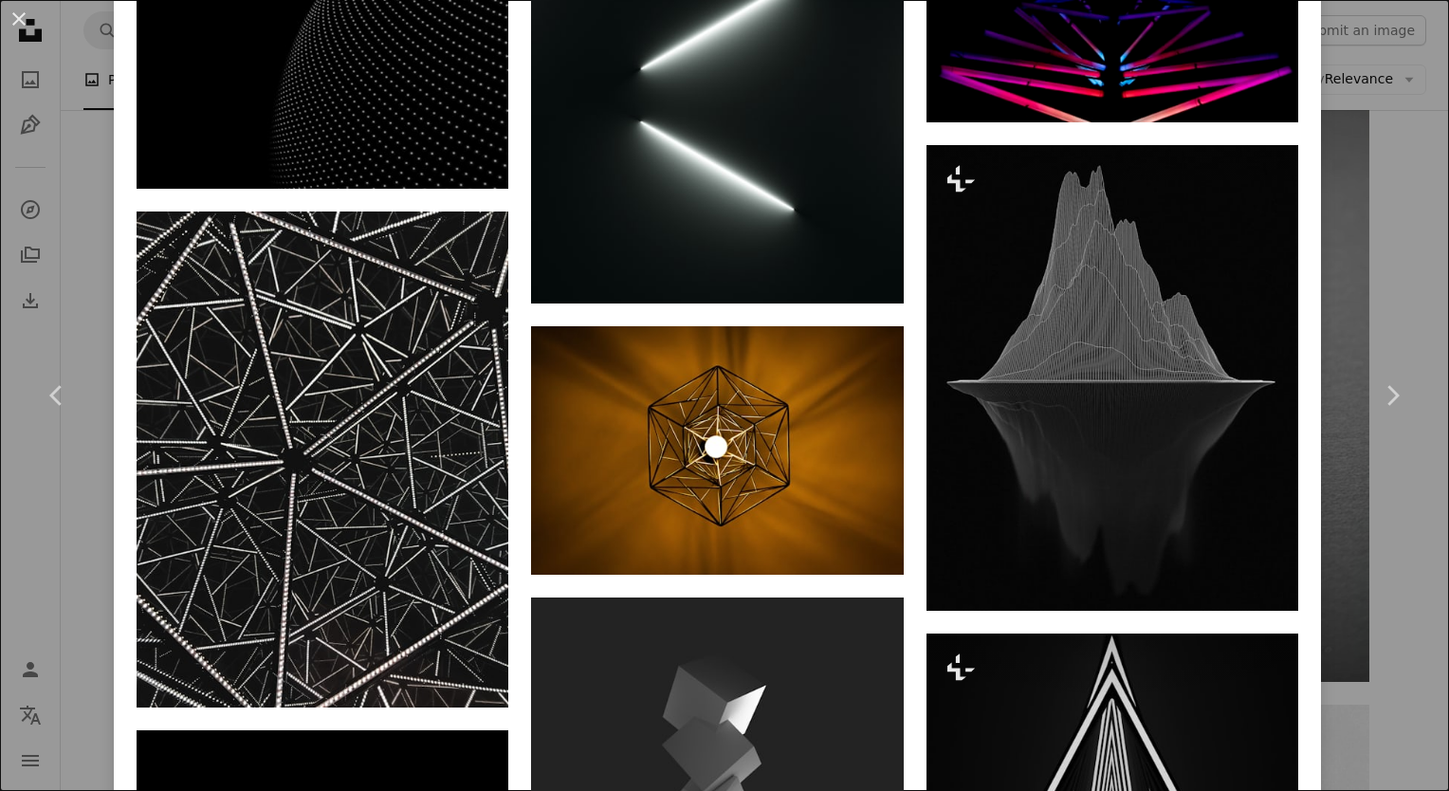
click at [1369, 129] on div "An X shape Chevron left Chevron right Milad Fakurian Available for hire A check…" at bounding box center [724, 395] width 1449 height 791
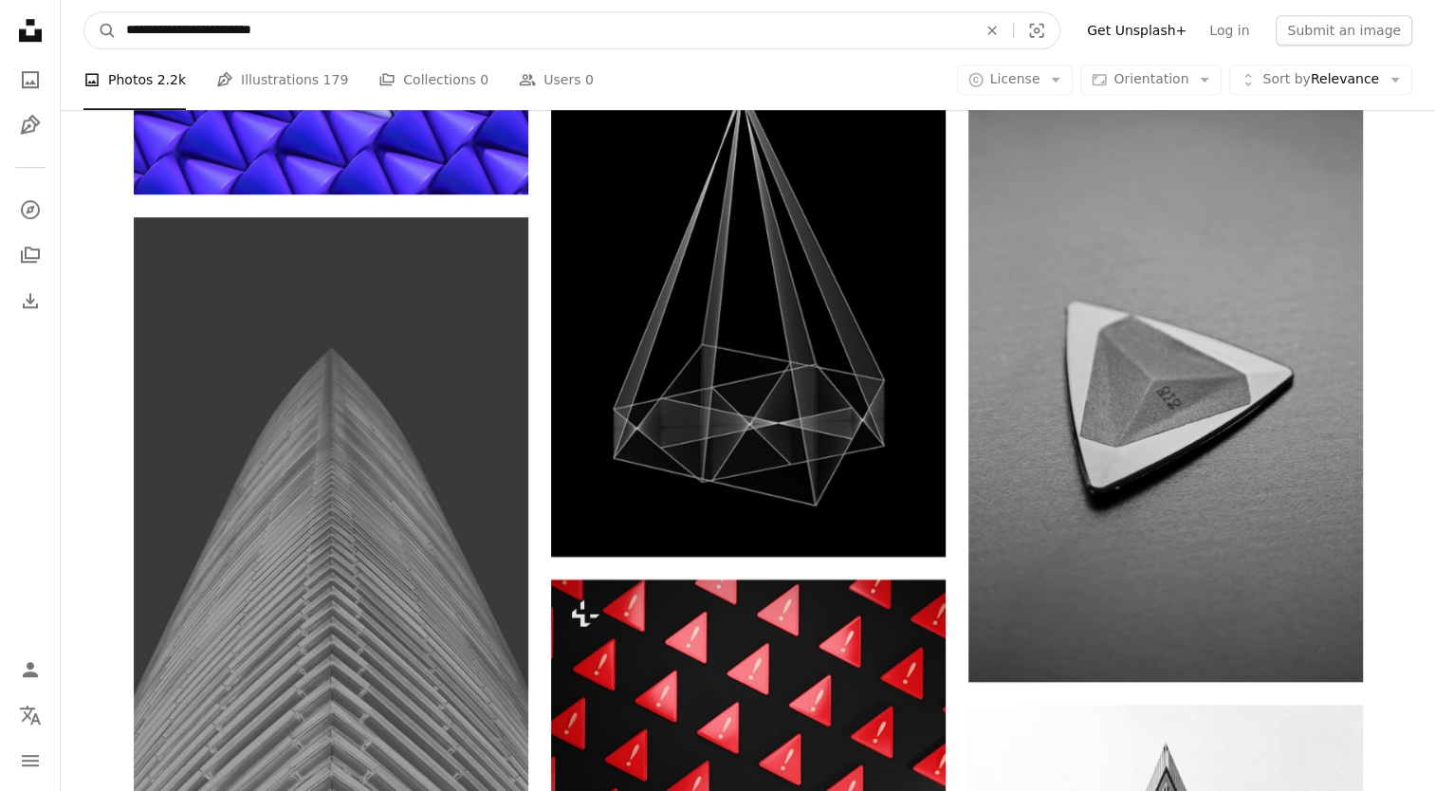
click at [327, 28] on input "**********" at bounding box center [544, 30] width 854 height 36
type input "**********"
click button "A magnifying glass" at bounding box center [100, 30] width 32 height 36
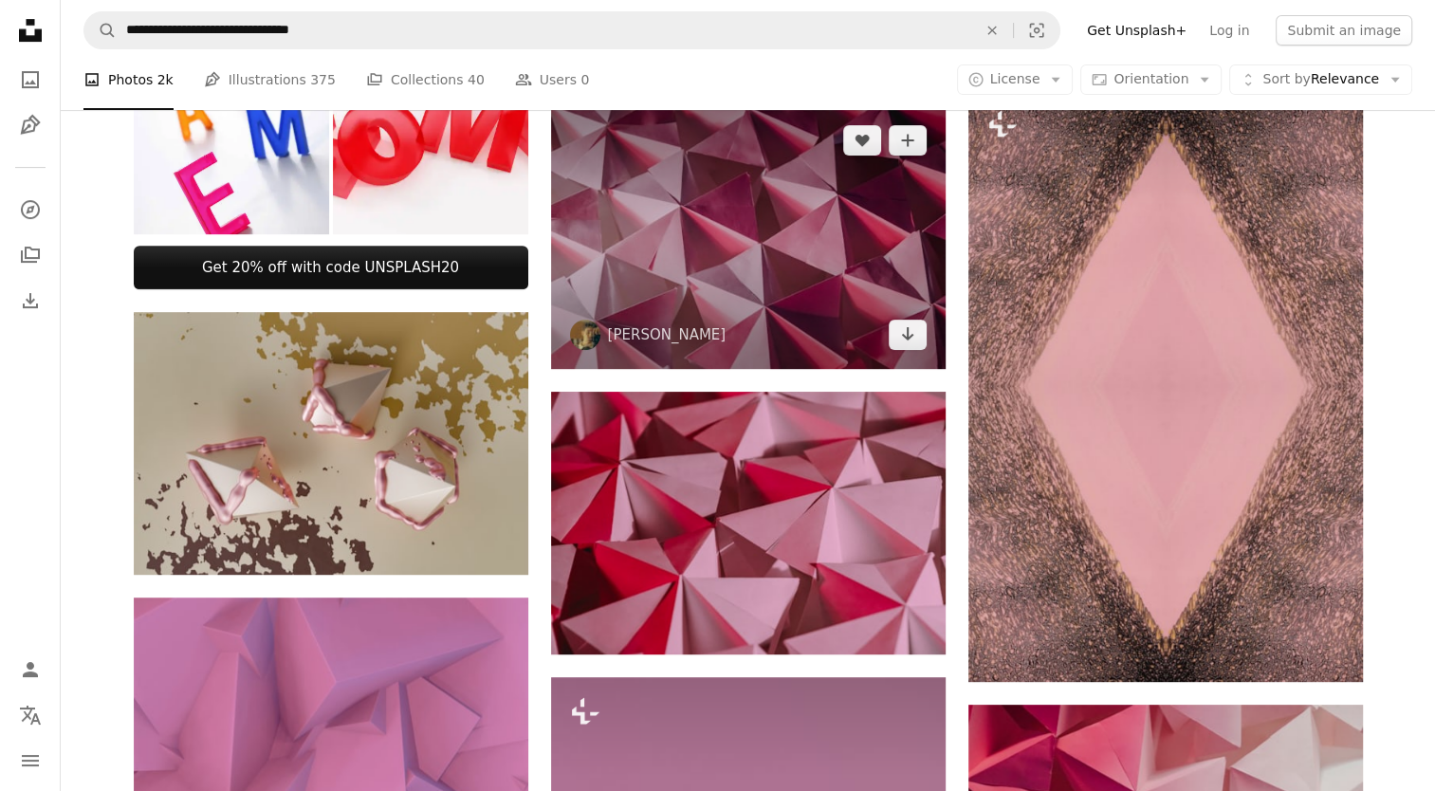
scroll to position [682, 0]
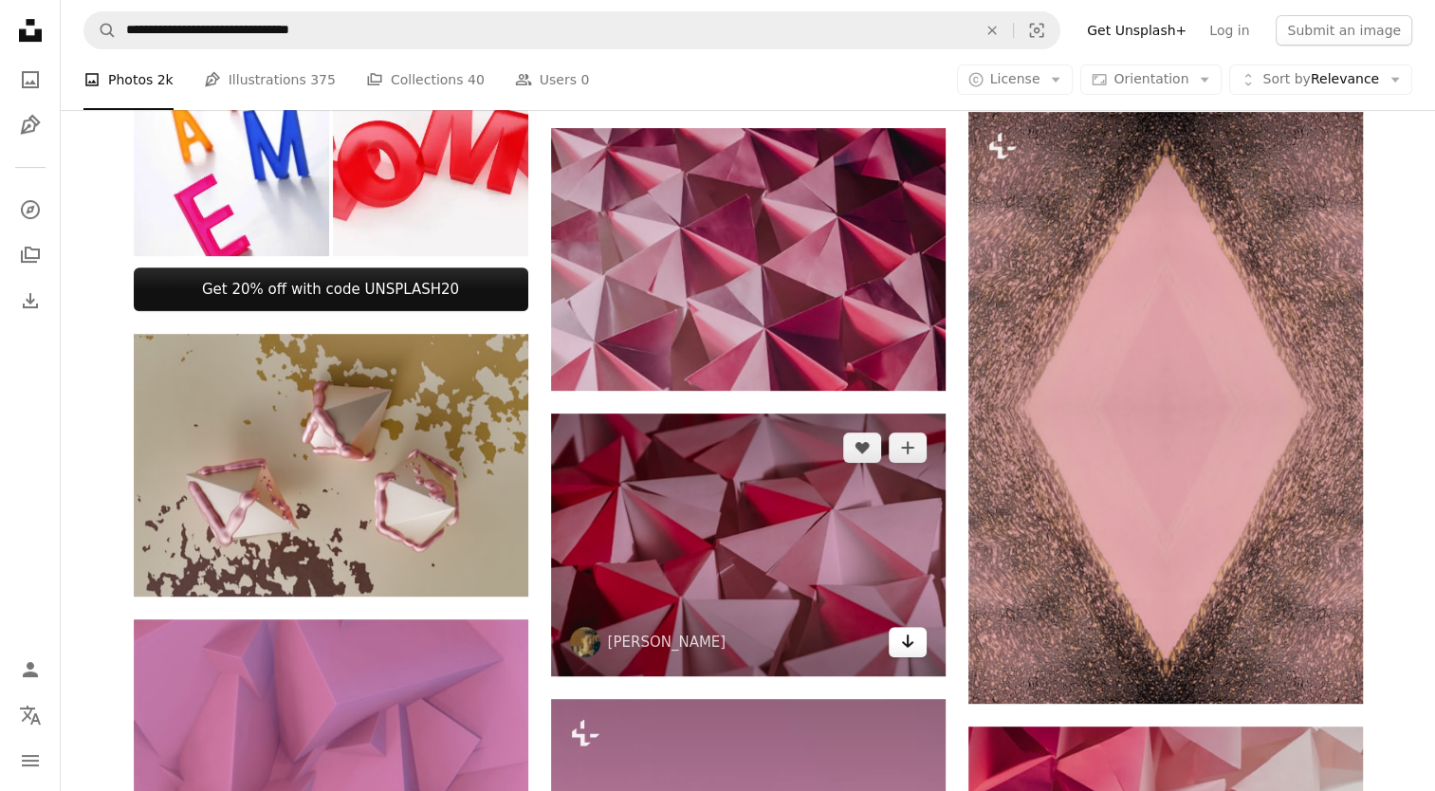
click at [910, 645] on icon "Arrow pointing down" at bounding box center [907, 641] width 15 height 23
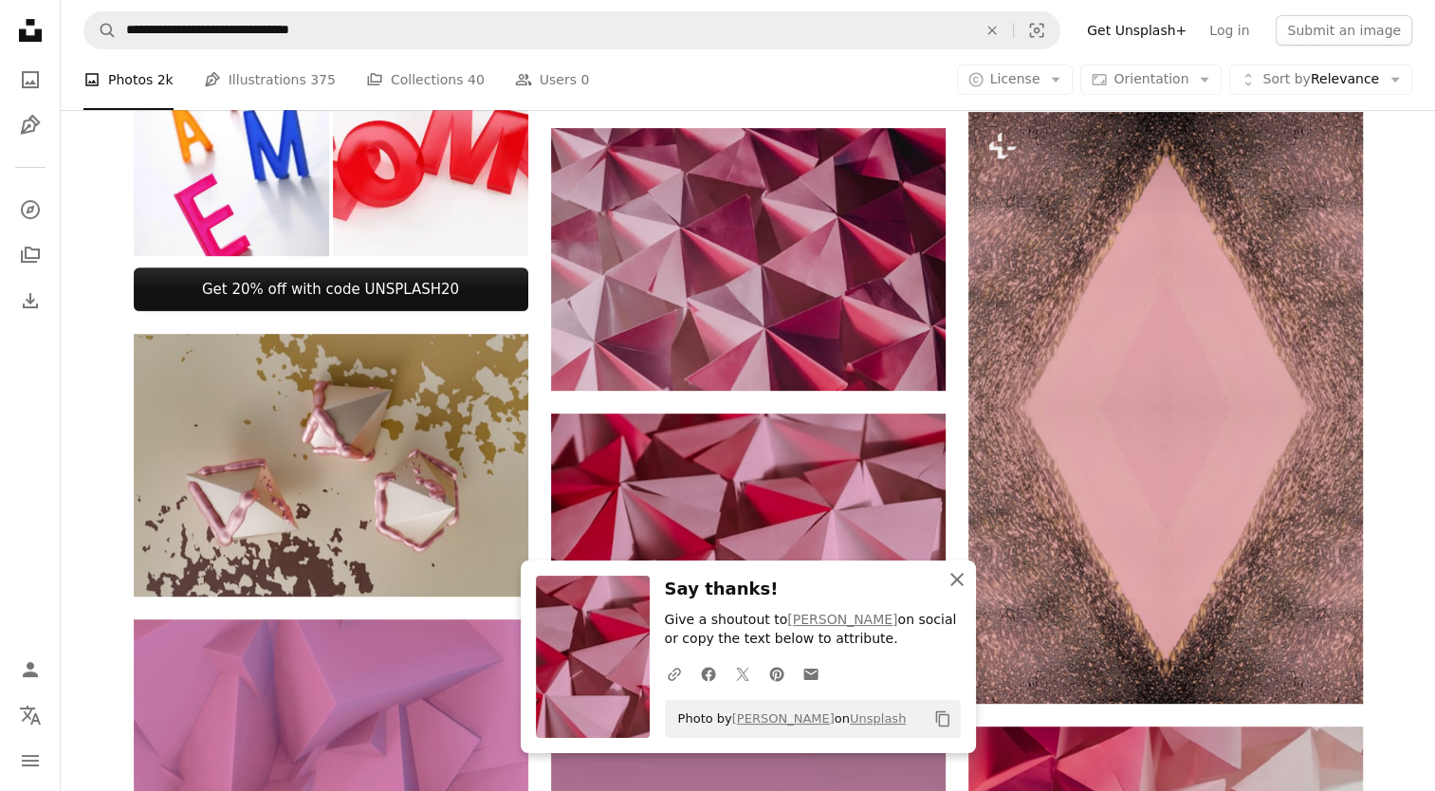
click at [956, 579] on icon "button" at bounding box center [956, 579] width 13 height 13
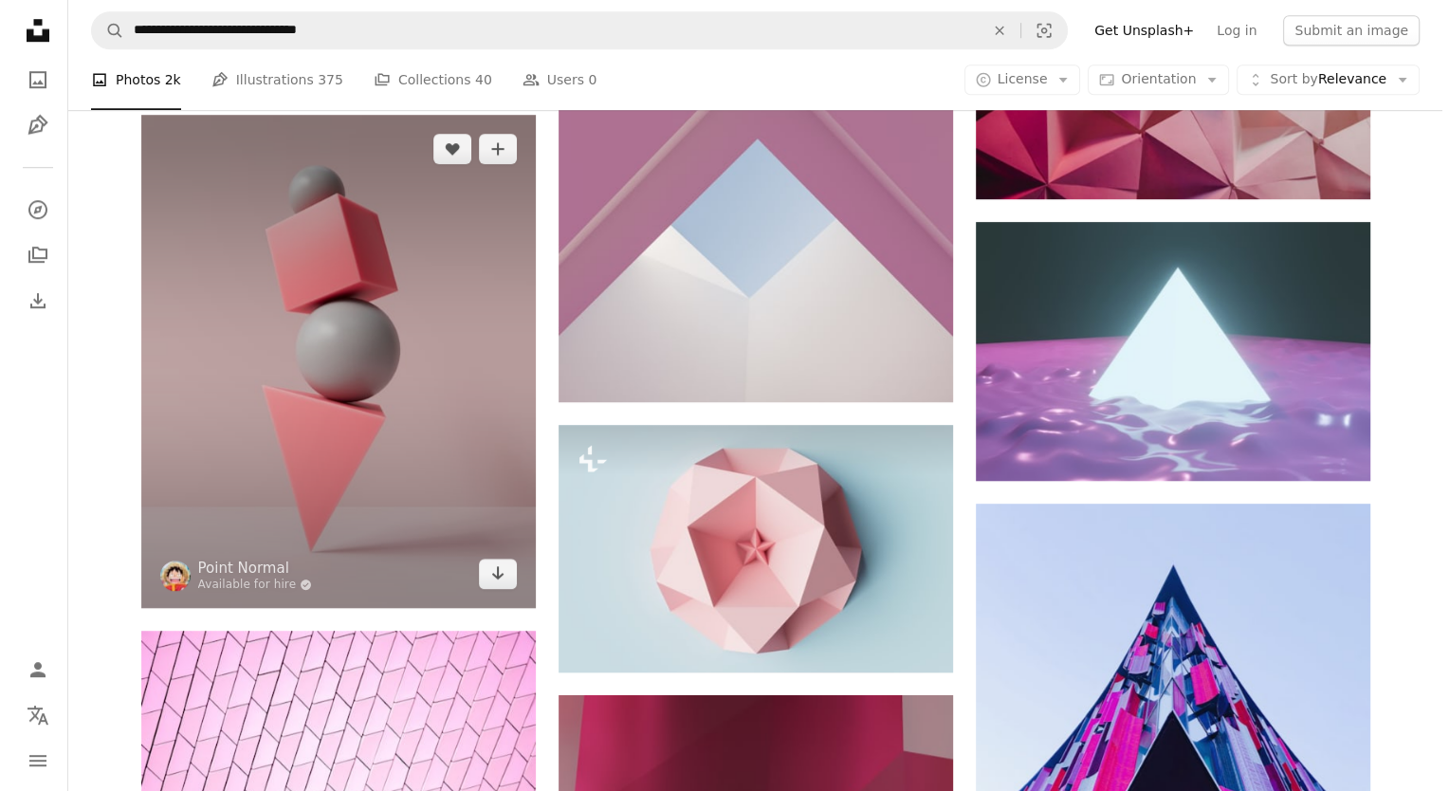
scroll to position [1468, 0]
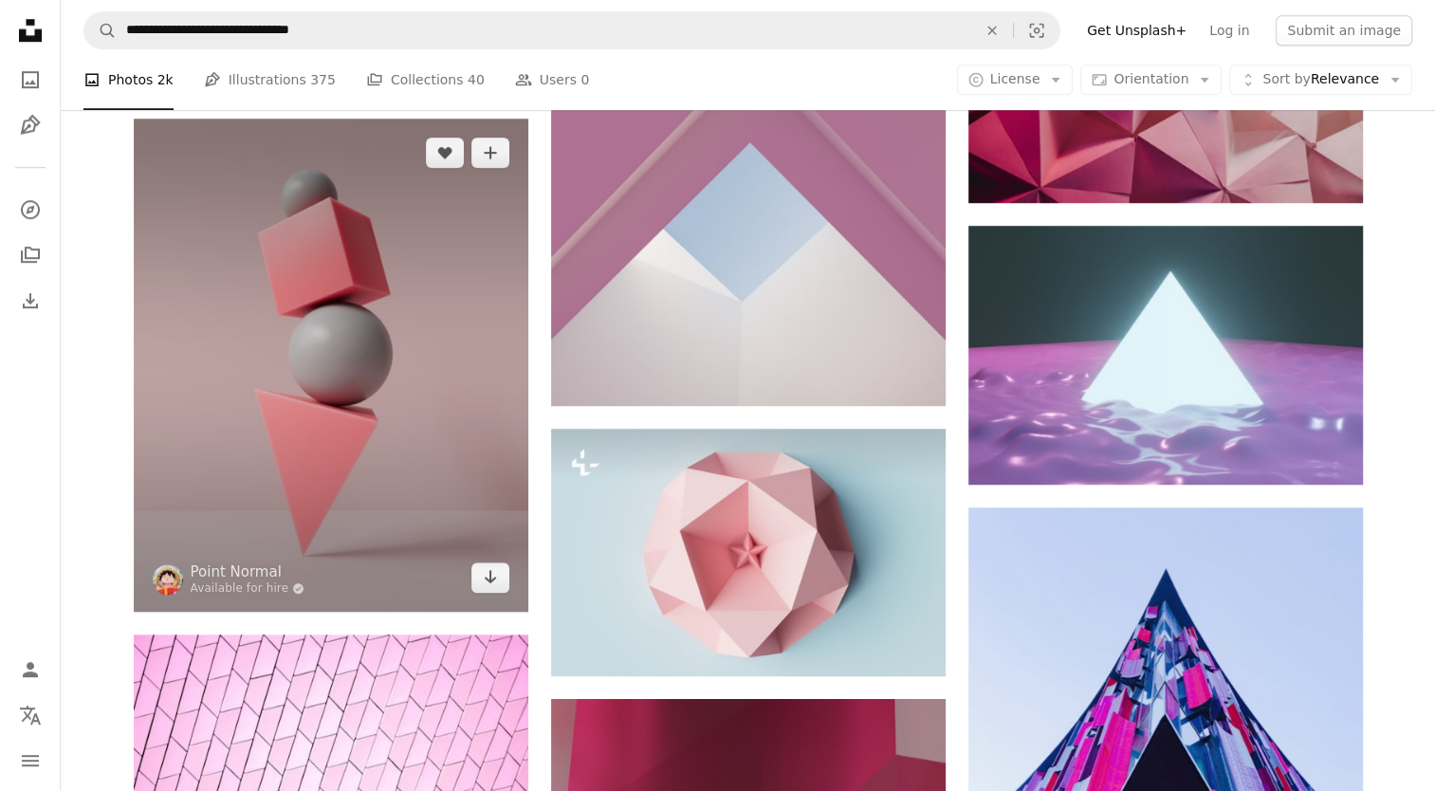
click at [455, 398] on img at bounding box center [331, 365] width 394 height 493
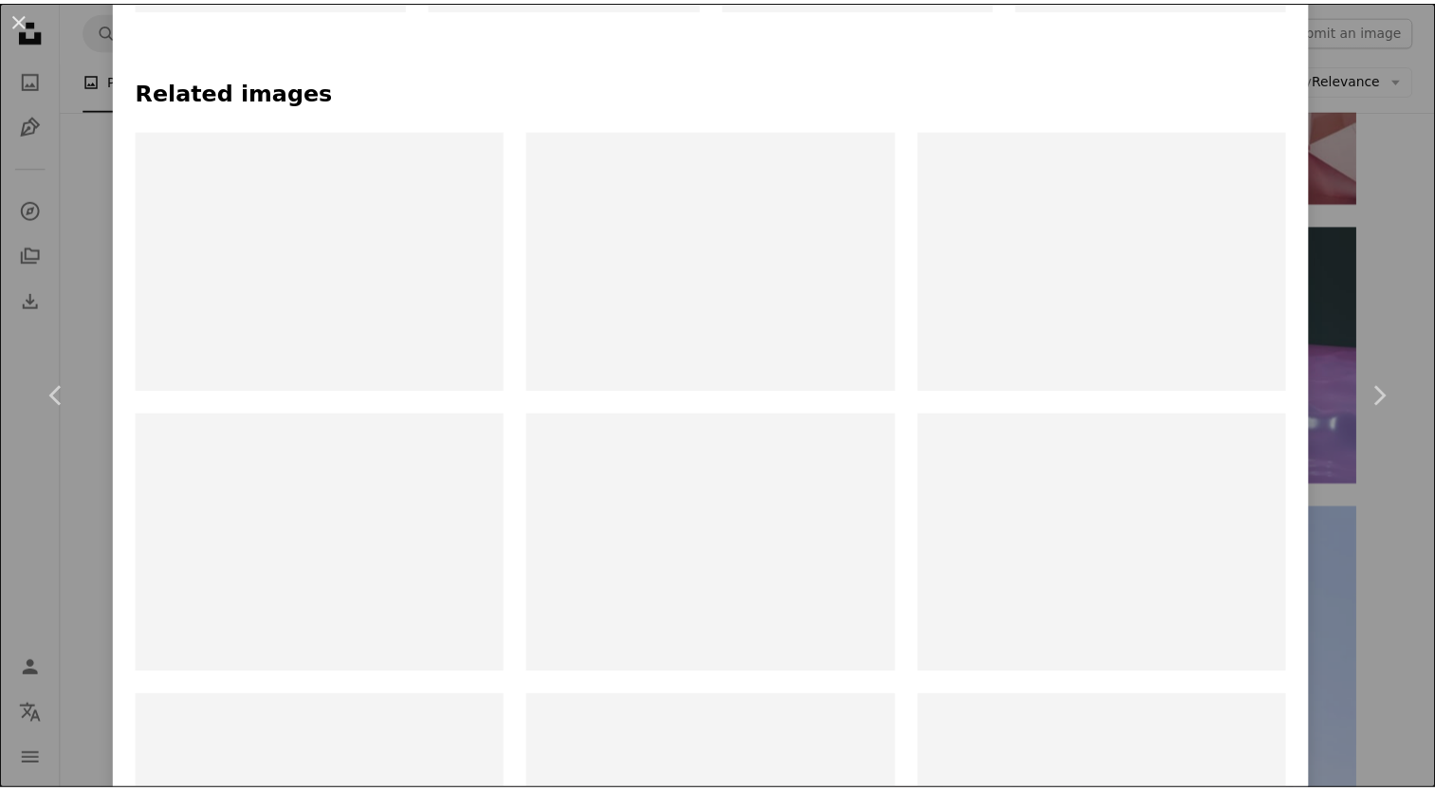
scroll to position [1424, 0]
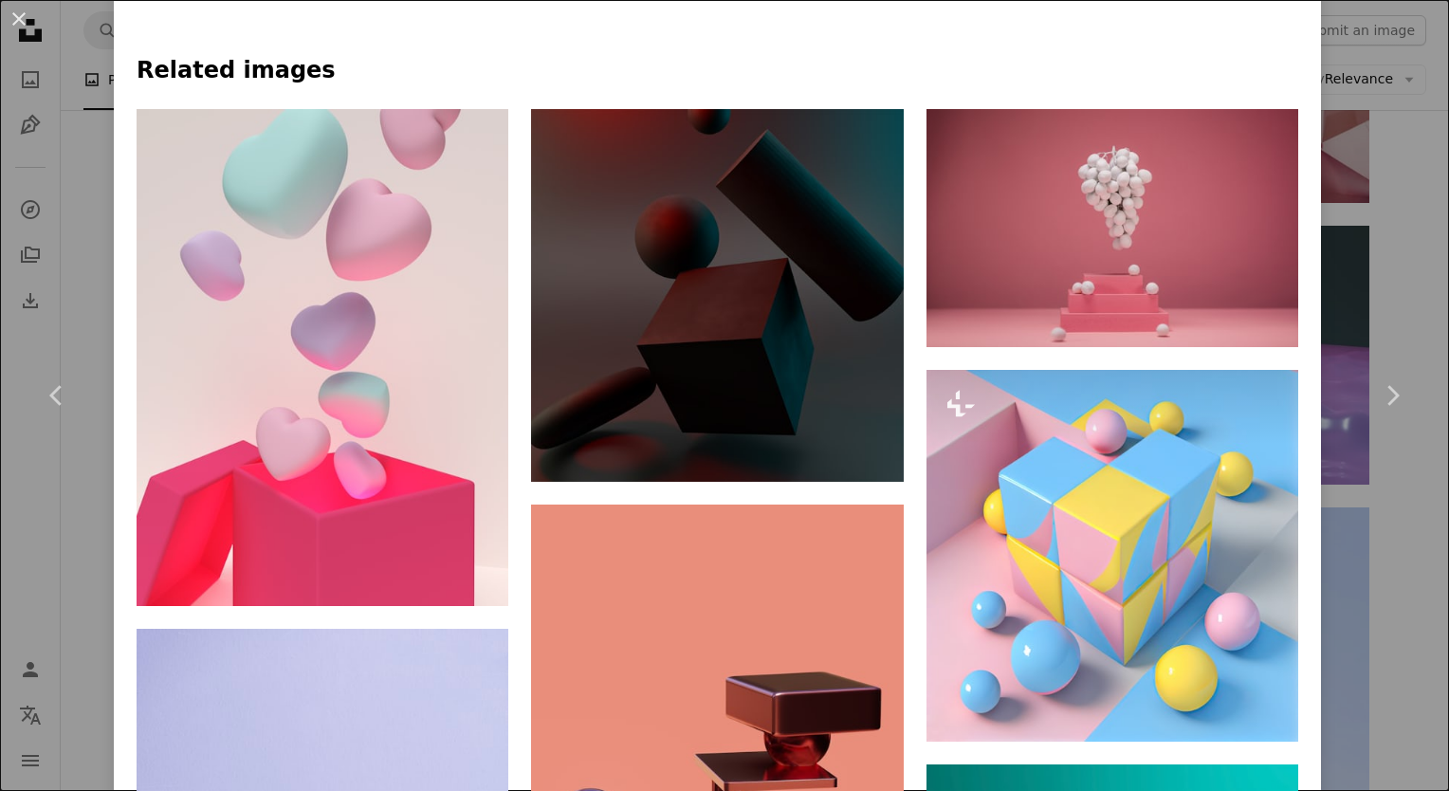
click at [1403, 196] on div "An X shape Chevron left Chevron right Point Normal Available for hire A checkma…" at bounding box center [724, 395] width 1449 height 791
